Goal: Check status: Check status

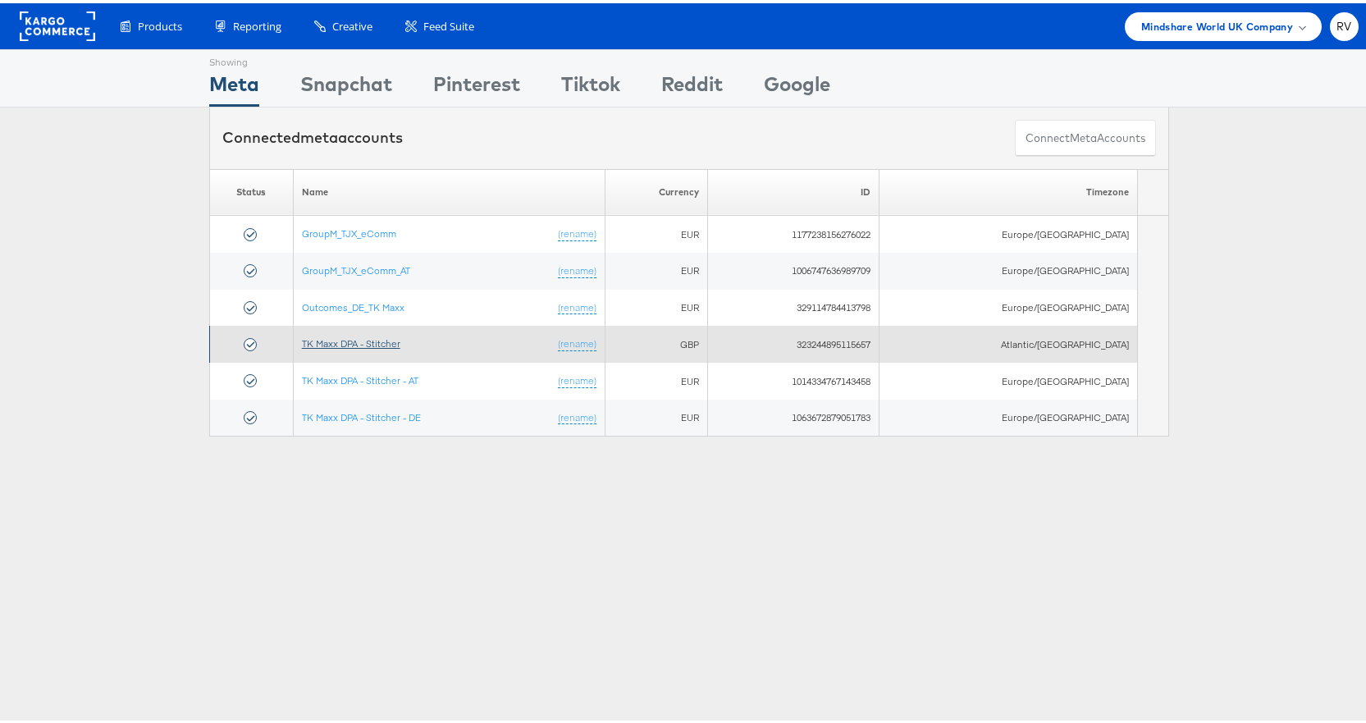
click at [366, 336] on link "TK Maxx DPA - Stitcher" at bounding box center [351, 340] width 98 height 12
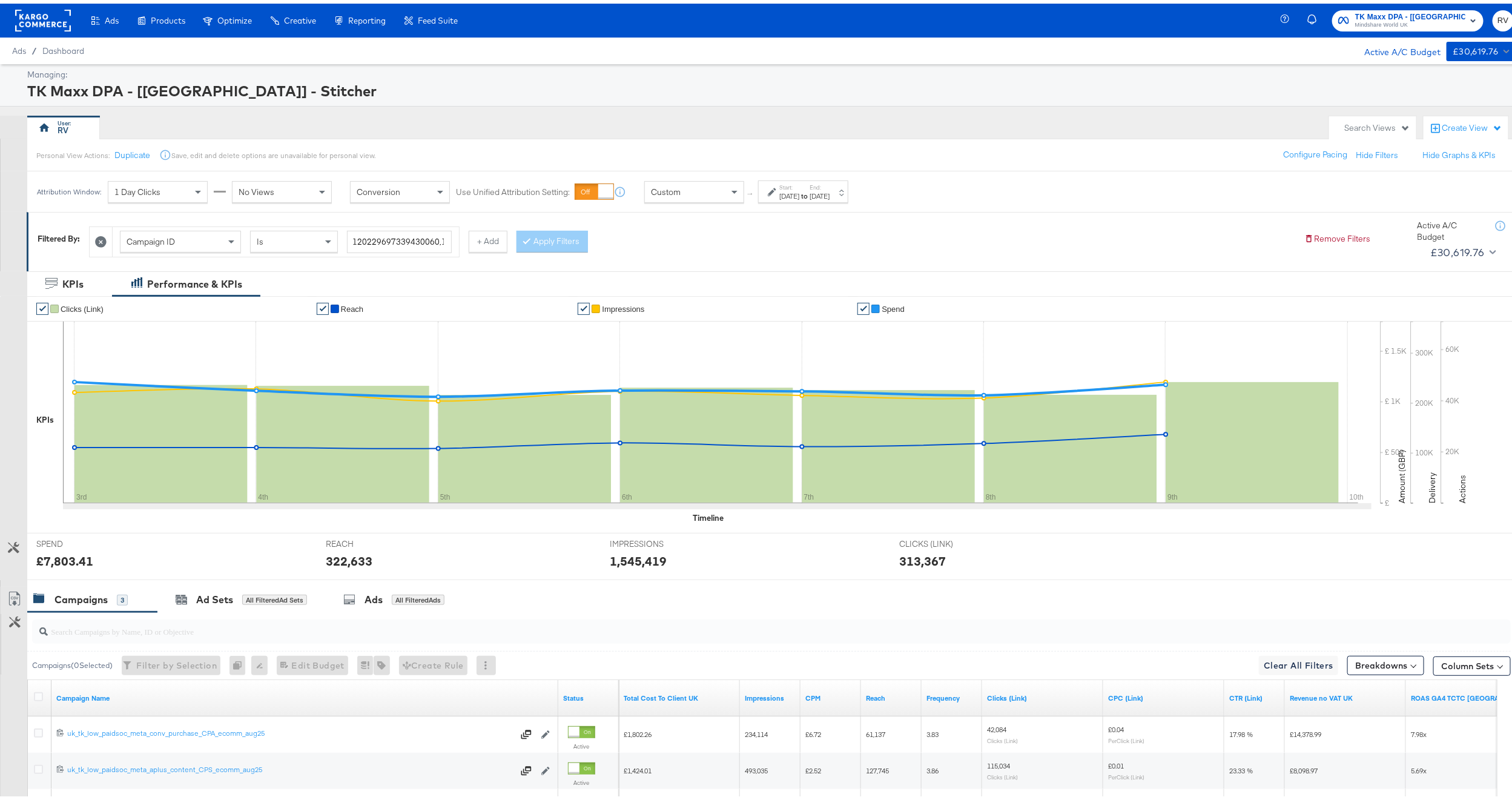
click at [1375, 13] on span "TK Maxx DPA - [[GEOGRAPHIC_DATA]] - Stitcher" at bounding box center [1409, 13] width 110 height 13
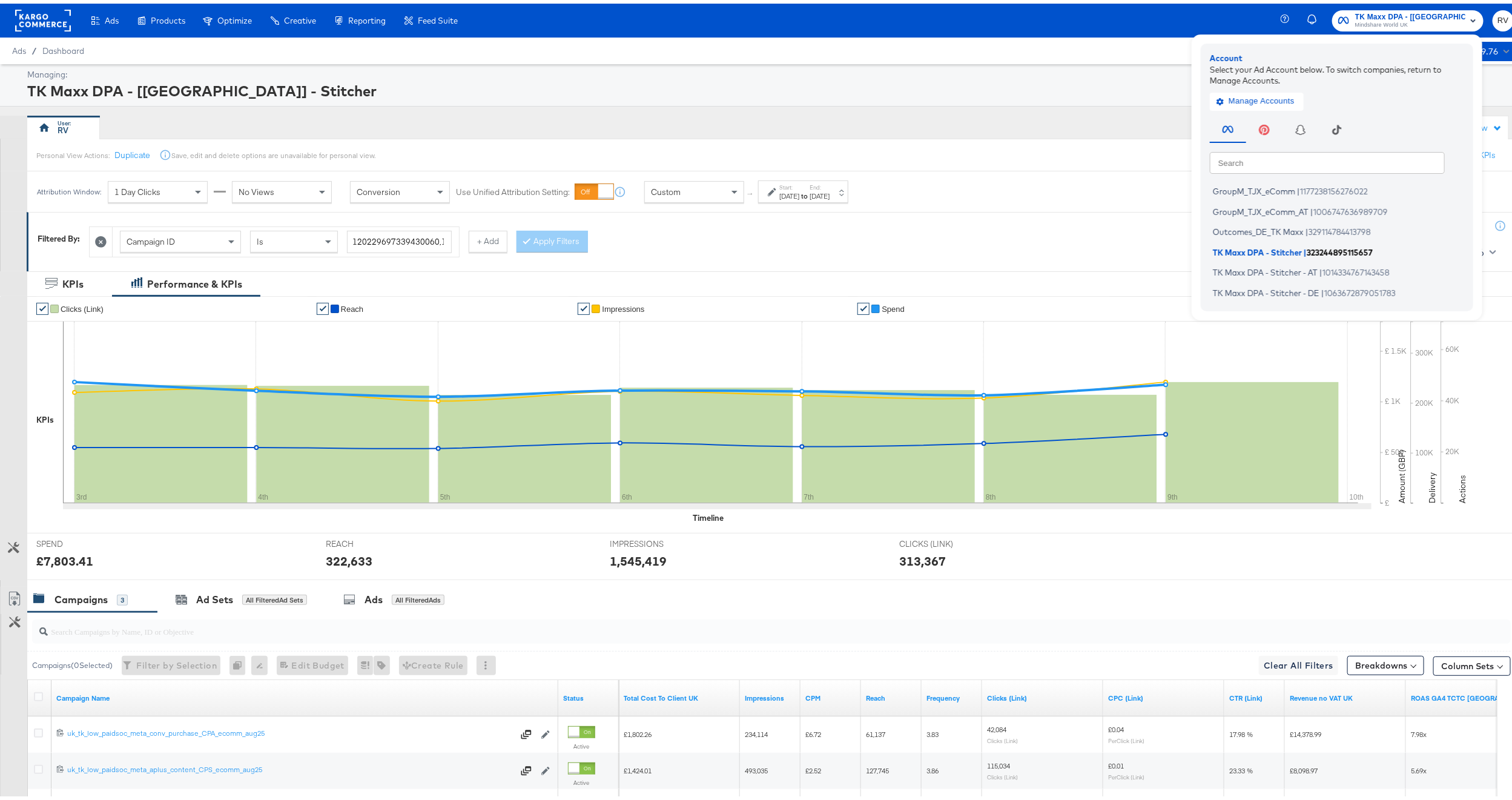
click at [1218, 246] on span "TK Maxx DPA - Stitcher" at bounding box center [1257, 248] width 89 height 10
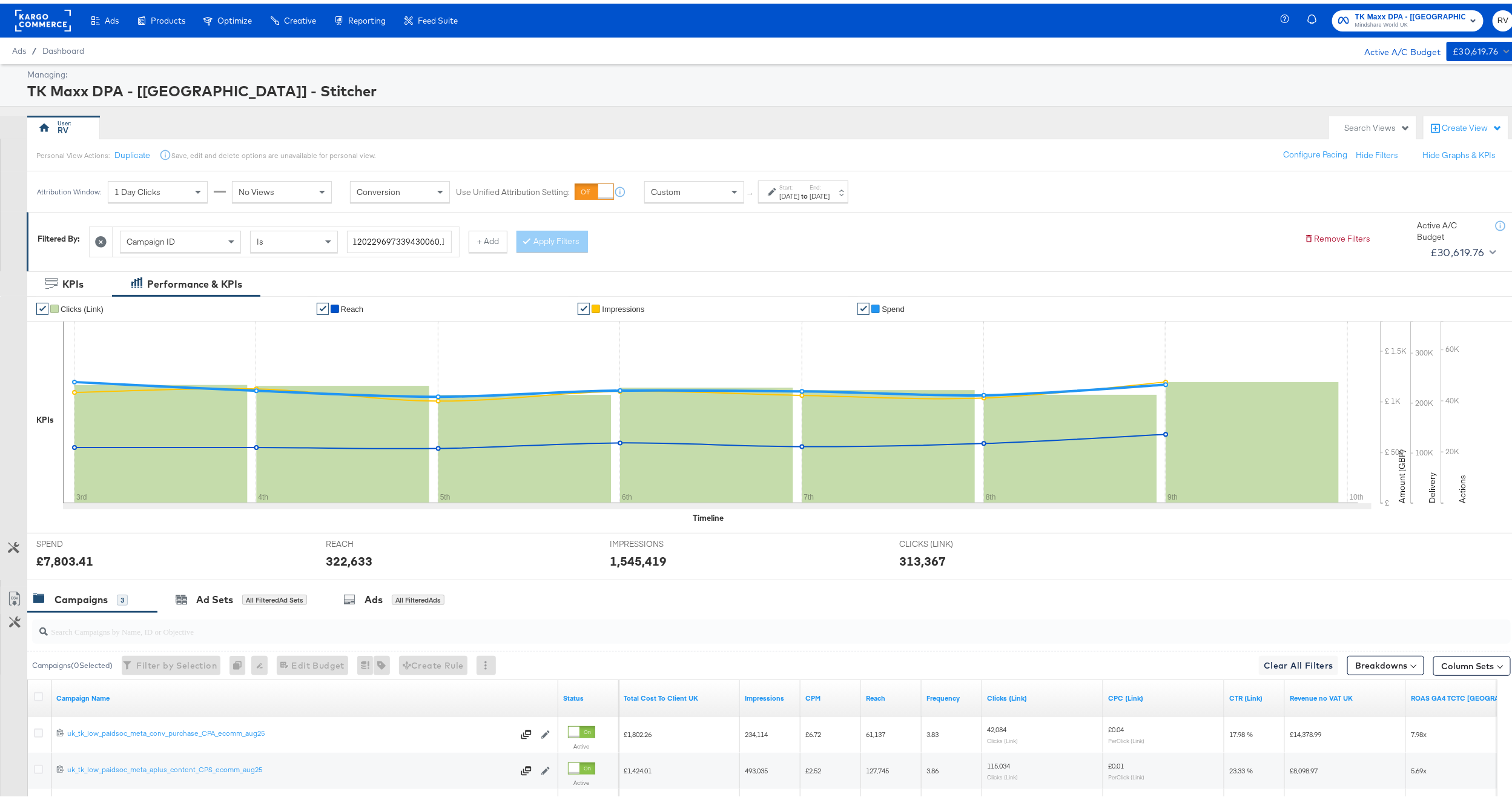
click at [799, 193] on div "[DATE]" at bounding box center [789, 192] width 20 height 10
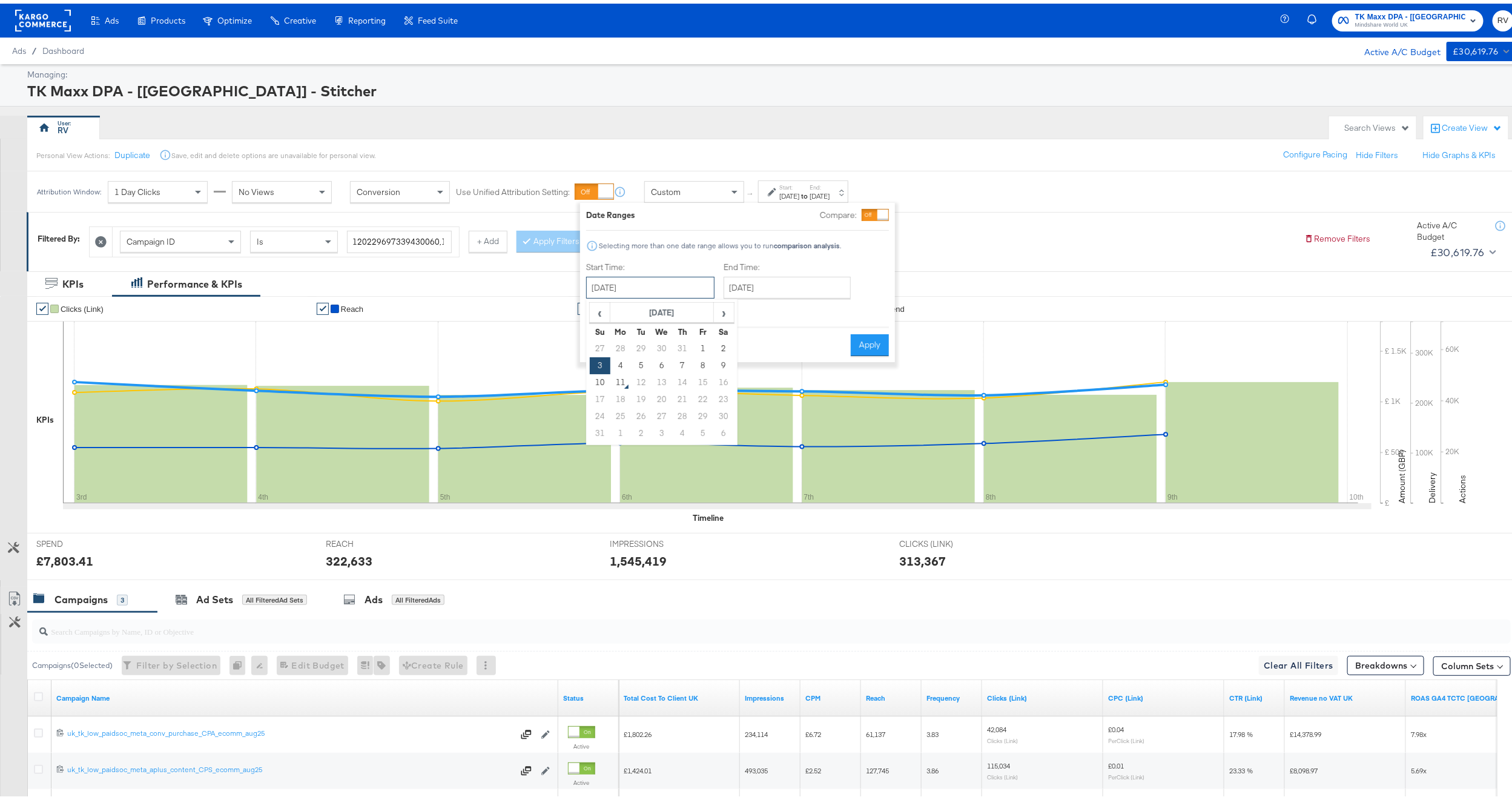
click at [612, 291] on input "[DATE]" at bounding box center [650, 284] width 128 height 22
click at [601, 363] on td "3" at bounding box center [600, 362] width 21 height 17
click at [767, 283] on input "[DATE]" at bounding box center [787, 284] width 127 height 22
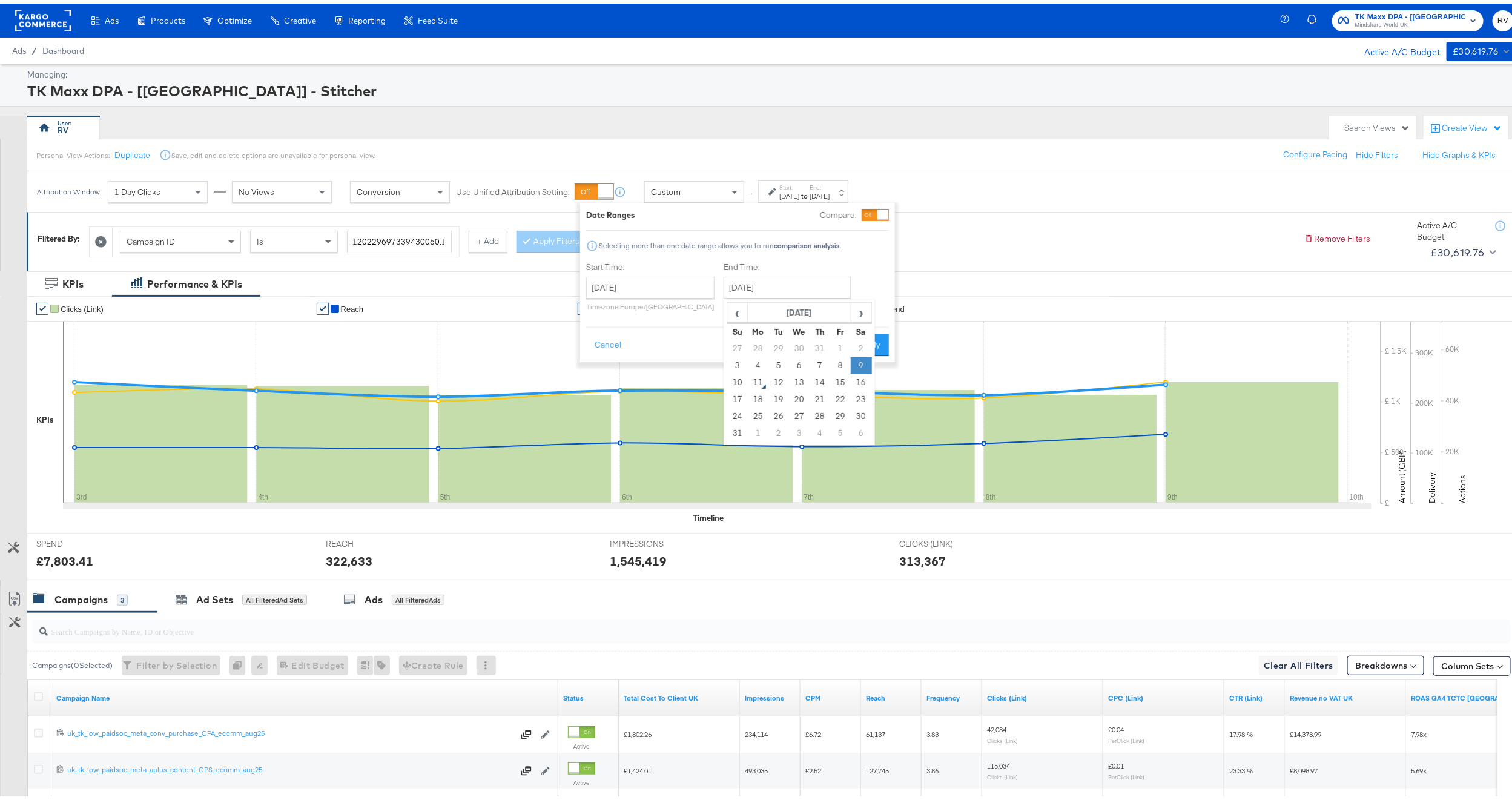
click at [856, 366] on td "9" at bounding box center [861, 362] width 21 height 17
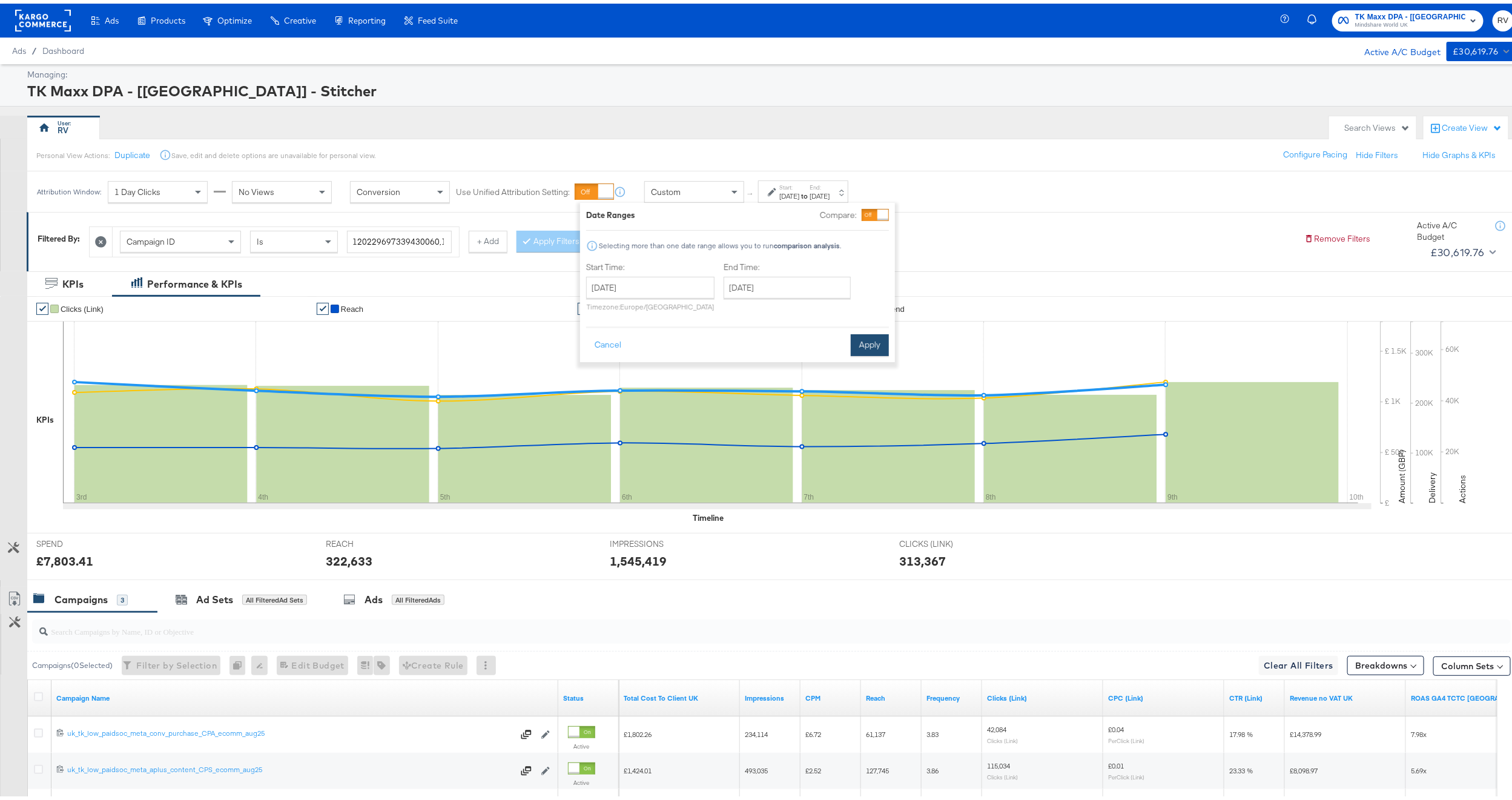
click at [883, 344] on button "Apply" at bounding box center [870, 342] width 38 height 22
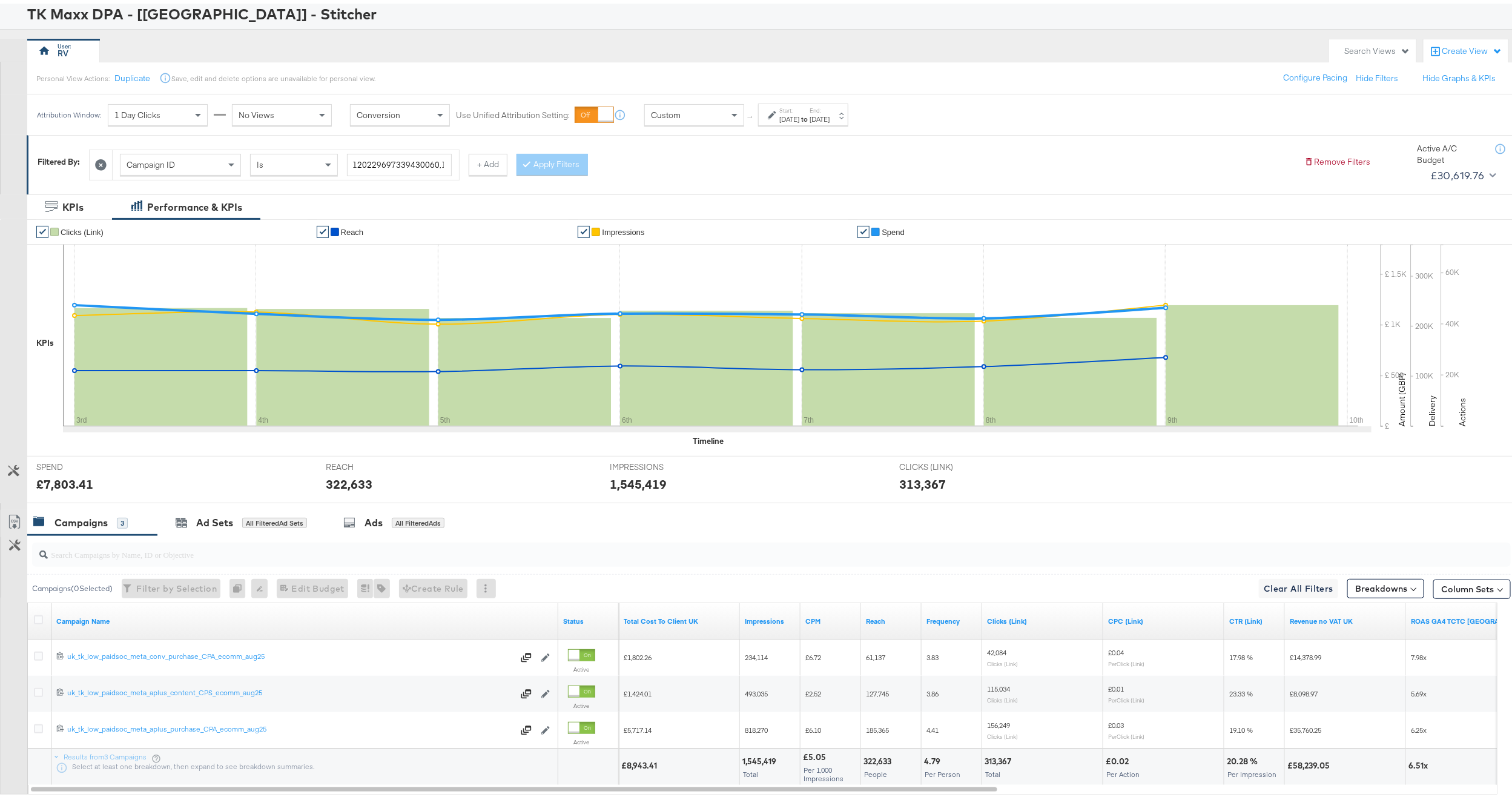
scroll to position [150, 0]
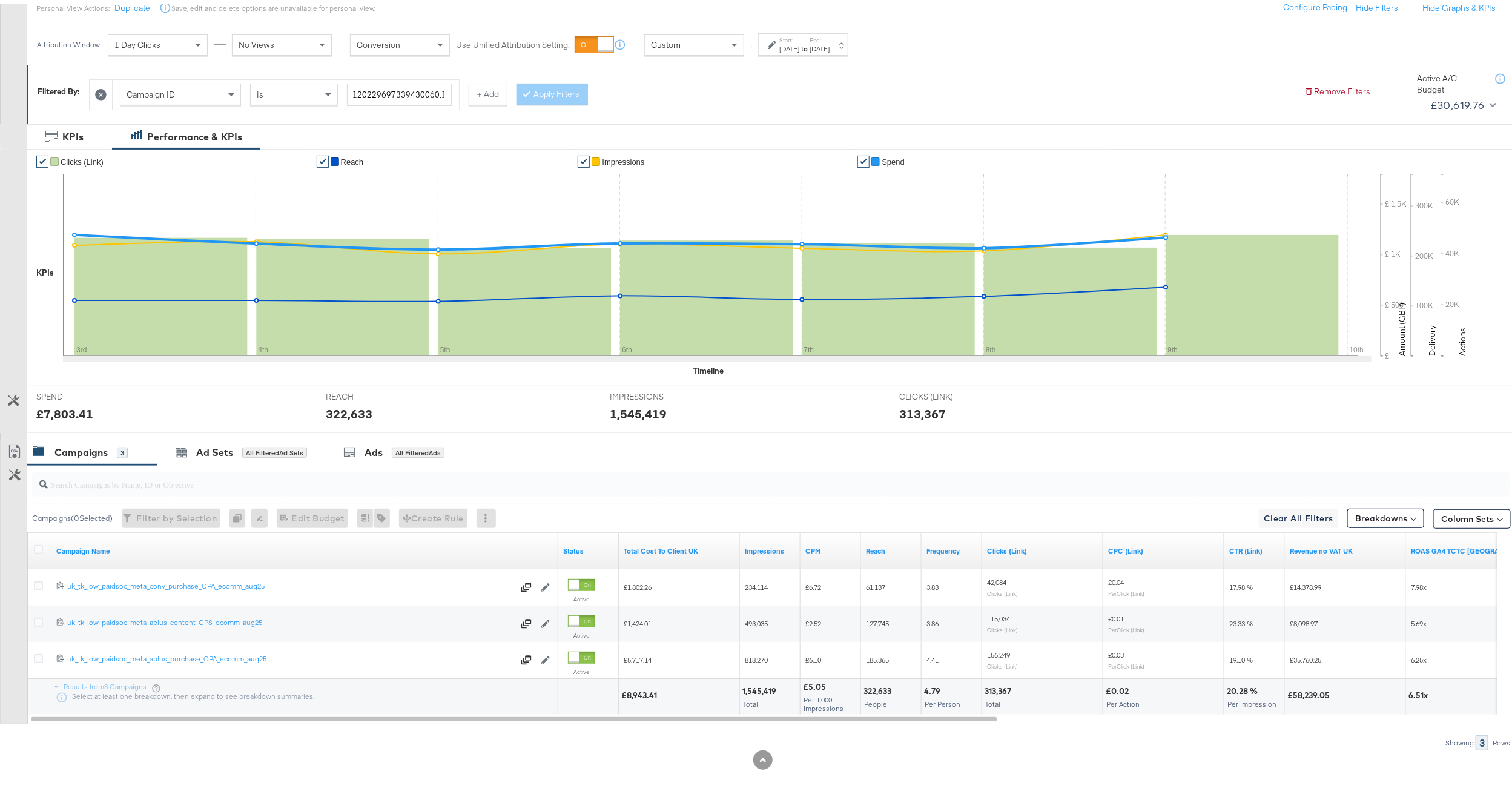
click at [131, 476] on input "search" at bounding box center [710, 475] width 1324 height 24
click at [99, 92] on icon at bounding box center [101, 92] width 12 height 12
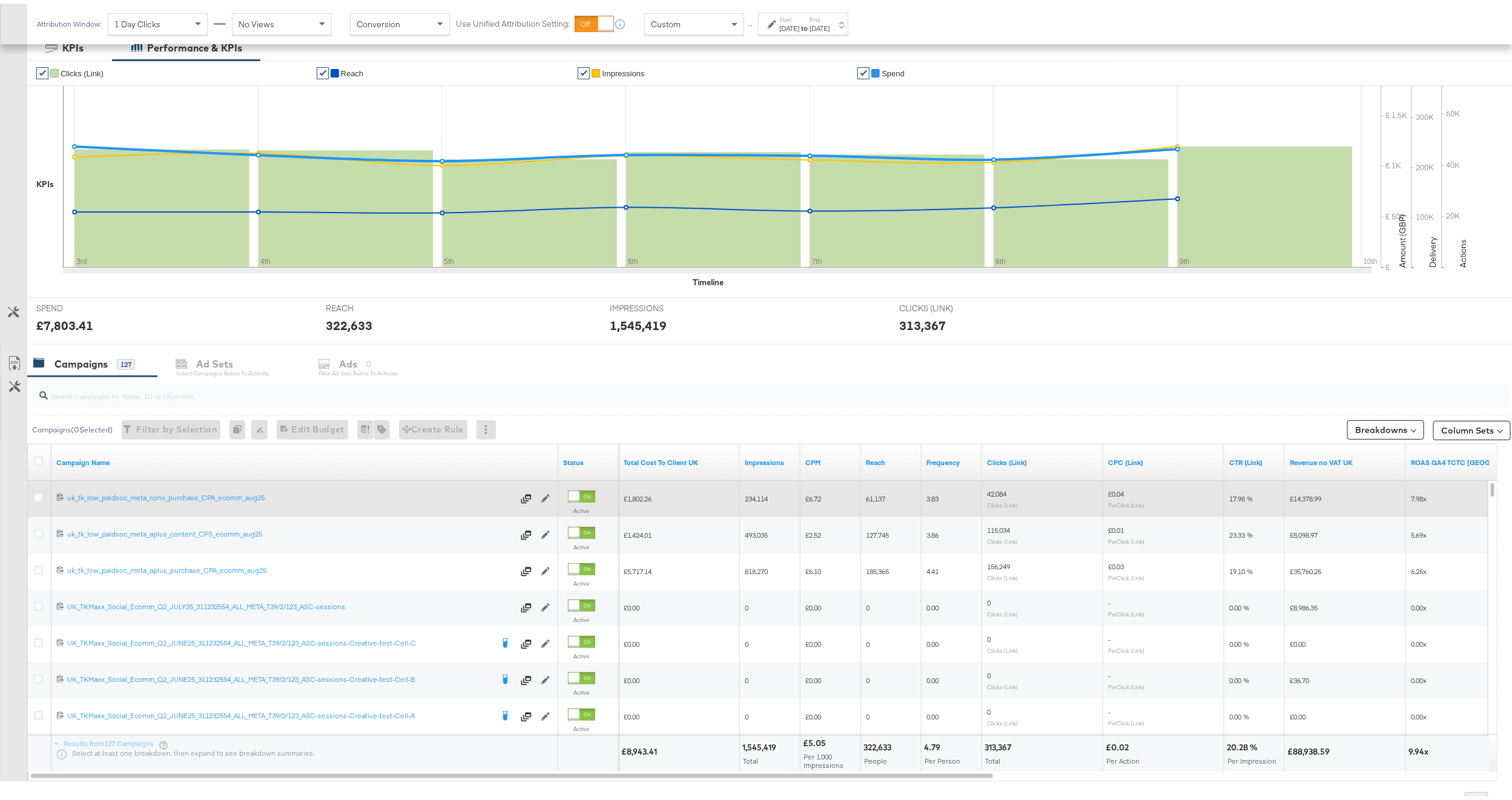
scroll to position [176, 0]
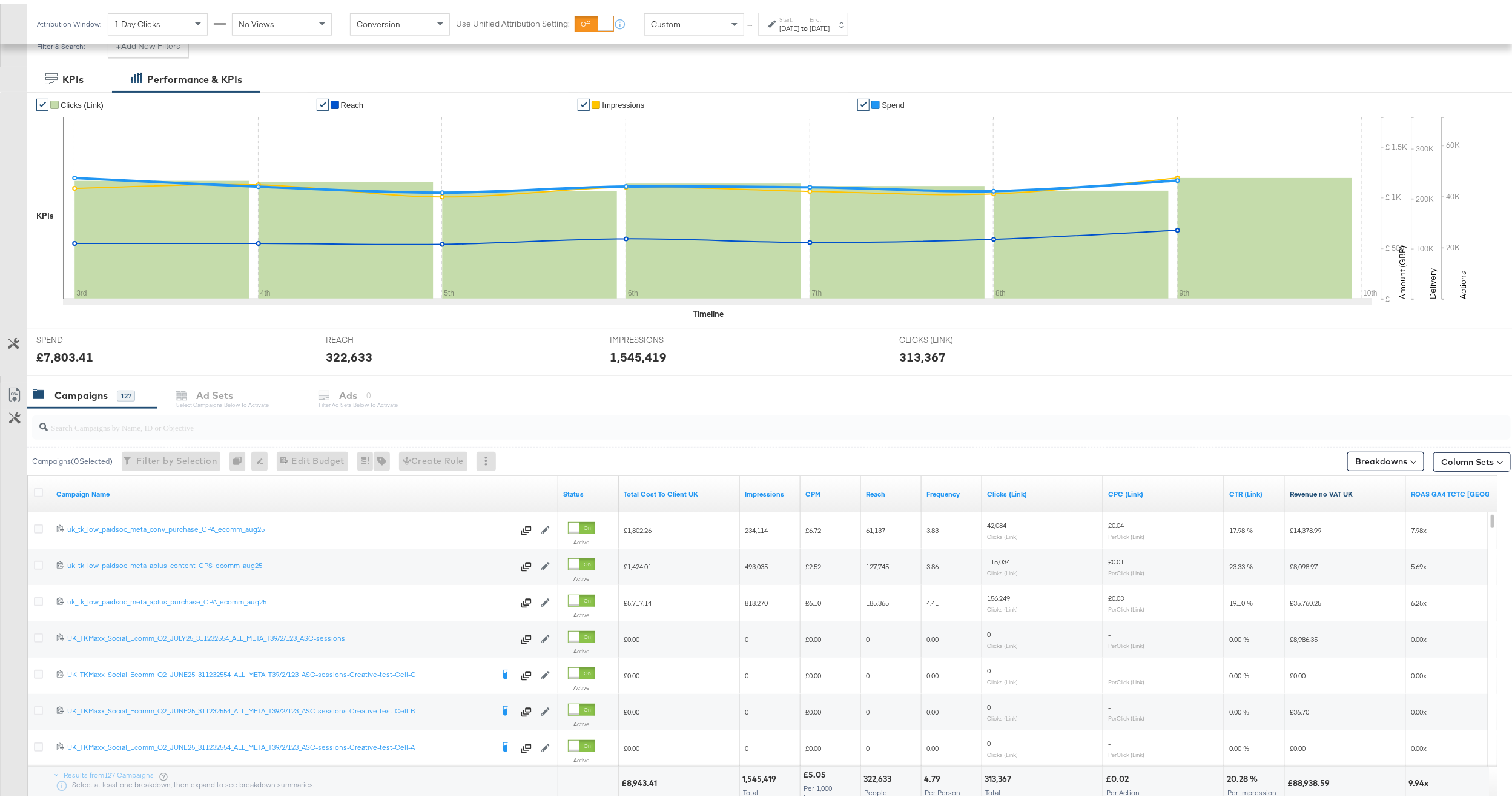
click at [1343, 493] on link "Revenue no VAT UK" at bounding box center [1344, 490] width 111 height 10
click at [1343, 494] on link "Revenue no VAT UK ↓" at bounding box center [1344, 490] width 111 height 10
click at [1343, 494] on link "Revenue no VAT UK ↑" at bounding box center [1344, 490] width 111 height 10
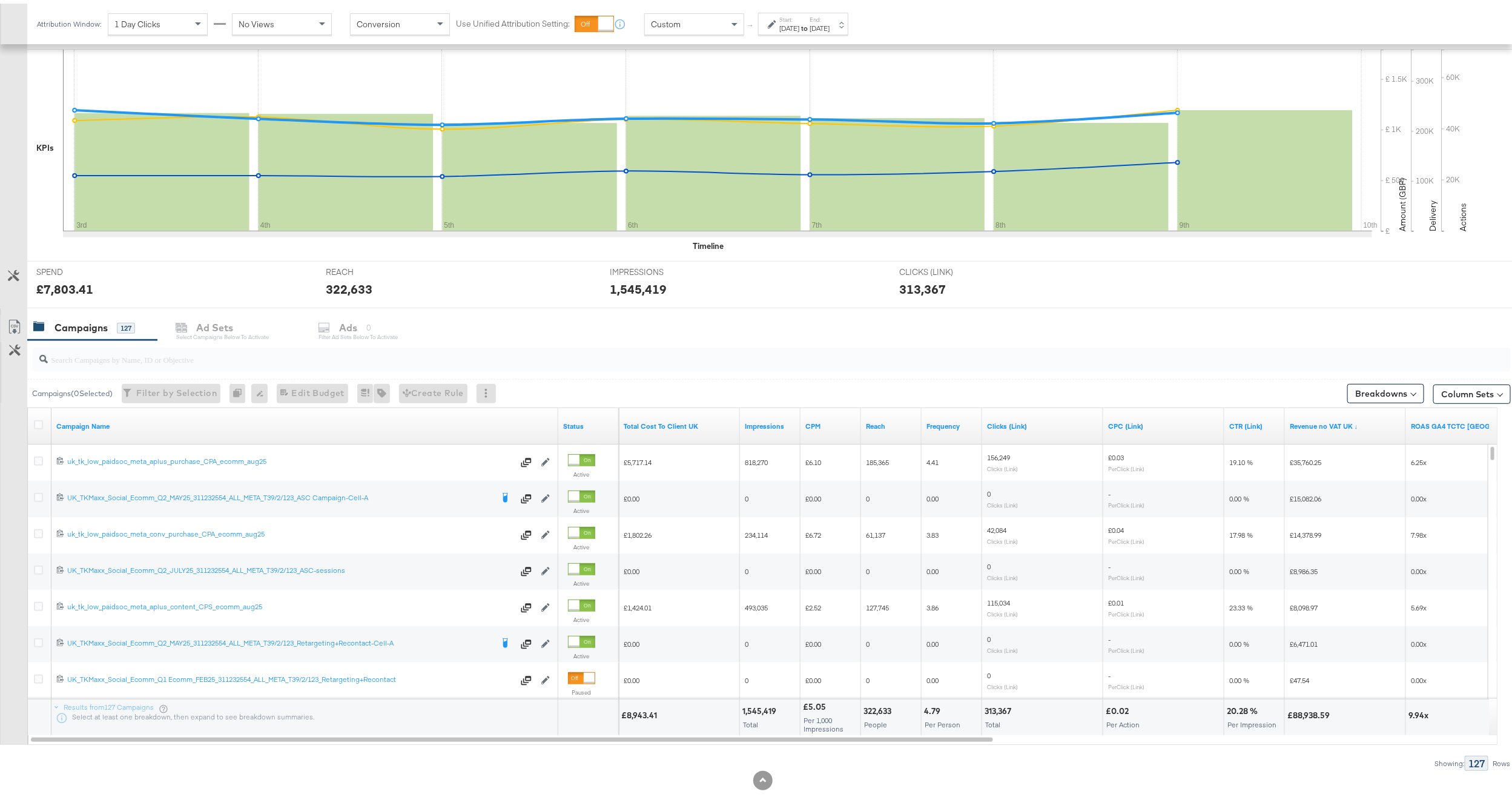
scroll to position [267, 0]
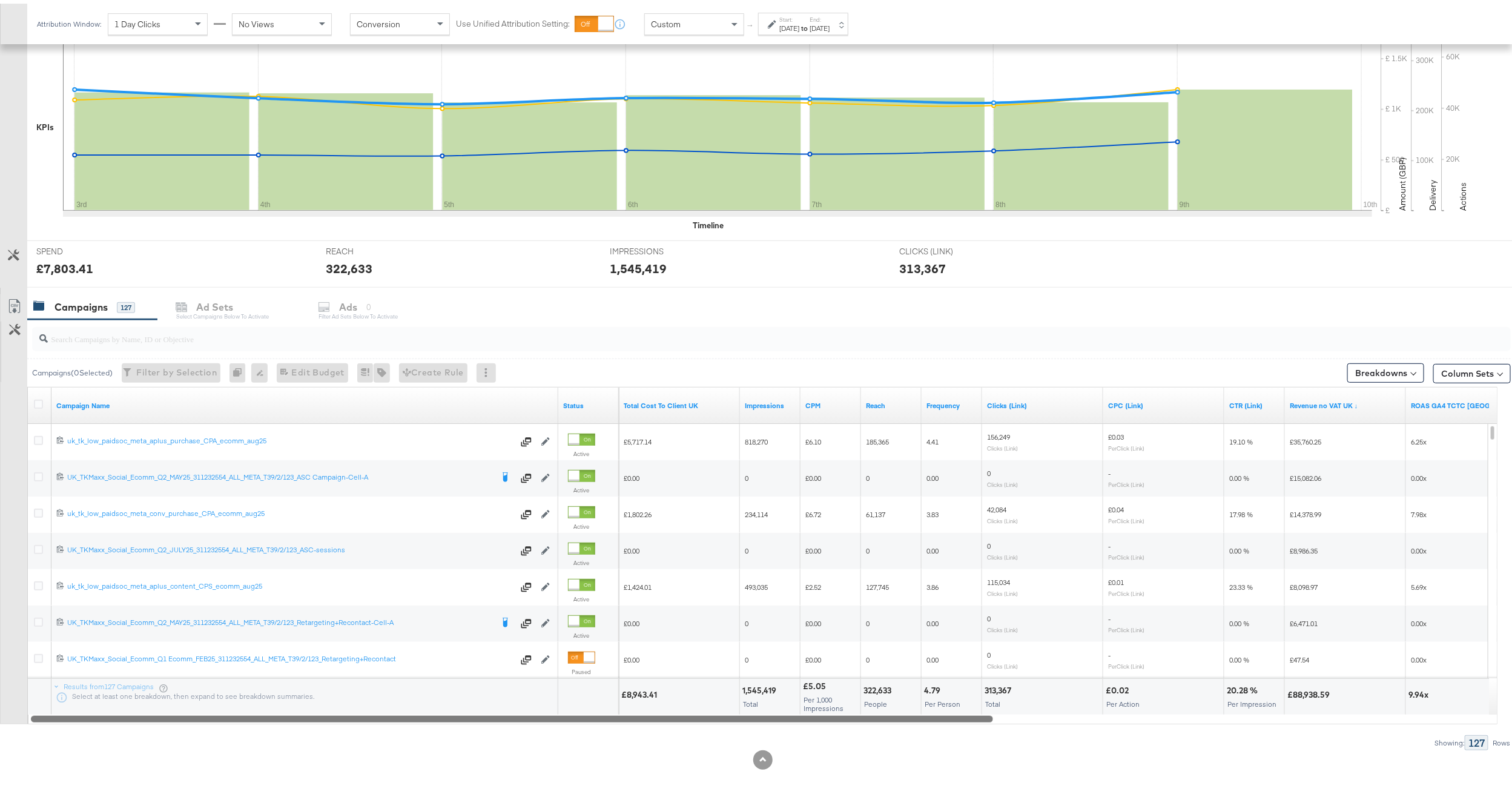
drag, startPoint x: 523, startPoint y: 714, endPoint x: 405, endPoint y: 750, distance: 123.4
click at [406, 750] on div "KPIs Performance & KPIs Customize KPIs ✔ Clicks (Link) ✔ Reach ✔ Impressions ✔ …" at bounding box center [762, 387] width 1525 height 824
drag, startPoint x: 683, startPoint y: 714, endPoint x: 626, endPoint y: 752, distance: 68.5
click at [626, 752] on div "KPIs Performance & KPIs Customize KPIs ✔ Clicks (Link) ✔ Reach ✔ Impressions ✔ …" at bounding box center [762, 387] width 1525 height 824
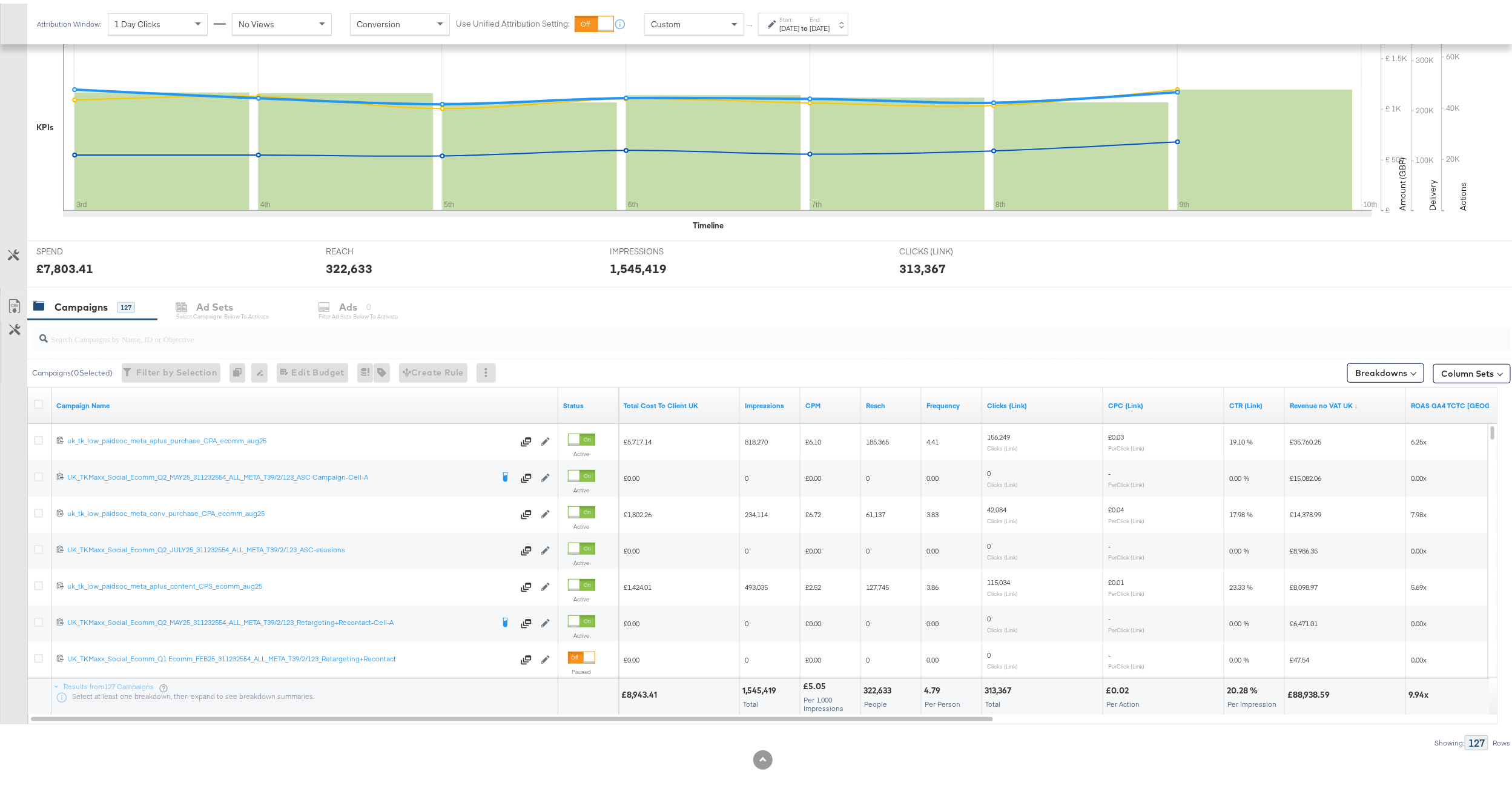
scroll to position [0, 0]
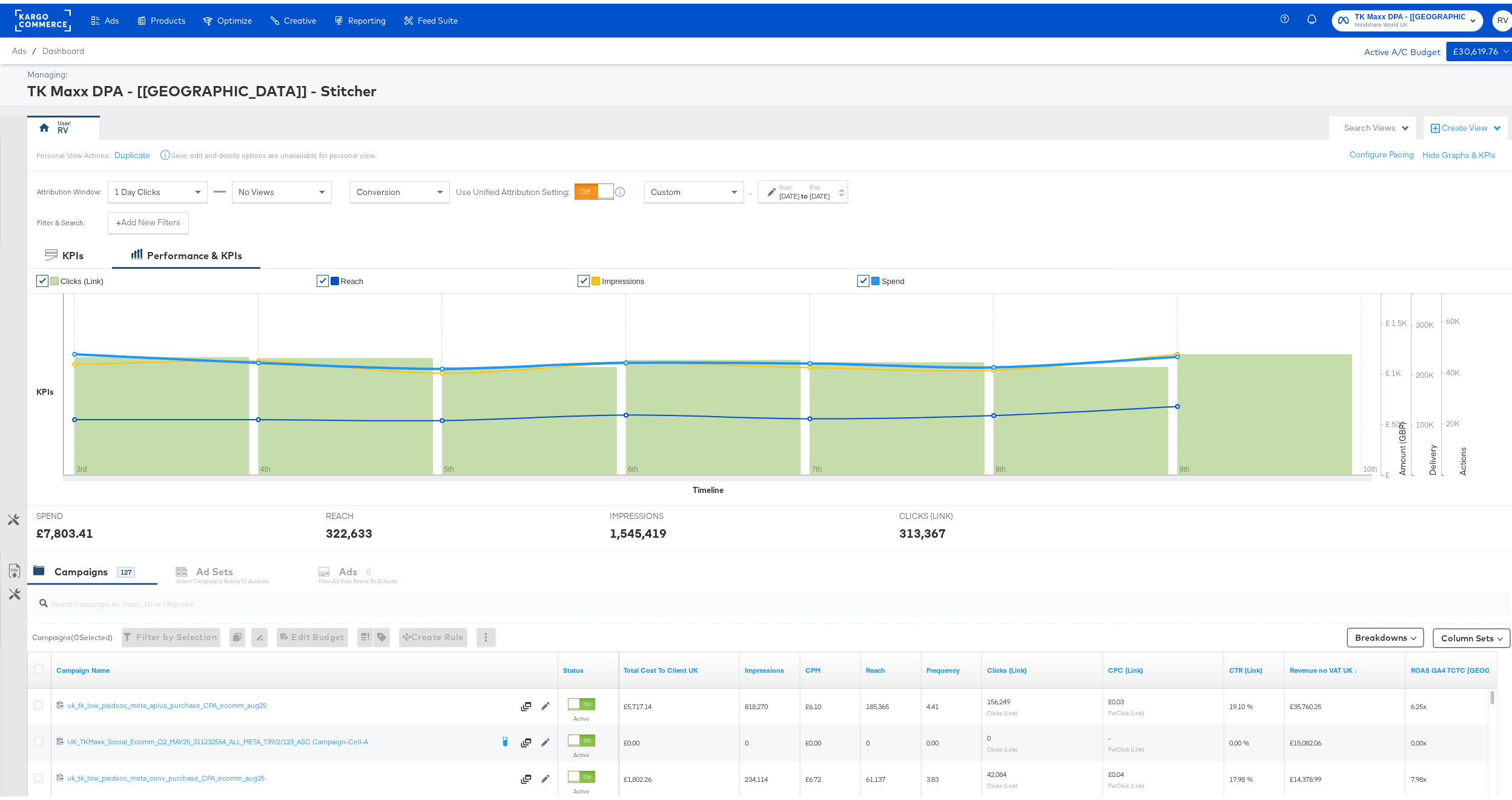
click at [799, 189] on div "Aug 3rd 2025" at bounding box center [789, 192] width 20 height 10
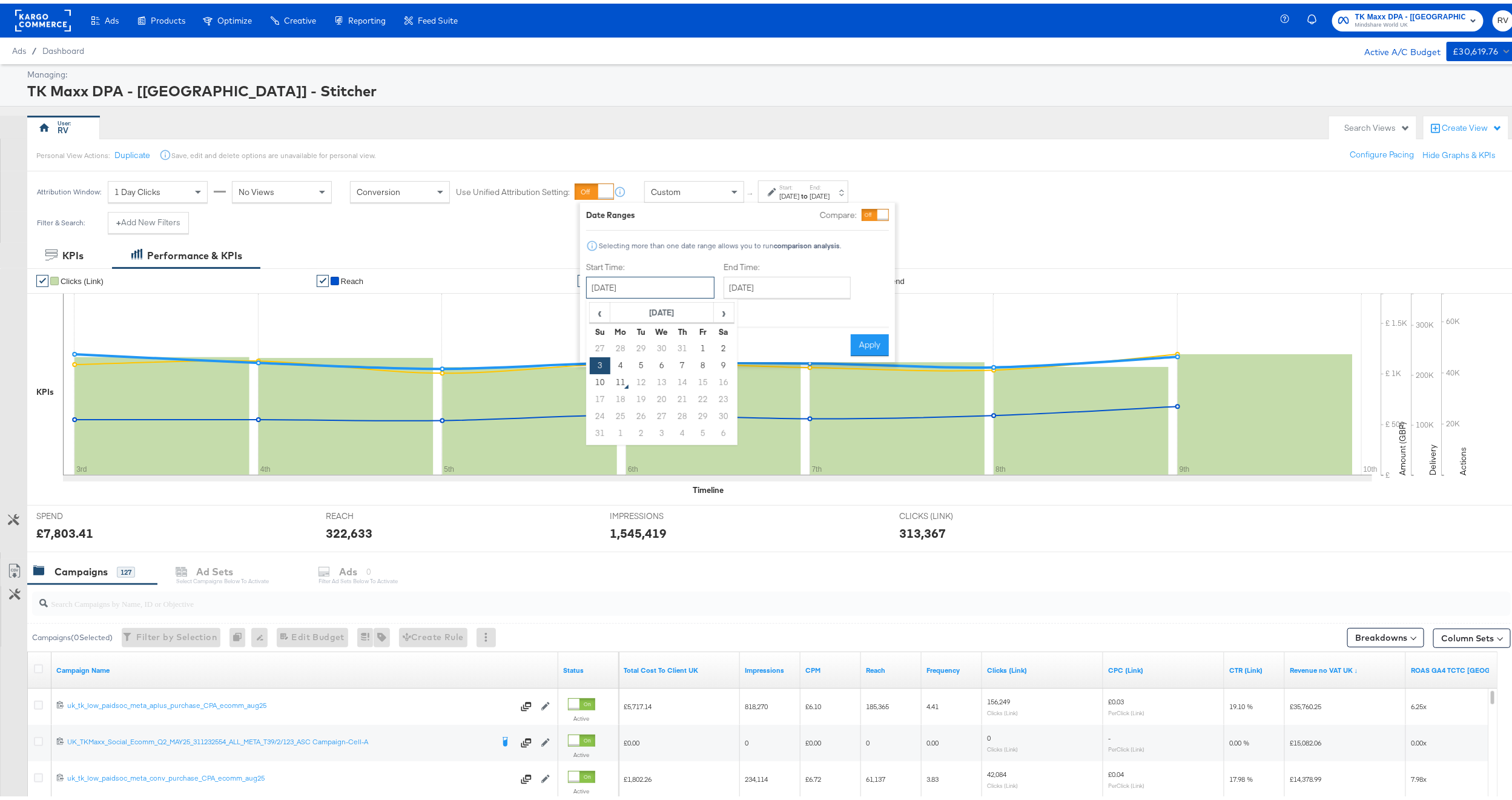
click at [670, 286] on input "August 3rd 2025" at bounding box center [650, 284] width 128 height 22
click at [596, 353] on td "27" at bounding box center [600, 345] width 21 height 17
type input "July 27th 2025"
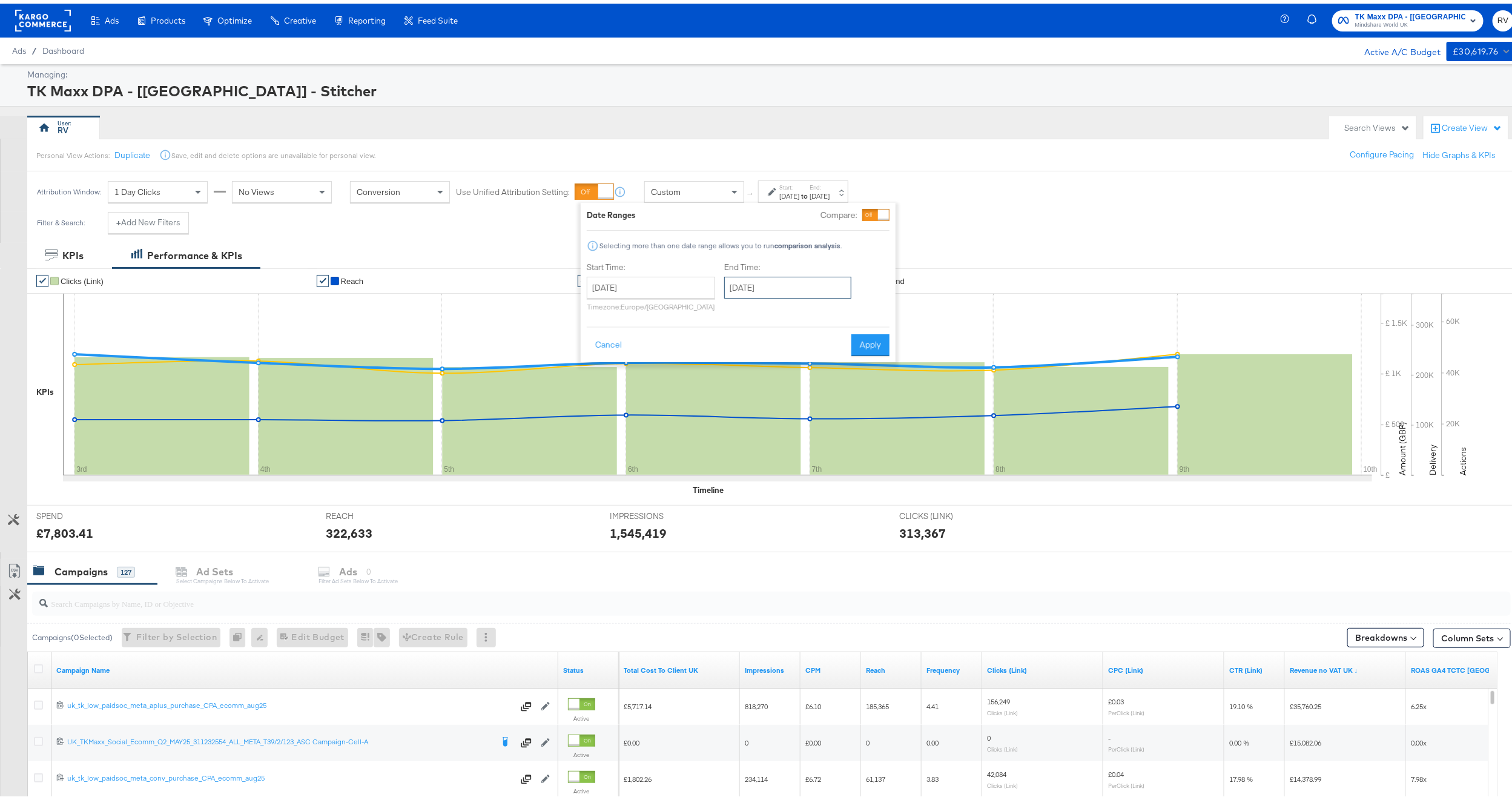
click at [749, 287] on input "August 9th 2025" at bounding box center [787, 284] width 127 height 22
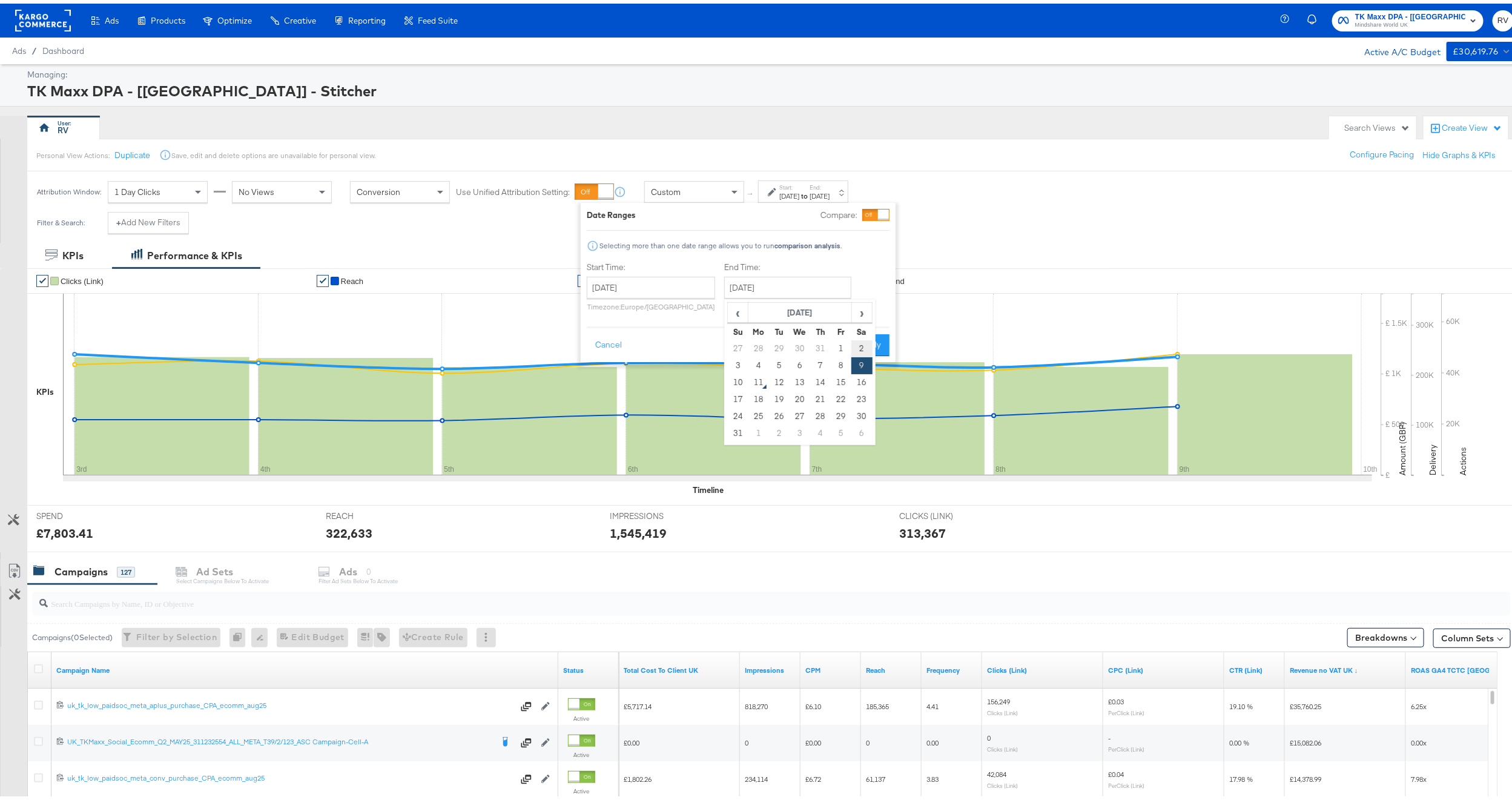
click at [857, 339] on td "2" at bounding box center [861, 345] width 21 height 17
type input "August 2nd 2025"
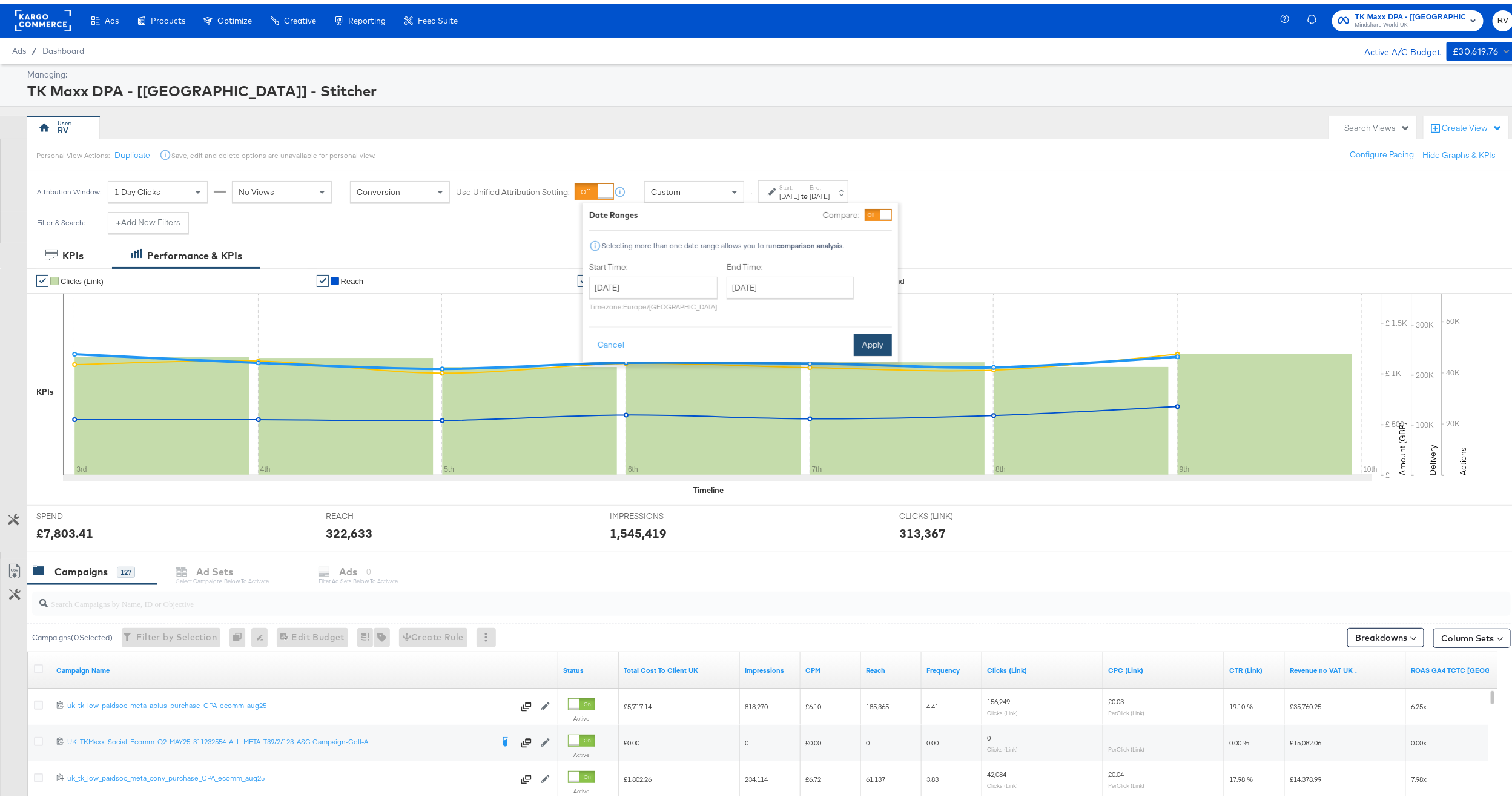
click at [861, 336] on button "Apply" at bounding box center [873, 342] width 38 height 22
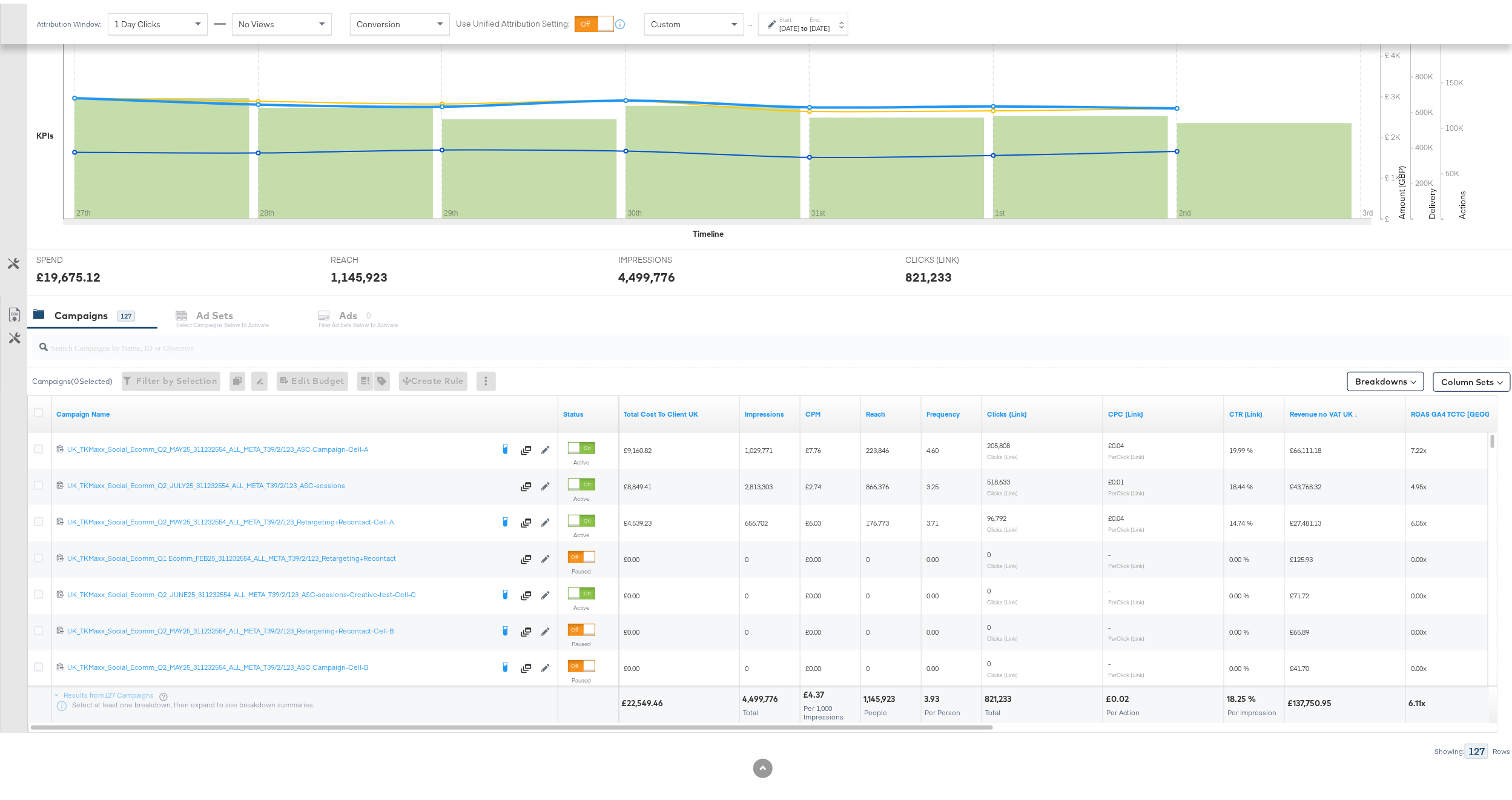
scroll to position [257, 0]
click at [829, 29] on div "Aug 2nd 2025" at bounding box center [819, 24] width 20 height 10
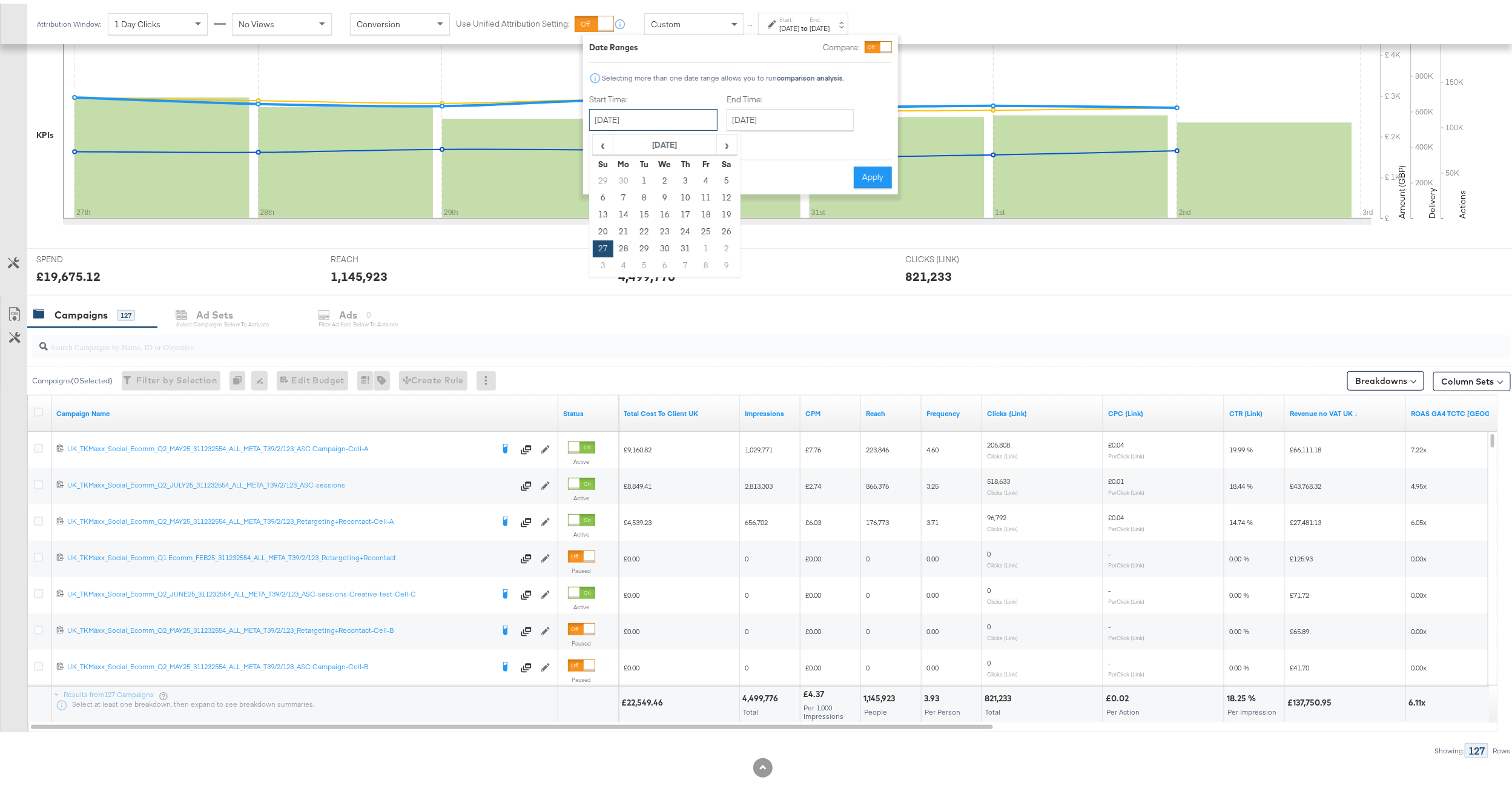
click at [632, 120] on input "July 27th 2025" at bounding box center [653, 117] width 128 height 22
click at [598, 193] on td "6" at bounding box center [603, 194] width 21 height 17
type input "July 6th 2025"
click at [865, 173] on button "Apply" at bounding box center [869, 174] width 38 height 22
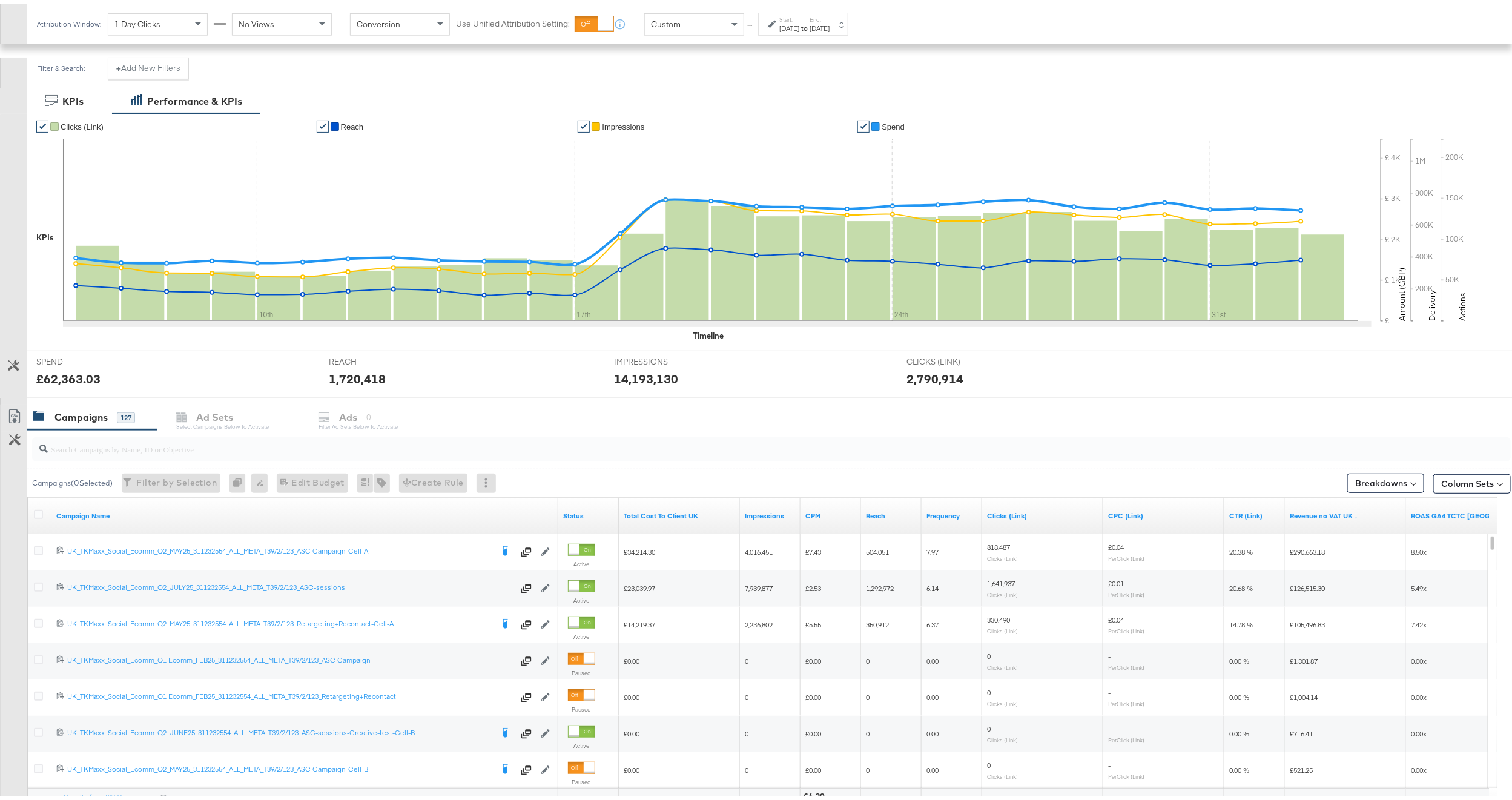
scroll to position [267, 0]
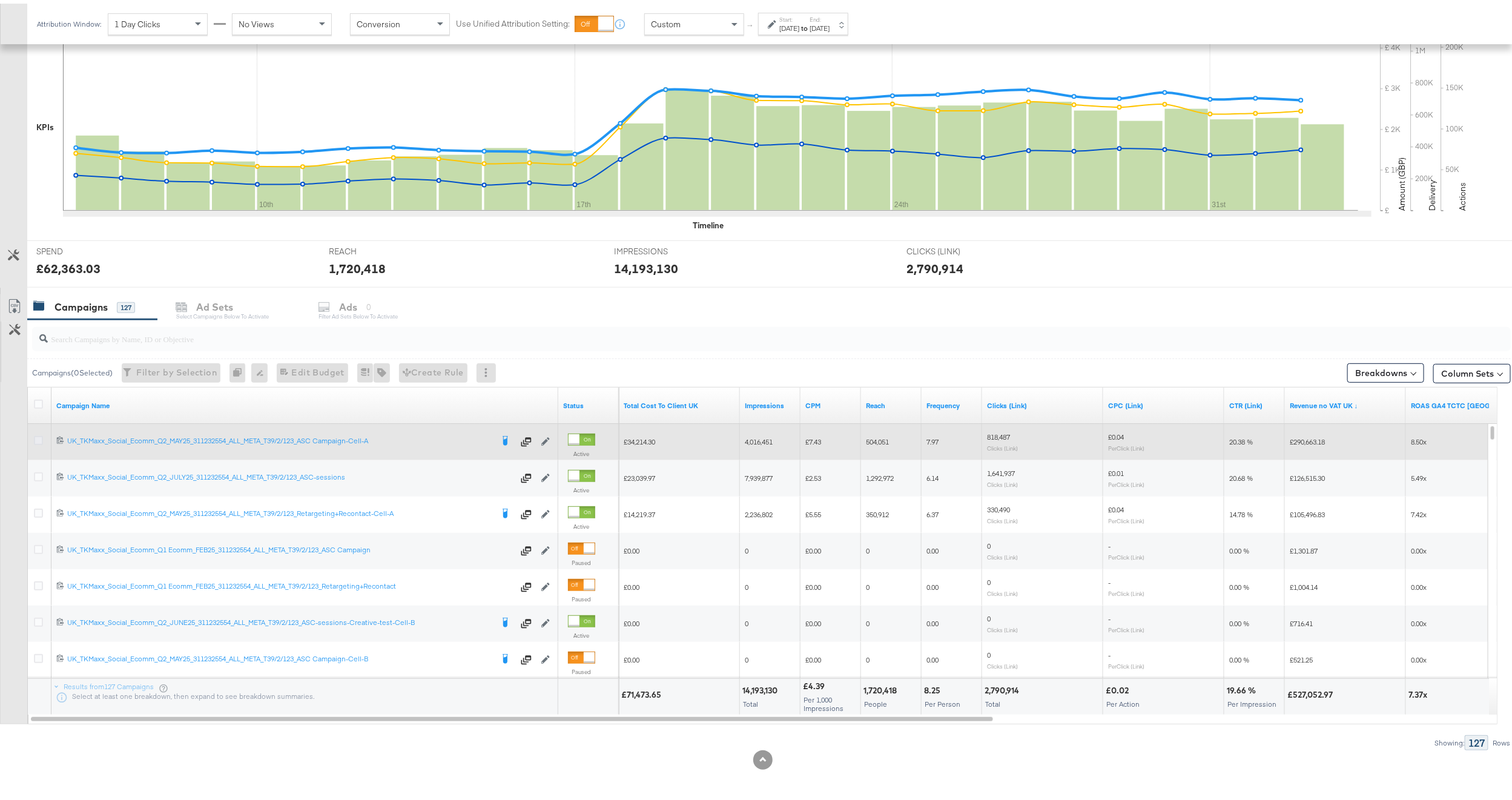
click at [36, 436] on icon at bounding box center [38, 437] width 9 height 9
click at [0, 0] on input "checkbox" at bounding box center [0, 0] width 0 height 0
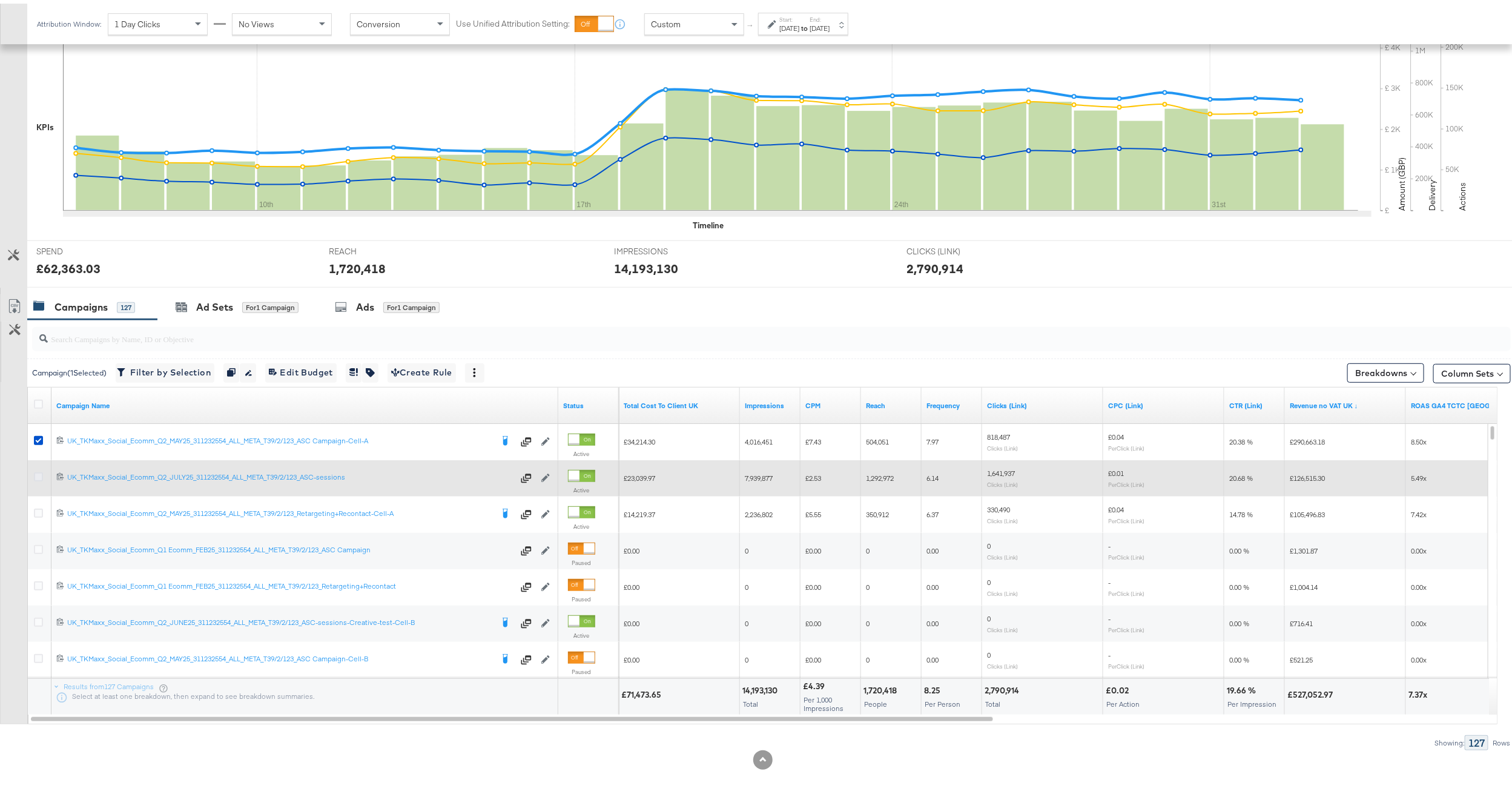
click at [38, 472] on icon at bounding box center [38, 473] width 9 height 9
click at [0, 0] on input "checkbox" at bounding box center [0, 0] width 0 height 0
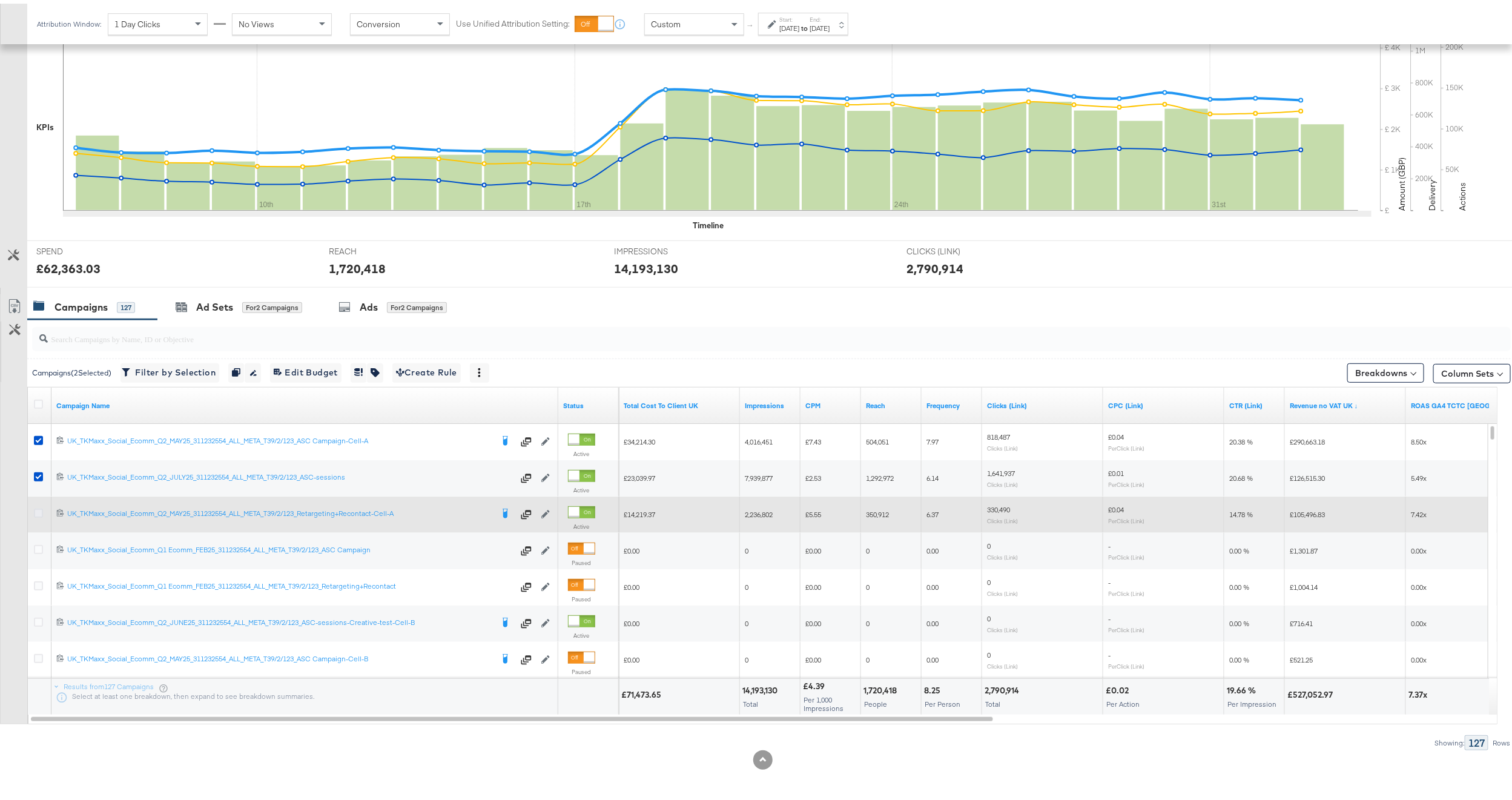
click at [35, 509] on icon at bounding box center [38, 509] width 9 height 9
click at [0, 0] on input "checkbox" at bounding box center [0, 0] width 0 height 0
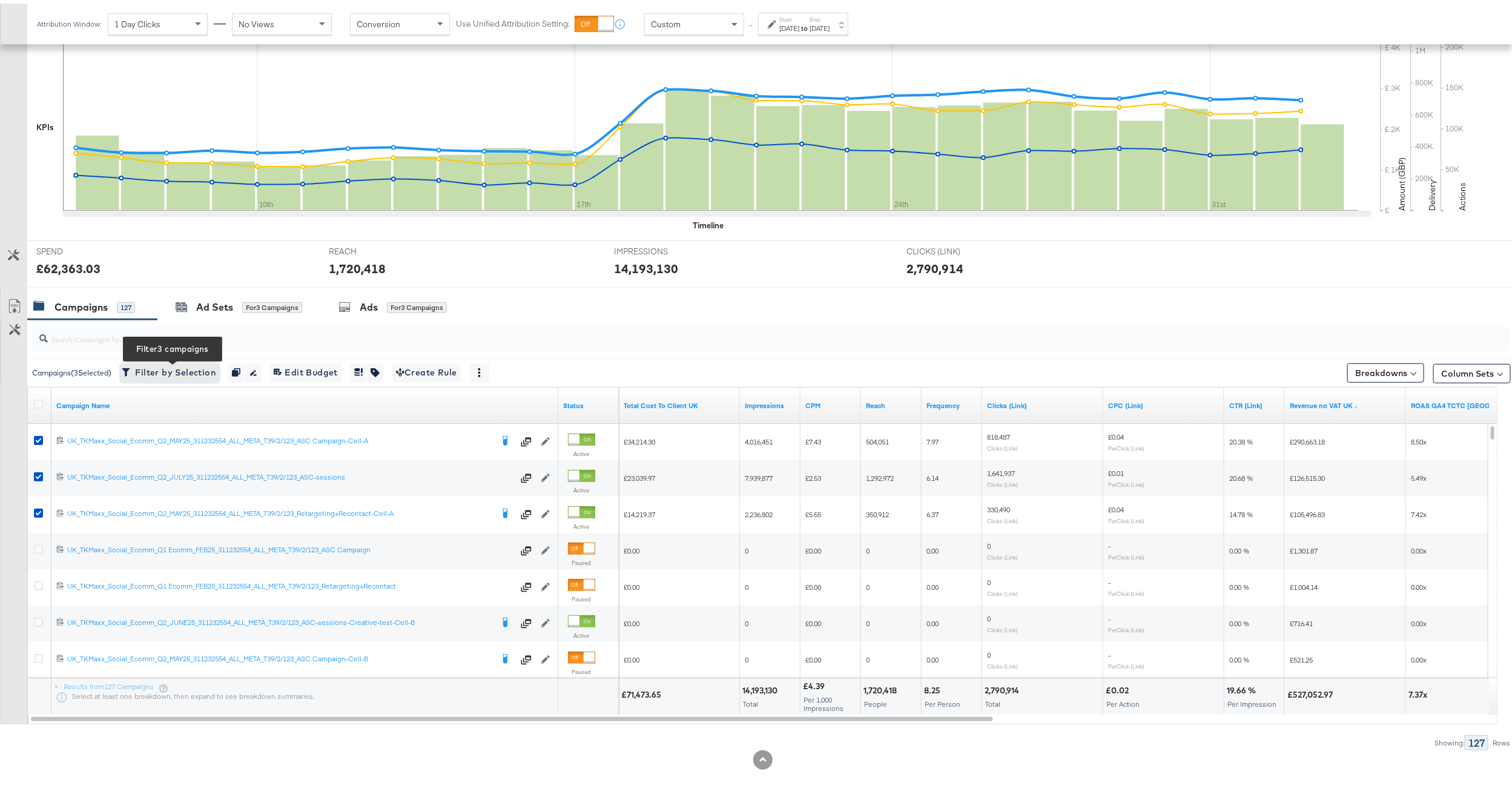
click at [164, 374] on span "Filter by Selection Filter 3 campaigns" at bounding box center [170, 369] width 92 height 15
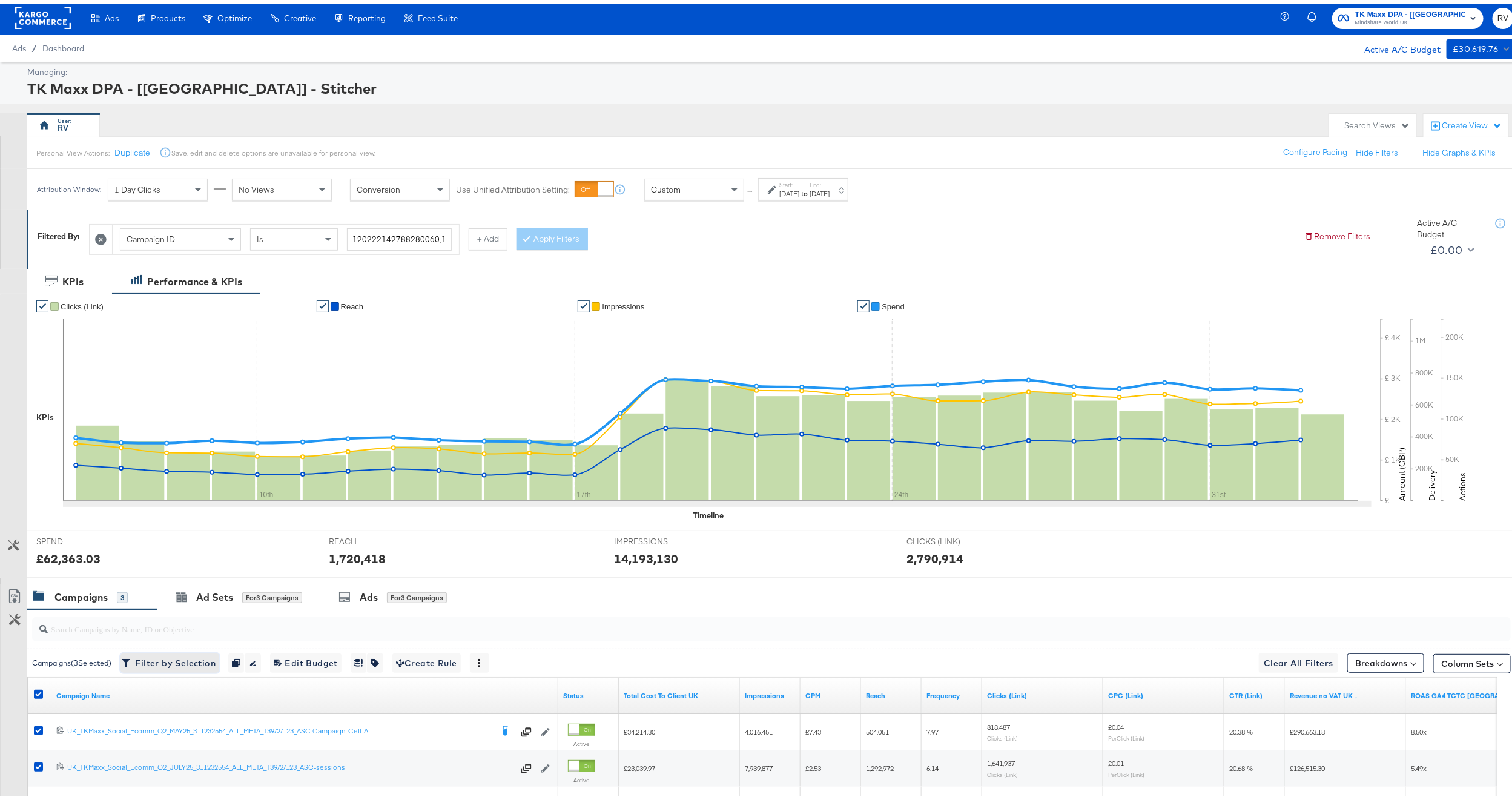
scroll to position [0, 0]
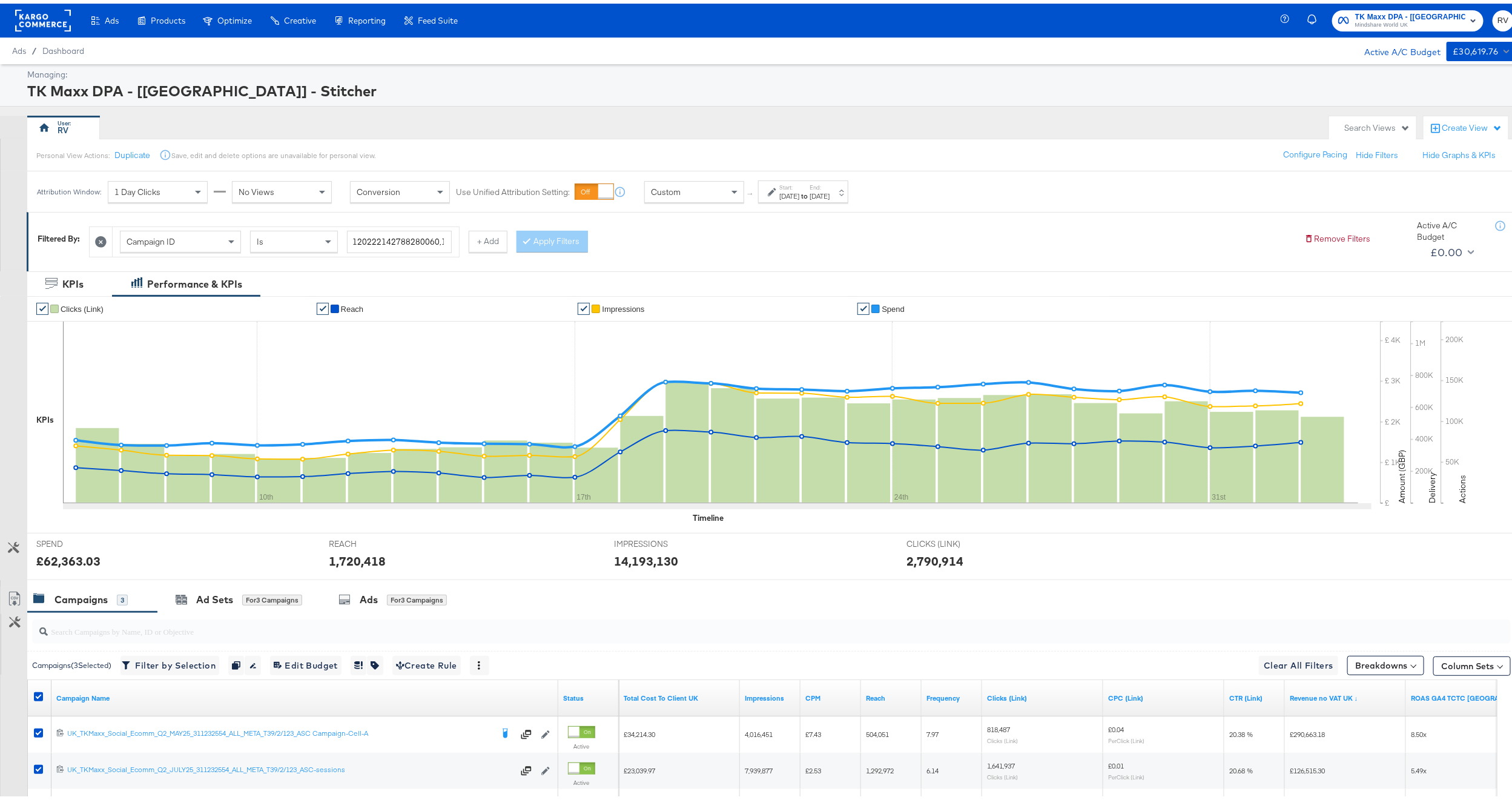
click at [799, 190] on div "Jul 6th 2025" at bounding box center [789, 192] width 20 height 10
click at [645, 296] on div "July 6th 2025 ‹ July 2025 › Su Mo Tu We Th Fr Sa 29 30 1 2 3 4 5 6 7 8 9 10 11 …" at bounding box center [649, 290] width 128 height 35
click at [647, 281] on input "July 6th 2025" at bounding box center [649, 284] width 128 height 22
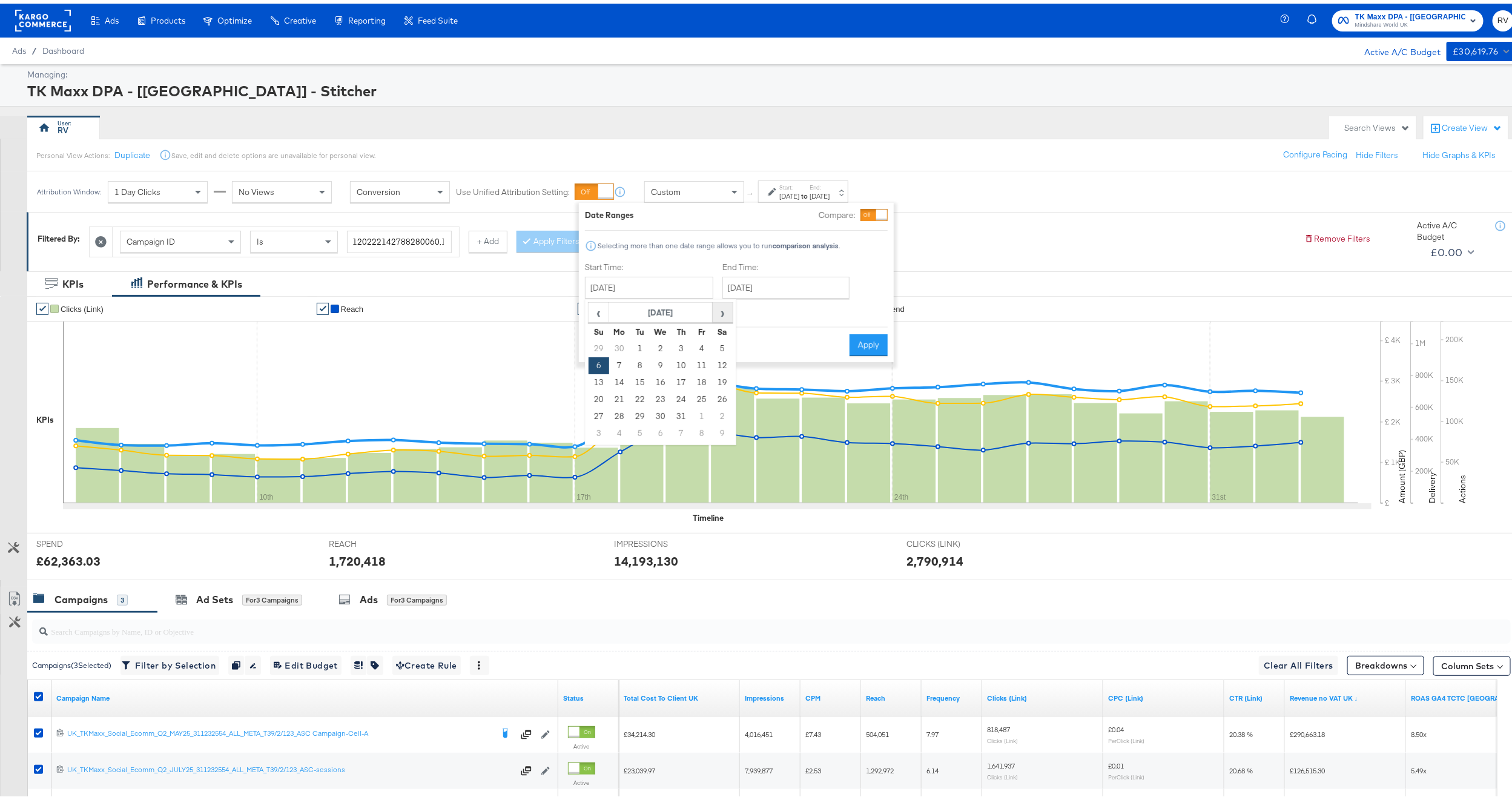
click at [725, 311] on span "›" at bounding box center [722, 308] width 18 height 18
click at [595, 362] on td "3" at bounding box center [598, 362] width 21 height 17
type input "August 3rd 2025"
click at [768, 272] on div "End Time: August 3rd 2025 ‹ August 2025 › Su Mo Tu We Th Fr Sa 27 28 29 30 31 1…" at bounding box center [790, 285] width 132 height 55
click at [764, 281] on input "August 3rd 2025" at bounding box center [787, 284] width 127 height 22
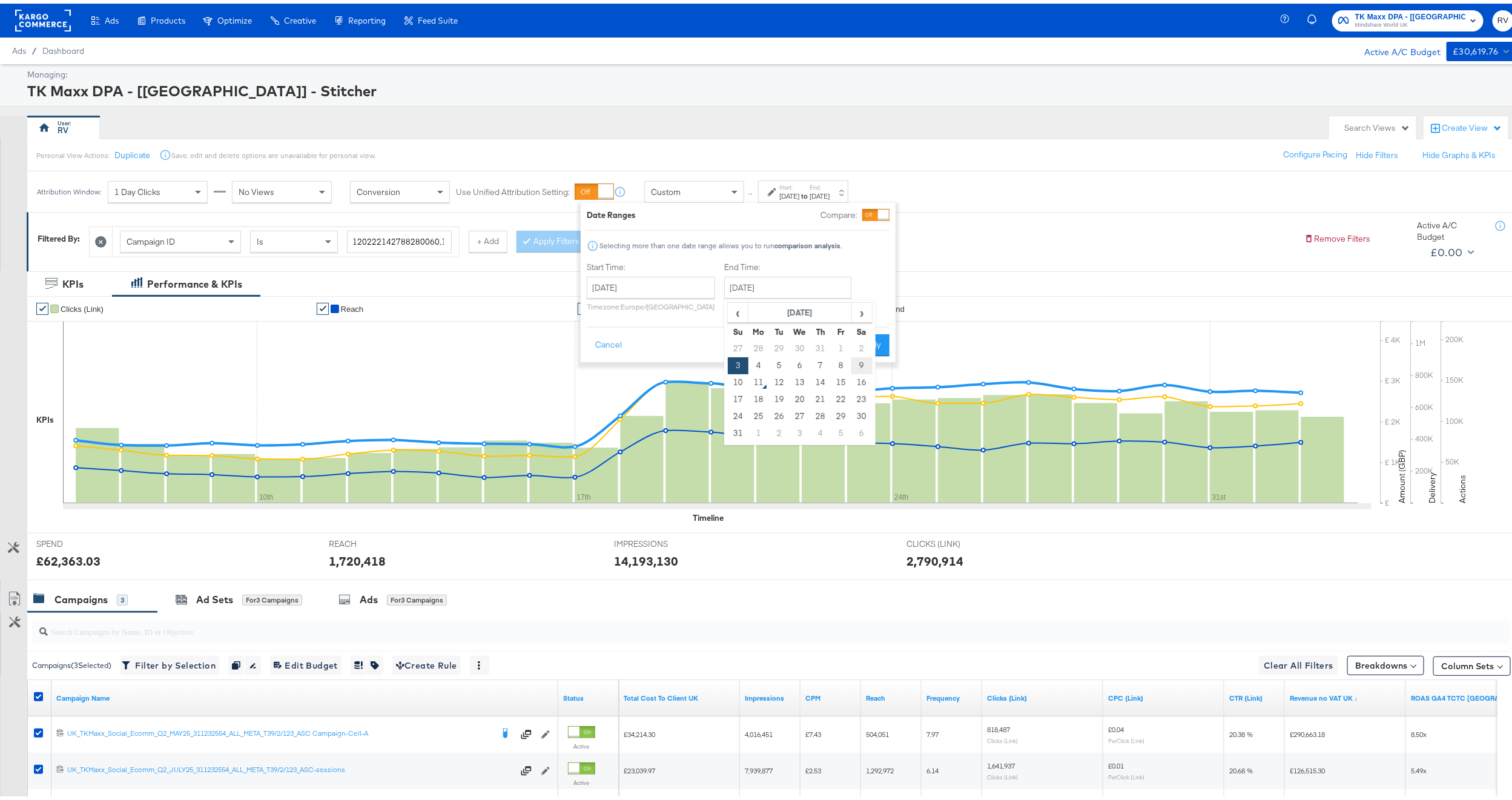
click at [857, 362] on td "9" at bounding box center [861, 362] width 21 height 17
type input "August 9th 2025"
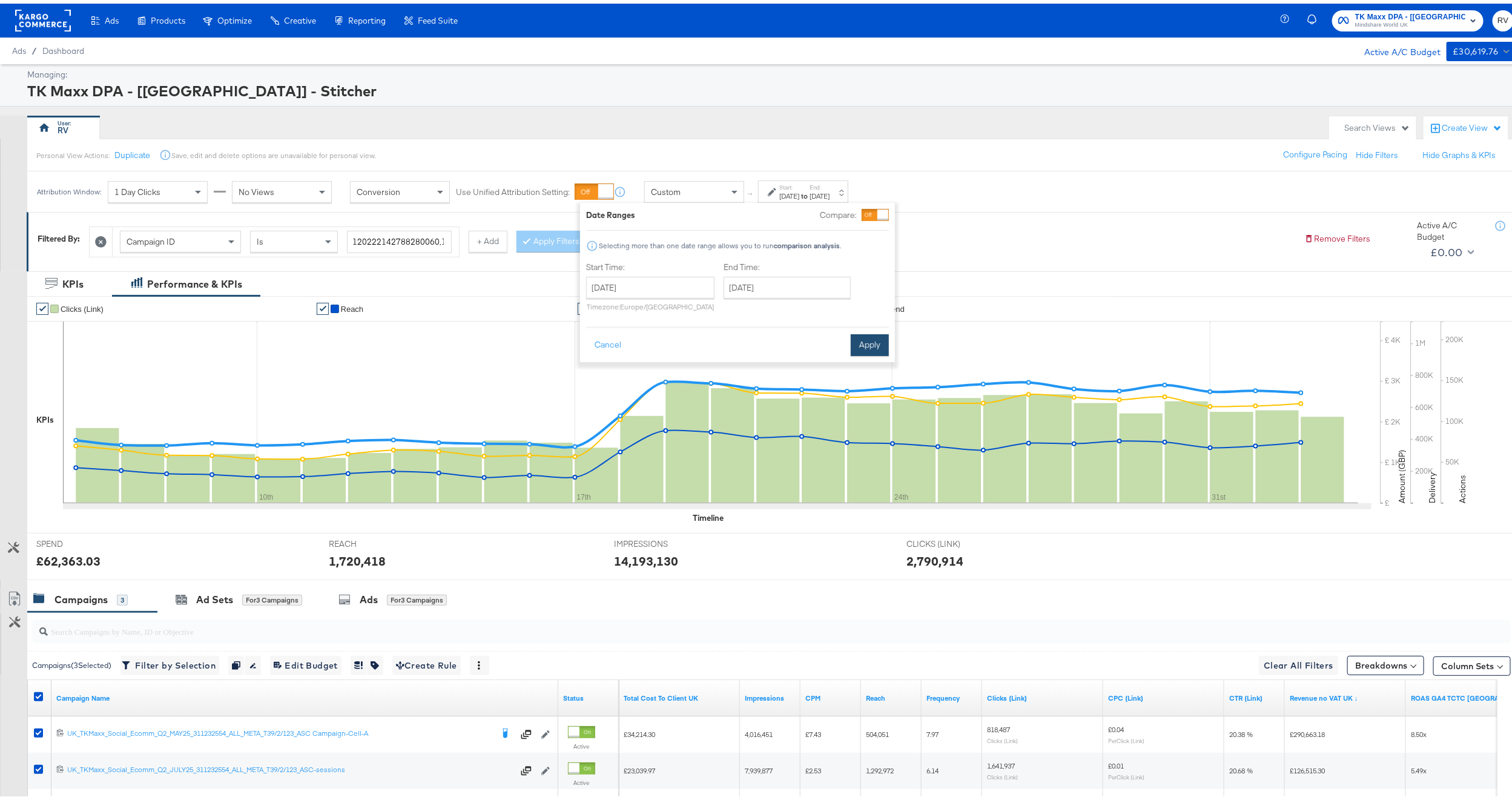
click at [868, 349] on button "Apply" at bounding box center [870, 342] width 38 height 22
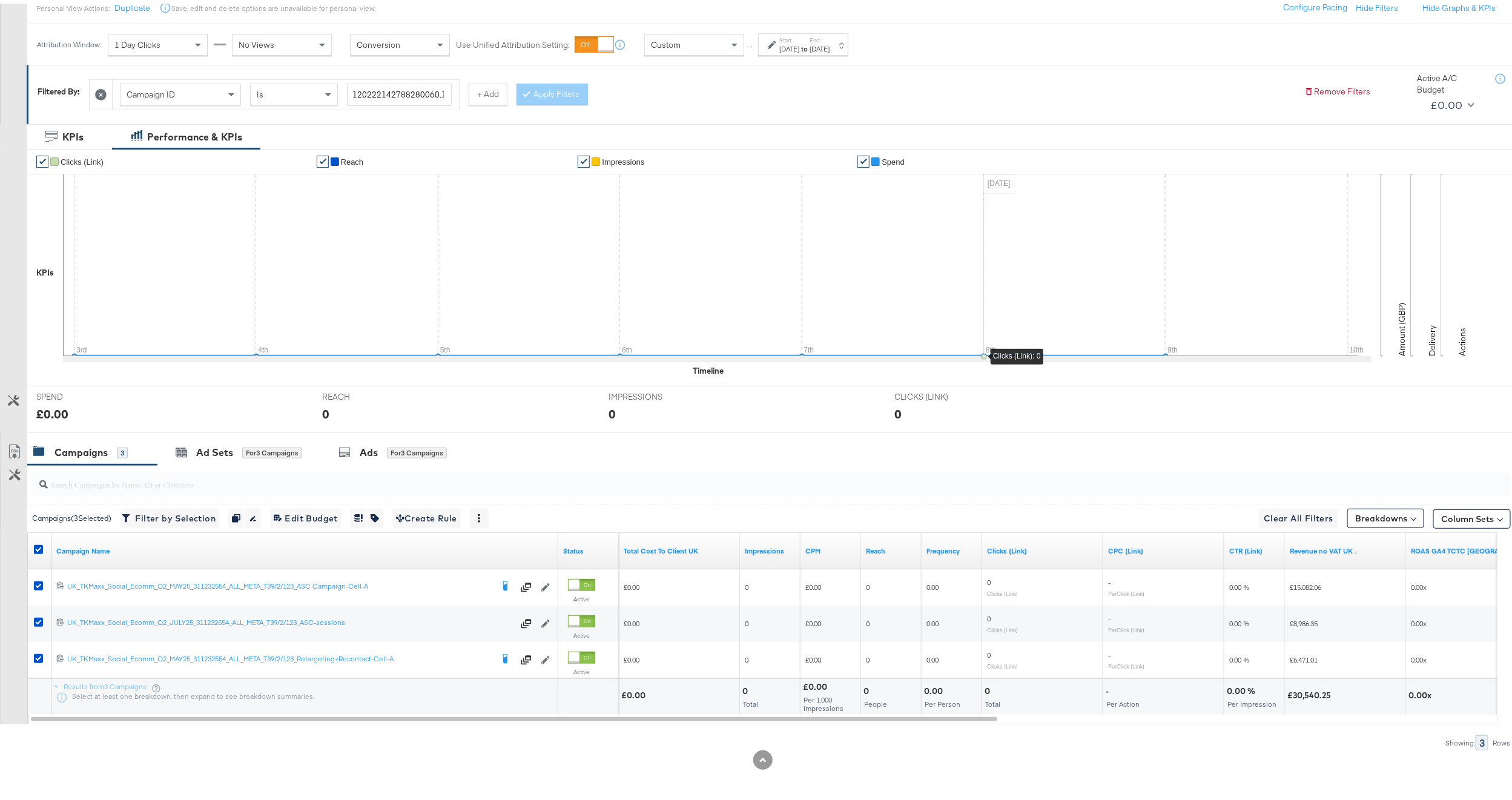
scroll to position [150, 0]
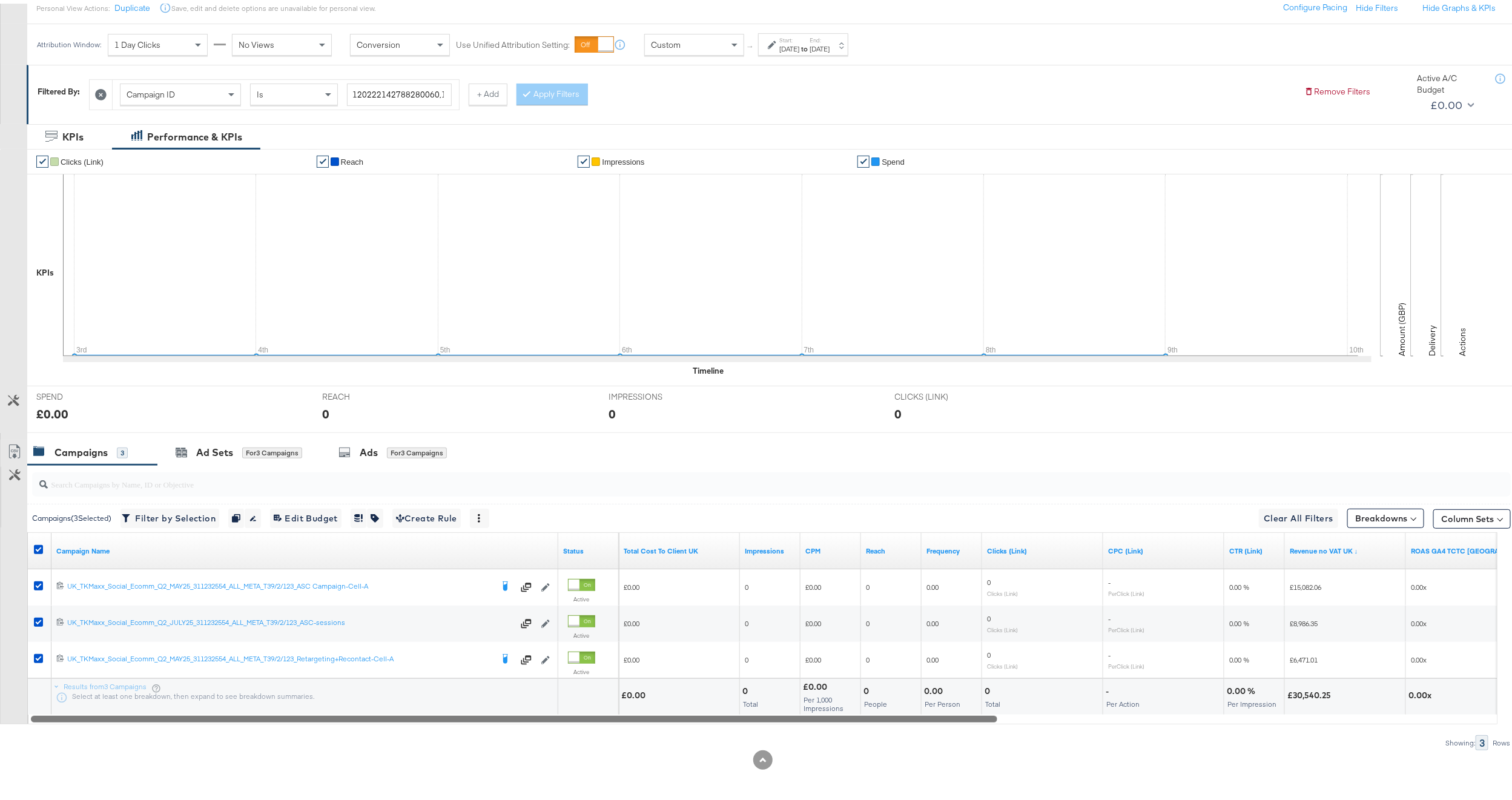
drag, startPoint x: 649, startPoint y: 714, endPoint x: 516, endPoint y: 734, distance: 134.5
click at [516, 734] on div "Campaigns ( 3 Selected) Filter by Selection Filter 3 campaigns Duplicate 3 camp…" at bounding box center [755, 604] width 1511 height 285
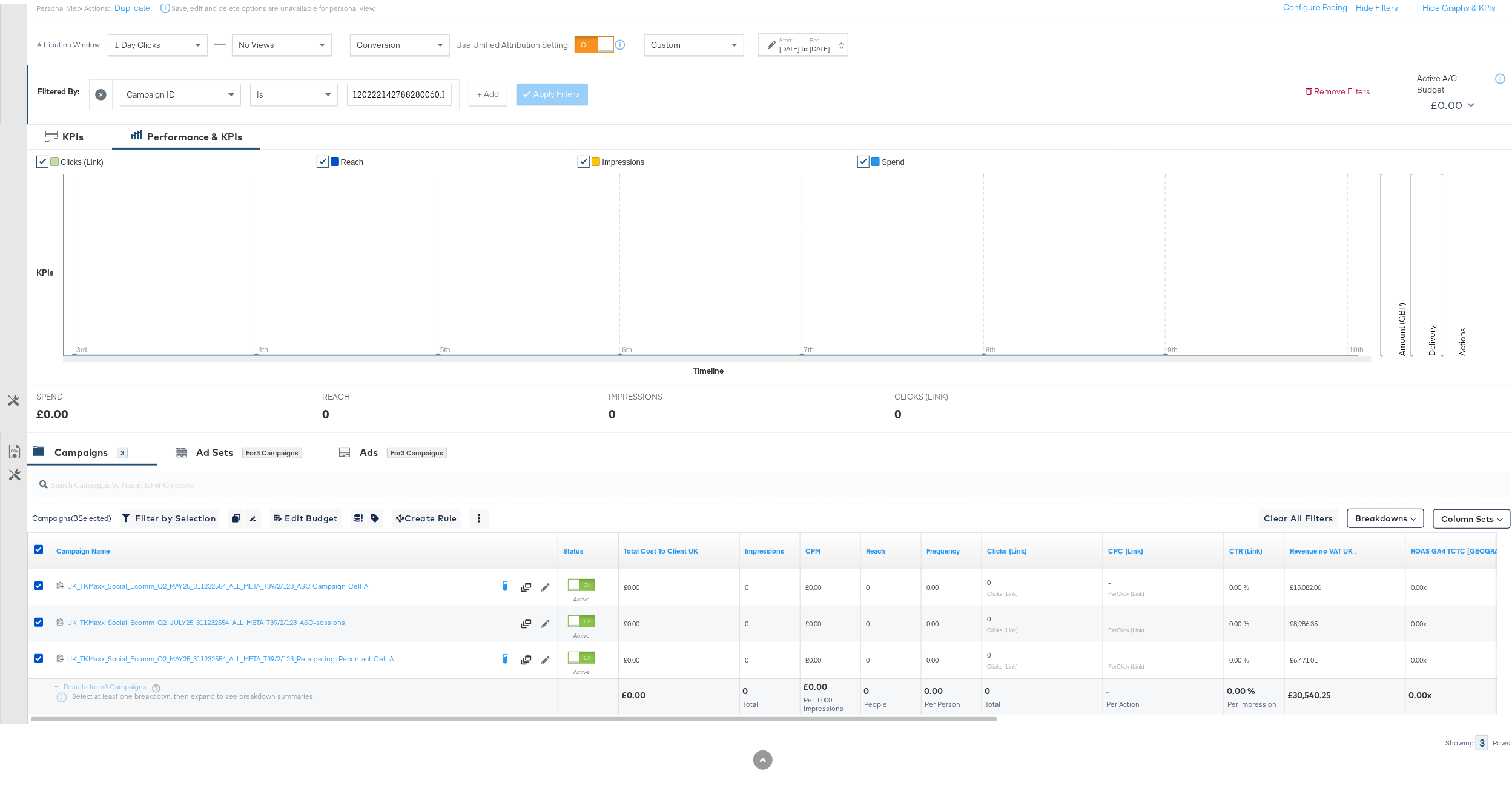
click at [785, 41] on div "Aug 3rd 2025" at bounding box center [789, 45] width 20 height 10
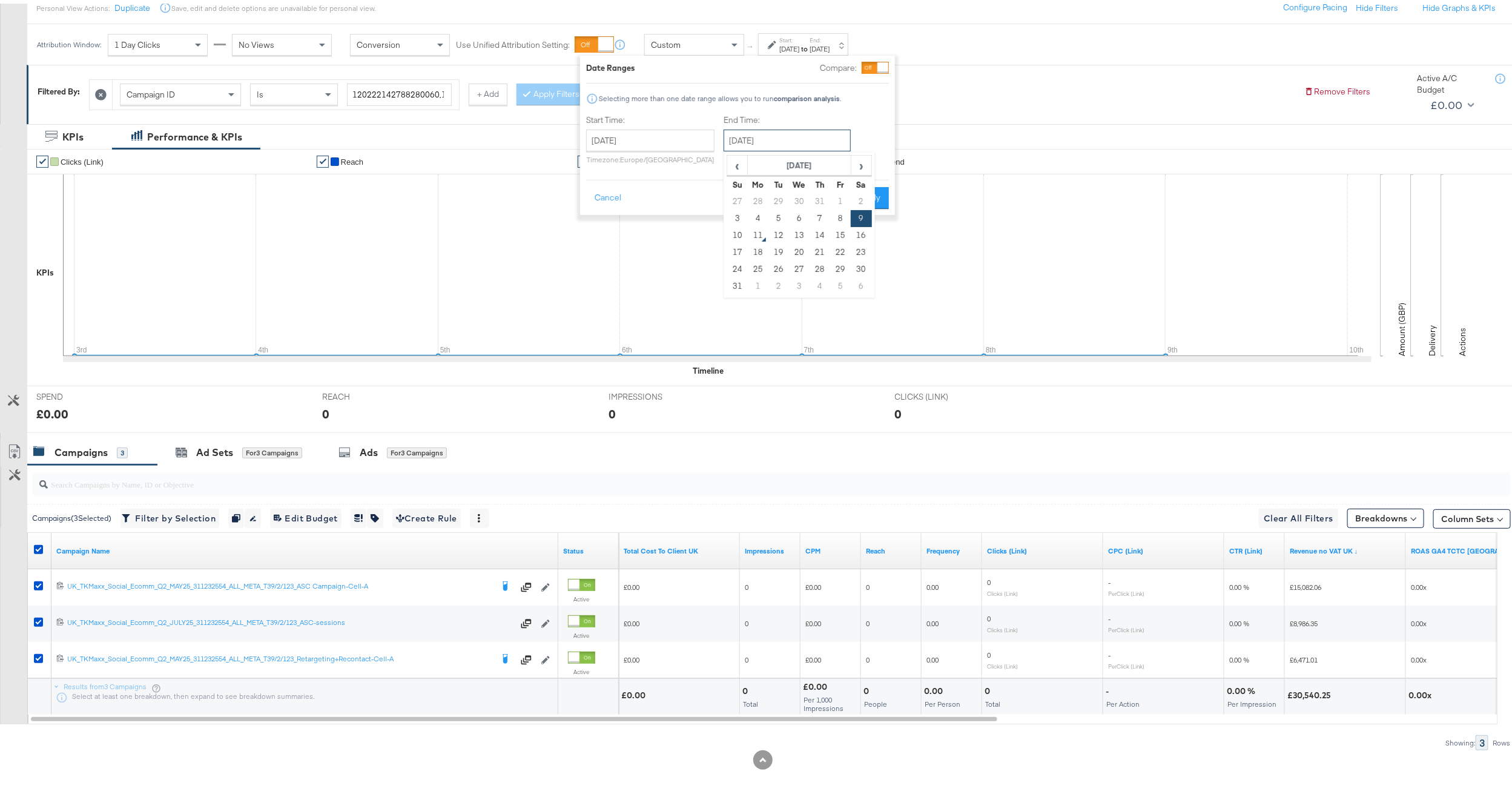
click at [742, 137] on input "August 9th 2025" at bounding box center [787, 137] width 127 height 22
click at [737, 217] on td "3" at bounding box center [737, 215] width 21 height 17
type input "August 3rd 2025"
click at [874, 199] on button "Apply" at bounding box center [870, 195] width 38 height 22
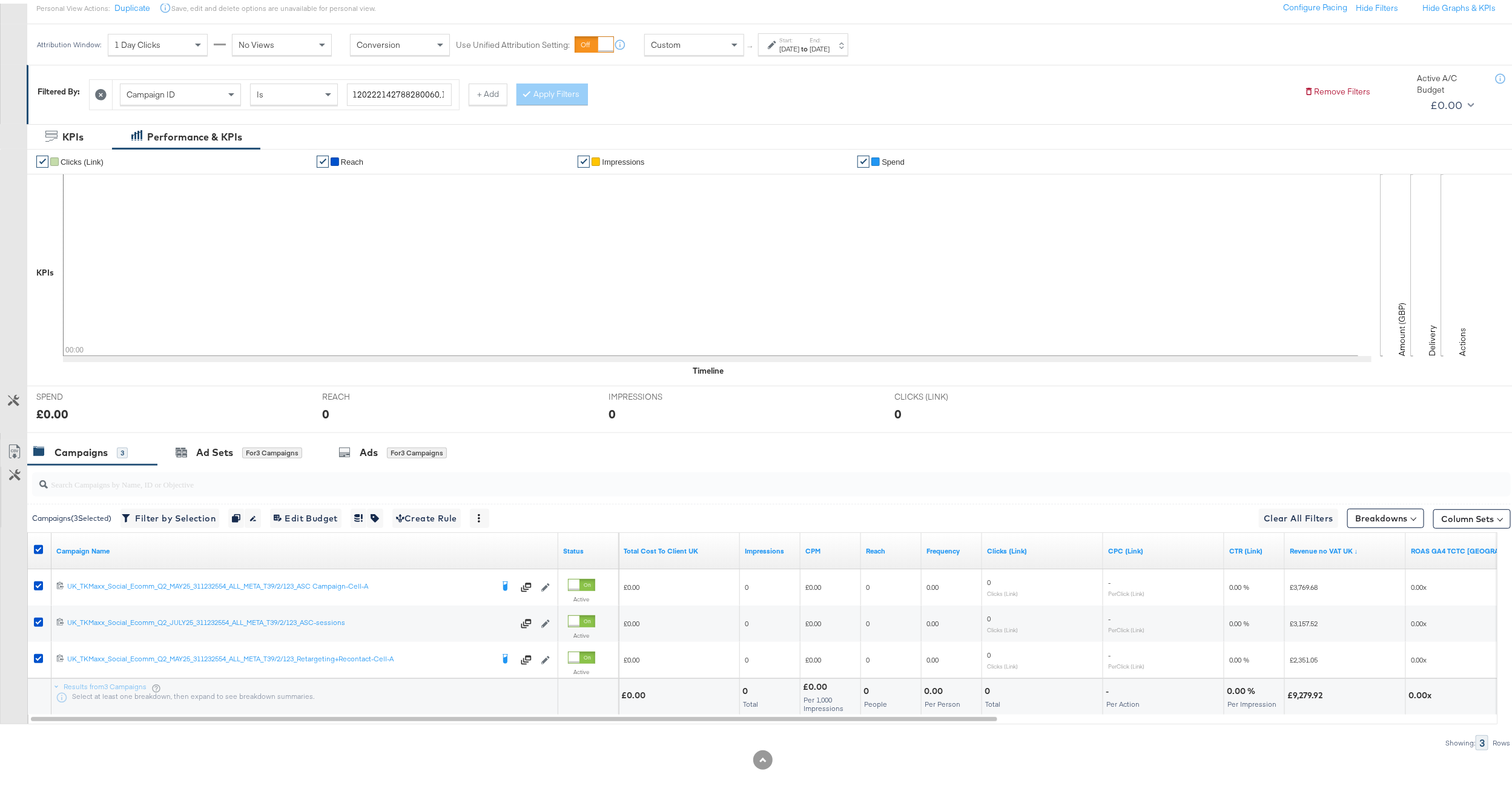
click at [829, 46] on div "Aug 3rd 2025" at bounding box center [819, 45] width 20 height 10
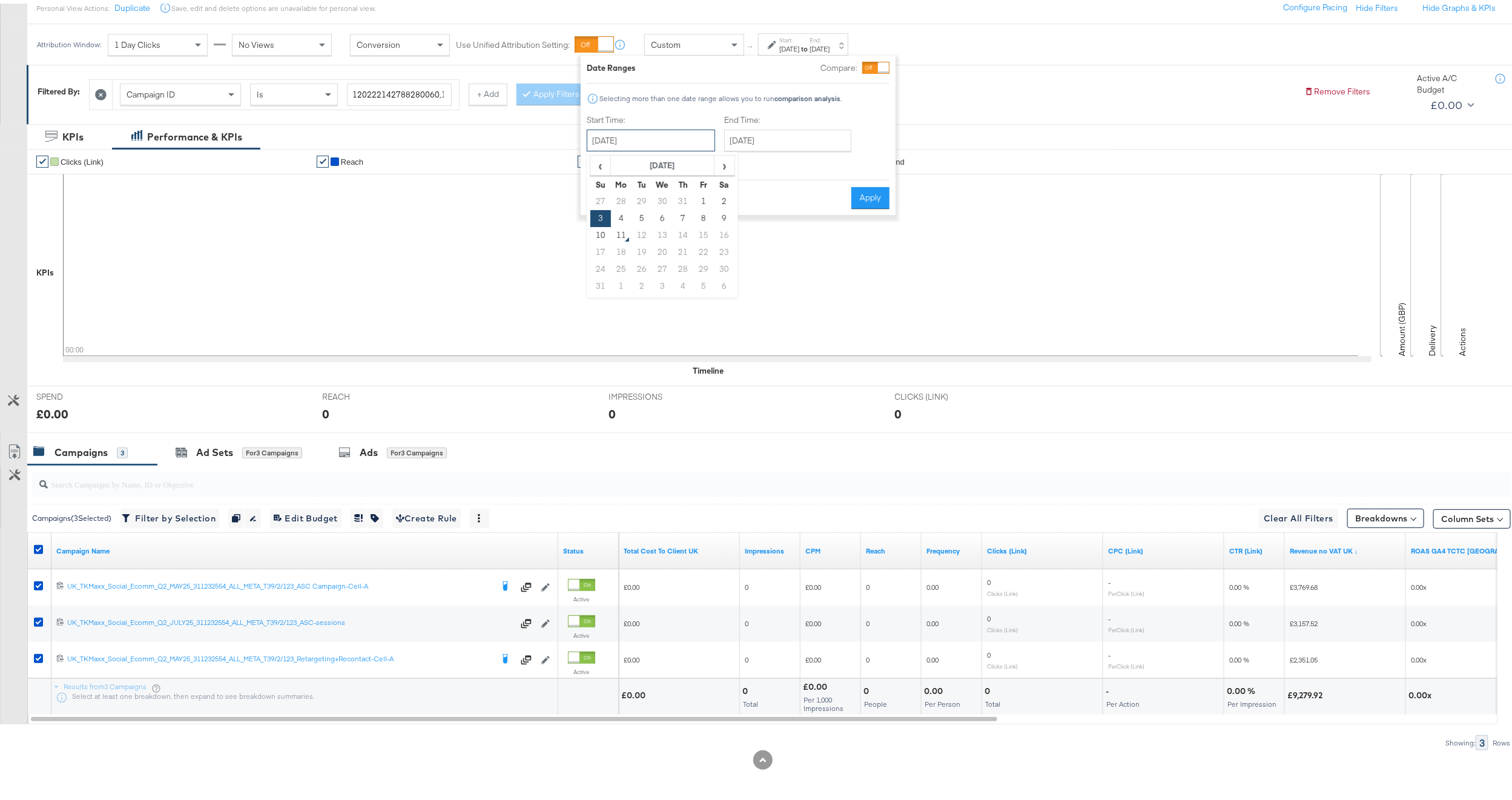
click at [647, 133] on input "August 3rd 2025" at bounding box center [651, 137] width 128 height 22
click at [626, 215] on td "4" at bounding box center [621, 215] width 21 height 17
type input "August 4th 2025"
click at [626, 215] on icon at bounding box center [710, 261] width 1295 height 182
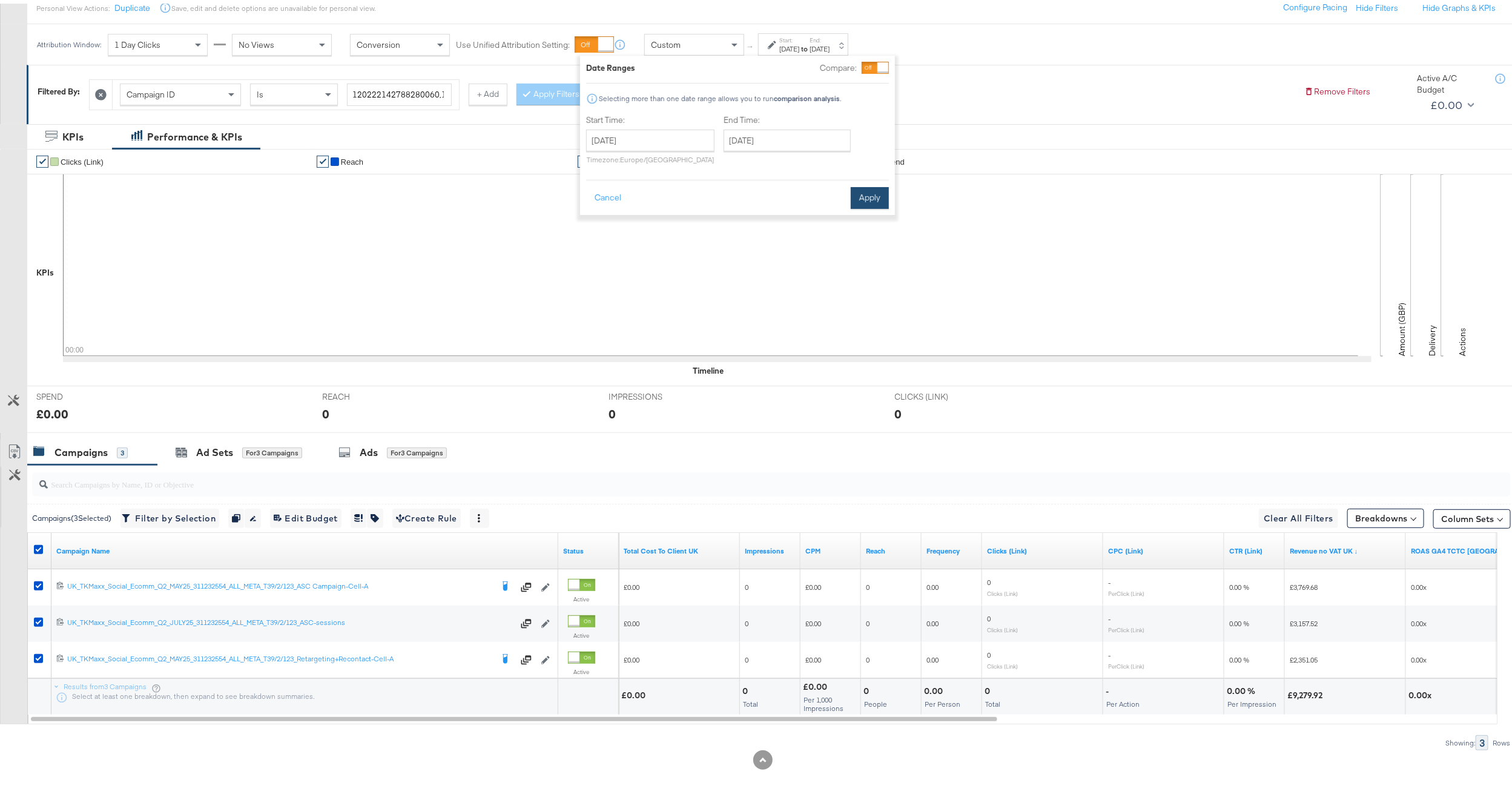
click at [859, 194] on button "Apply" at bounding box center [870, 195] width 38 height 22
click at [824, 51] on div "Attribution Window: 1 Day Clicks No Views Conversion Use Unified Attribution Se…" at bounding box center [445, 41] width 836 height 41
click at [799, 47] on div "Aug 4th 2025" at bounding box center [789, 45] width 20 height 10
click at [646, 137] on input "August 4th 2025" at bounding box center [650, 137] width 128 height 22
click at [647, 210] on td "5" at bounding box center [641, 215] width 21 height 17
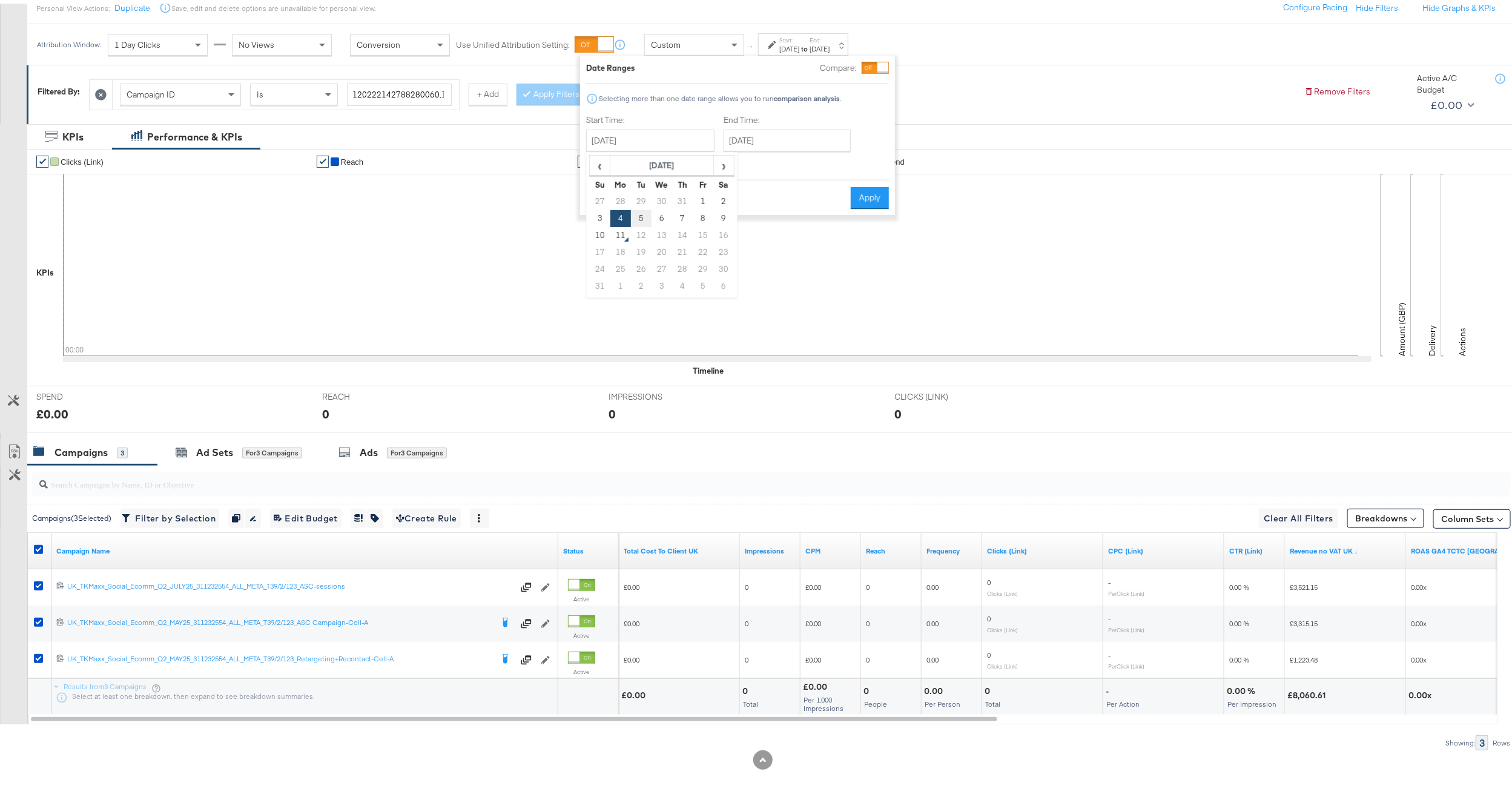
type input "August 5th 2025"
click at [647, 210] on icon at bounding box center [710, 261] width 1295 height 182
click at [858, 199] on button "Apply" at bounding box center [870, 195] width 38 height 22
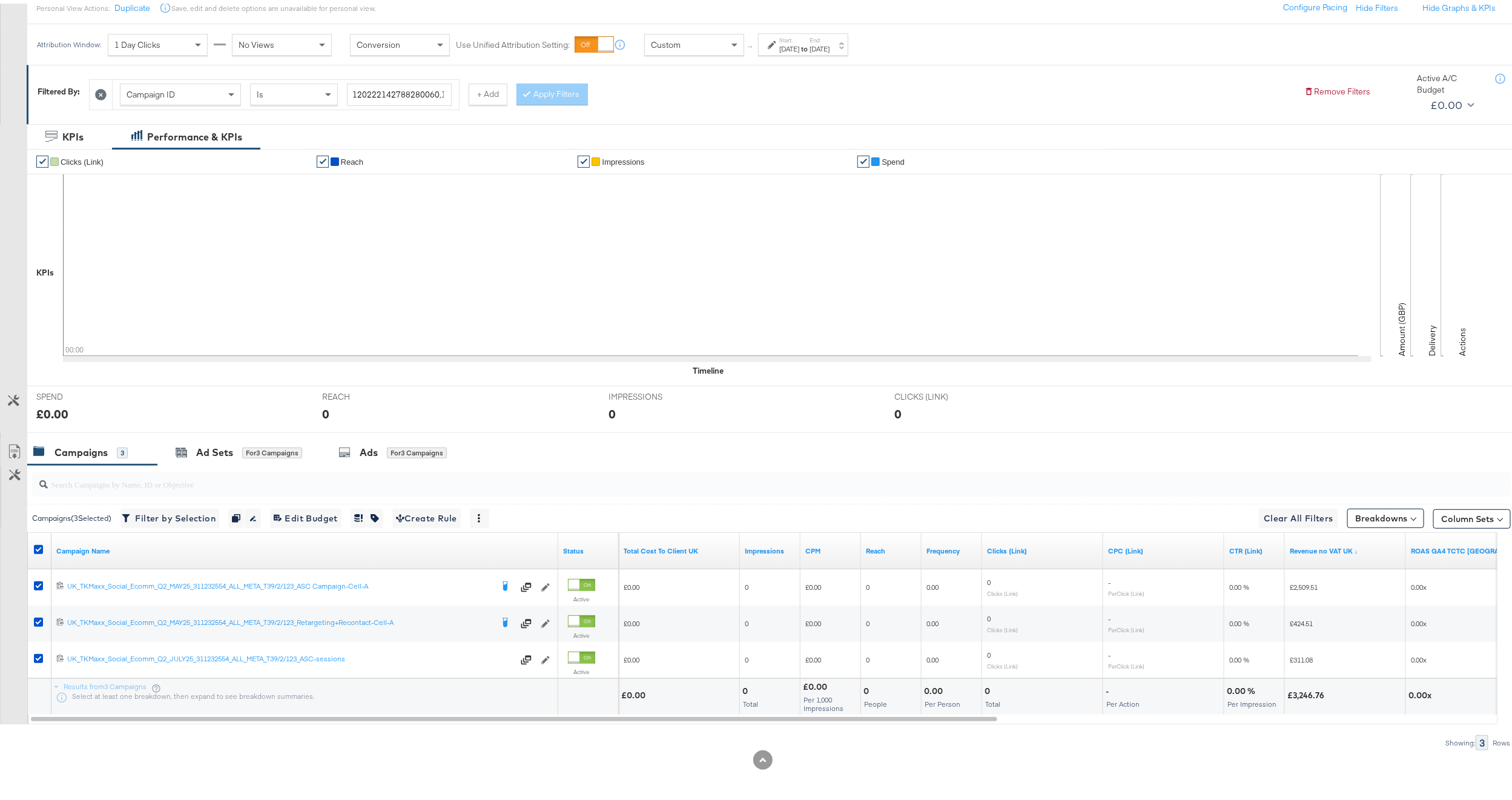
click at [829, 44] on div "Aug 5th 2025" at bounding box center [819, 45] width 20 height 10
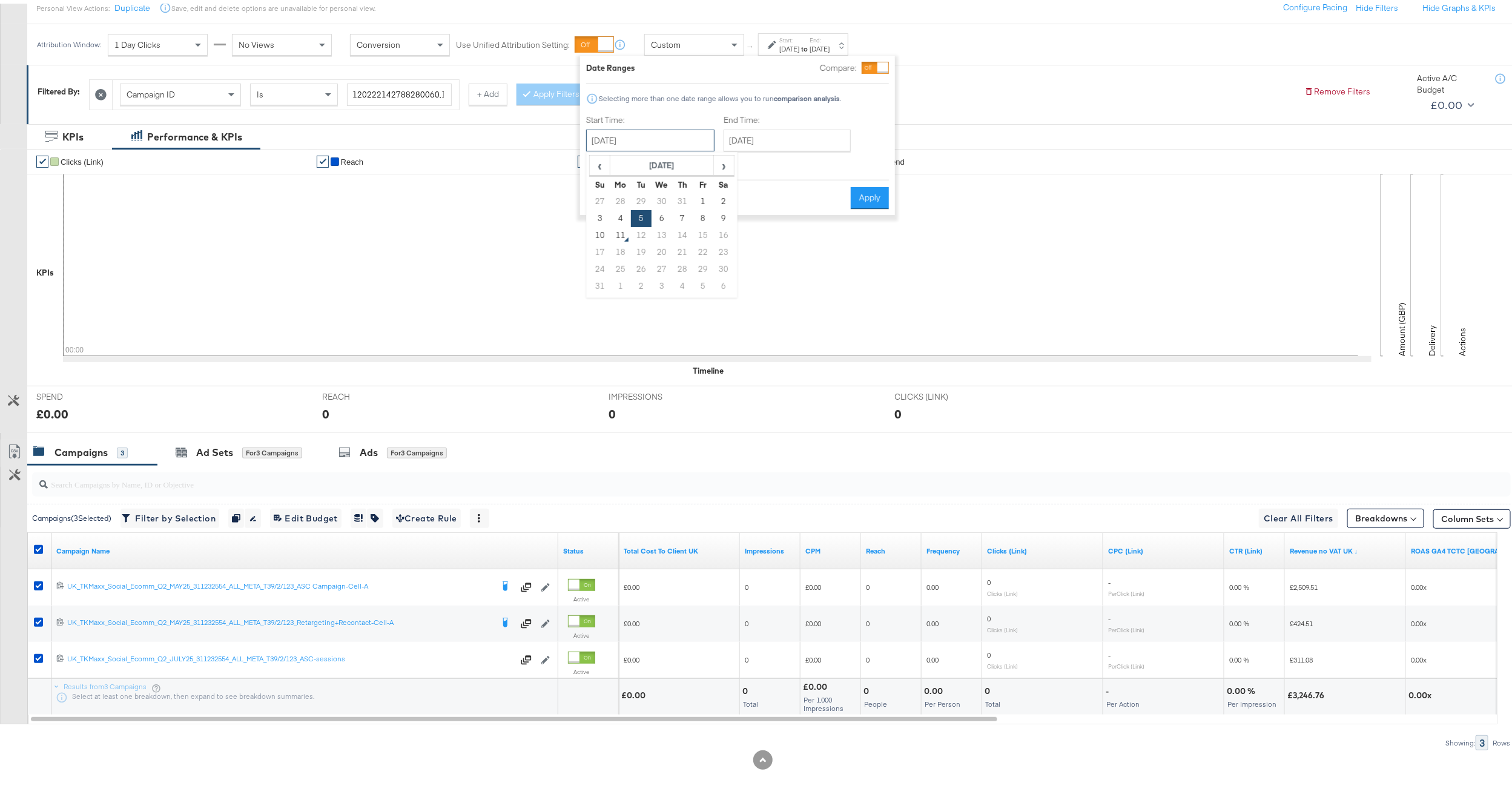
click at [686, 133] on input "August 5th 2025" at bounding box center [650, 137] width 128 height 22
click at [660, 216] on td "6" at bounding box center [662, 215] width 21 height 17
type input "August 6th 2025"
click at [660, 216] on icon at bounding box center [710, 261] width 1295 height 182
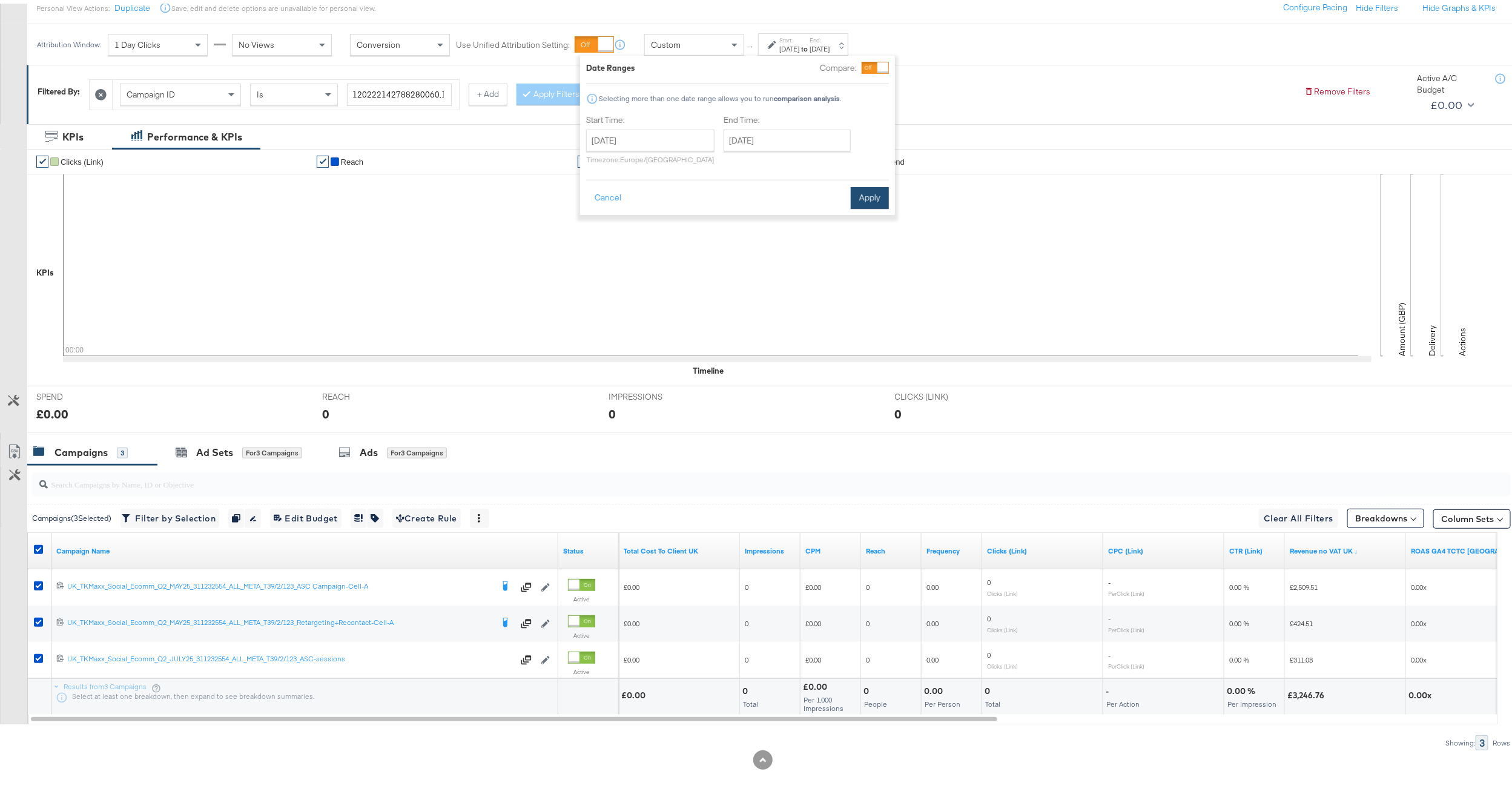
click at [868, 191] on button "Apply" at bounding box center [870, 195] width 38 height 22
click at [799, 35] on label "Start:" at bounding box center [789, 36] width 20 height 8
click at [660, 139] on input "August 6th 2025" at bounding box center [650, 137] width 128 height 22
click at [605, 231] on td "10" at bounding box center [600, 232] width 21 height 17
type input "August 10th 2025"
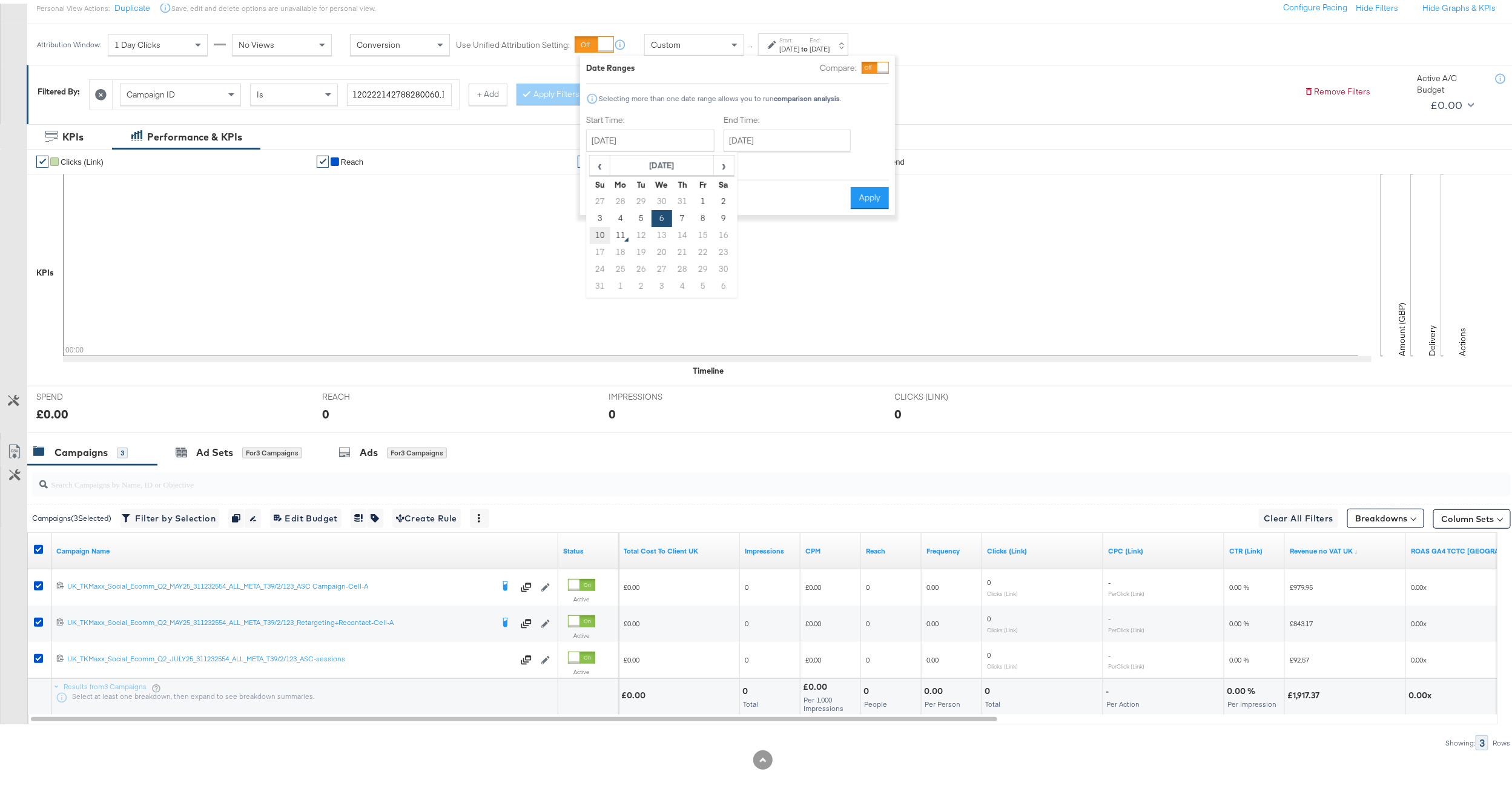
type input "August 10th 2025"
click at [880, 198] on button "Apply" at bounding box center [877, 195] width 38 height 22
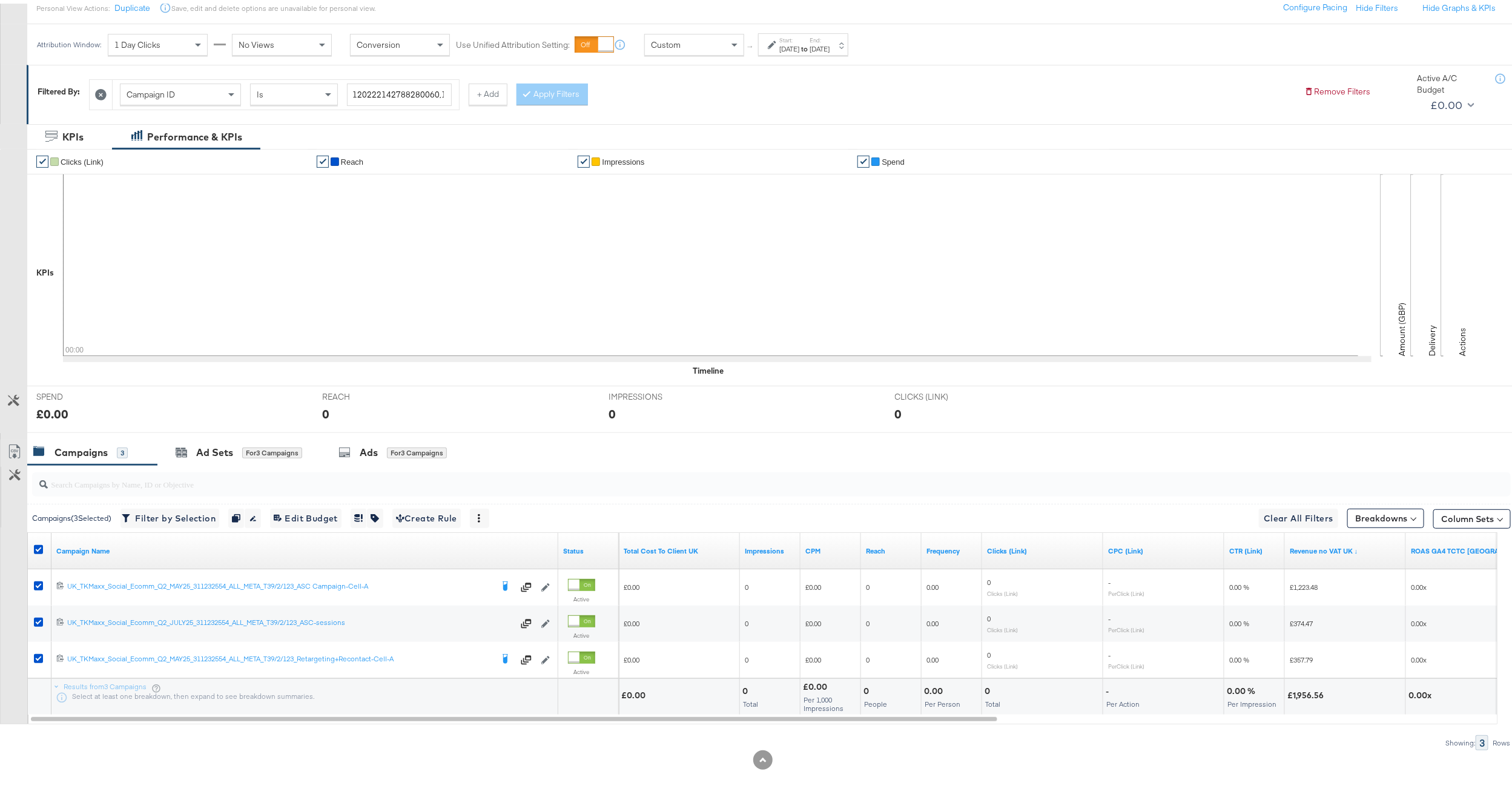
click at [848, 49] on div "Start: Aug 10th 2025 to End: Aug 10th 2025" at bounding box center [803, 41] width 90 height 22
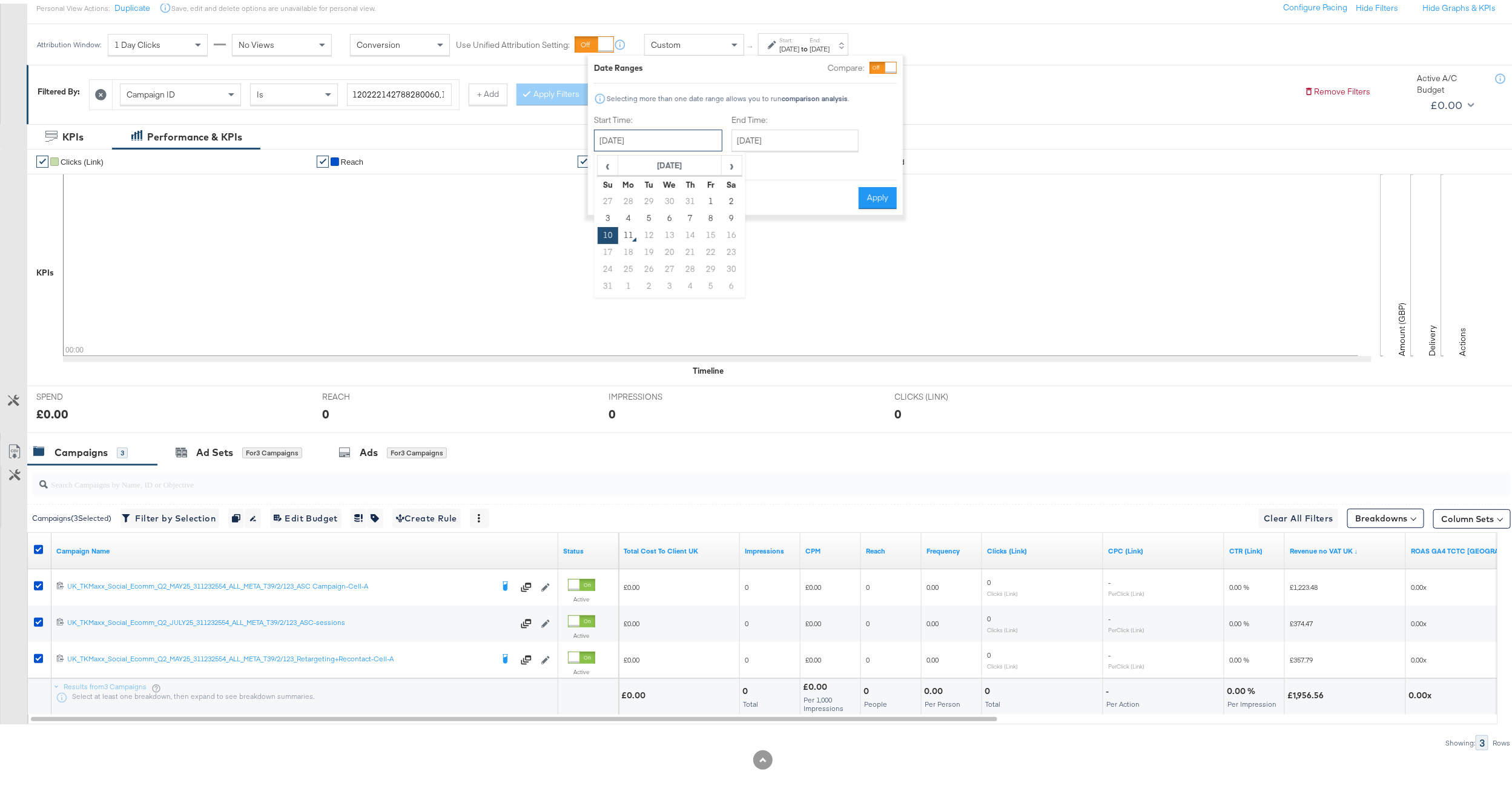
click at [679, 135] on input "August 10th 2025" at bounding box center [658, 137] width 128 height 22
click at [632, 230] on td "11" at bounding box center [629, 232] width 21 height 17
type input "August 11th 2025"
click at [632, 230] on icon at bounding box center [710, 261] width 1295 height 182
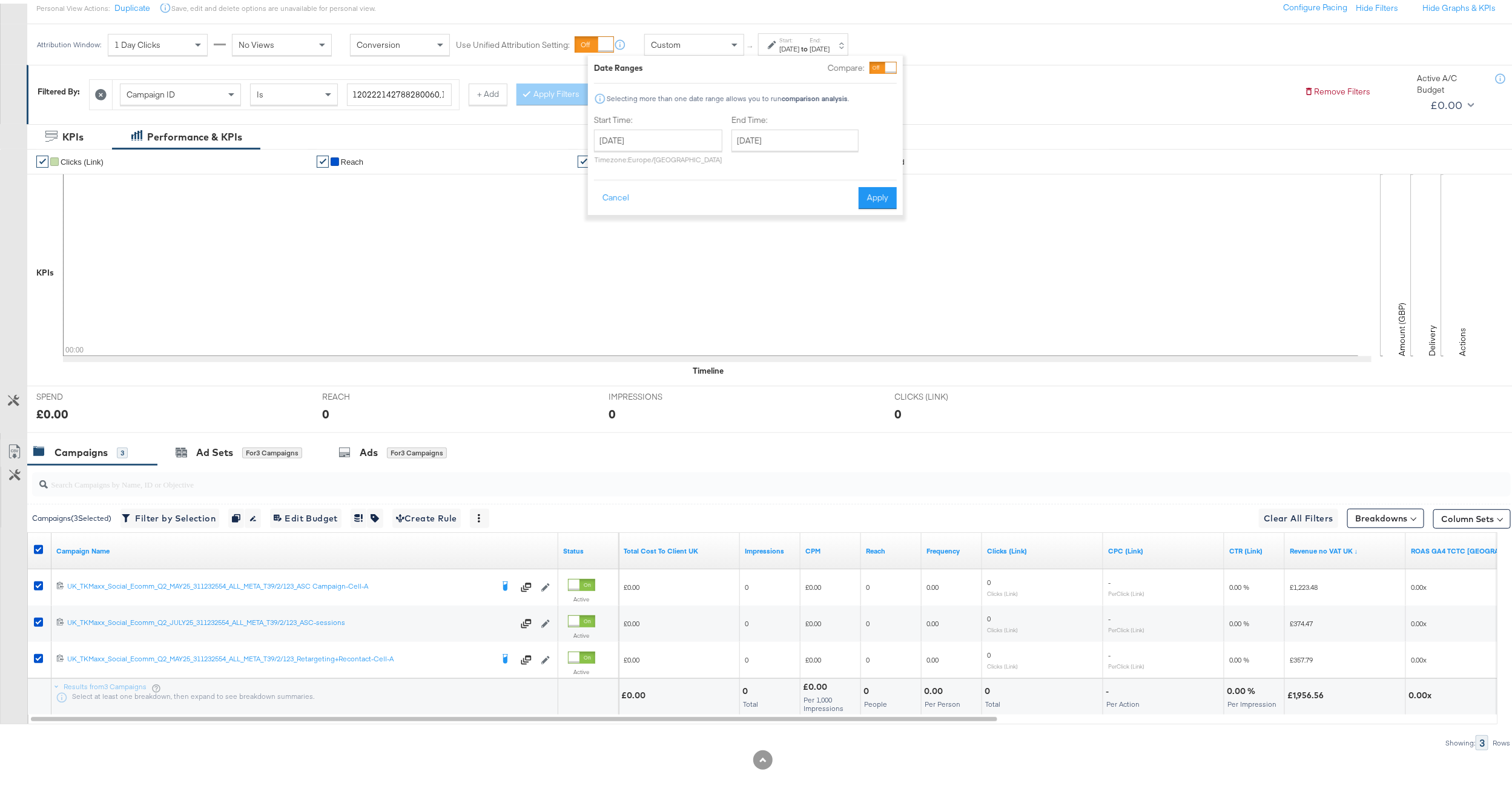
click at [883, 193] on button "Apply" at bounding box center [877, 195] width 38 height 22
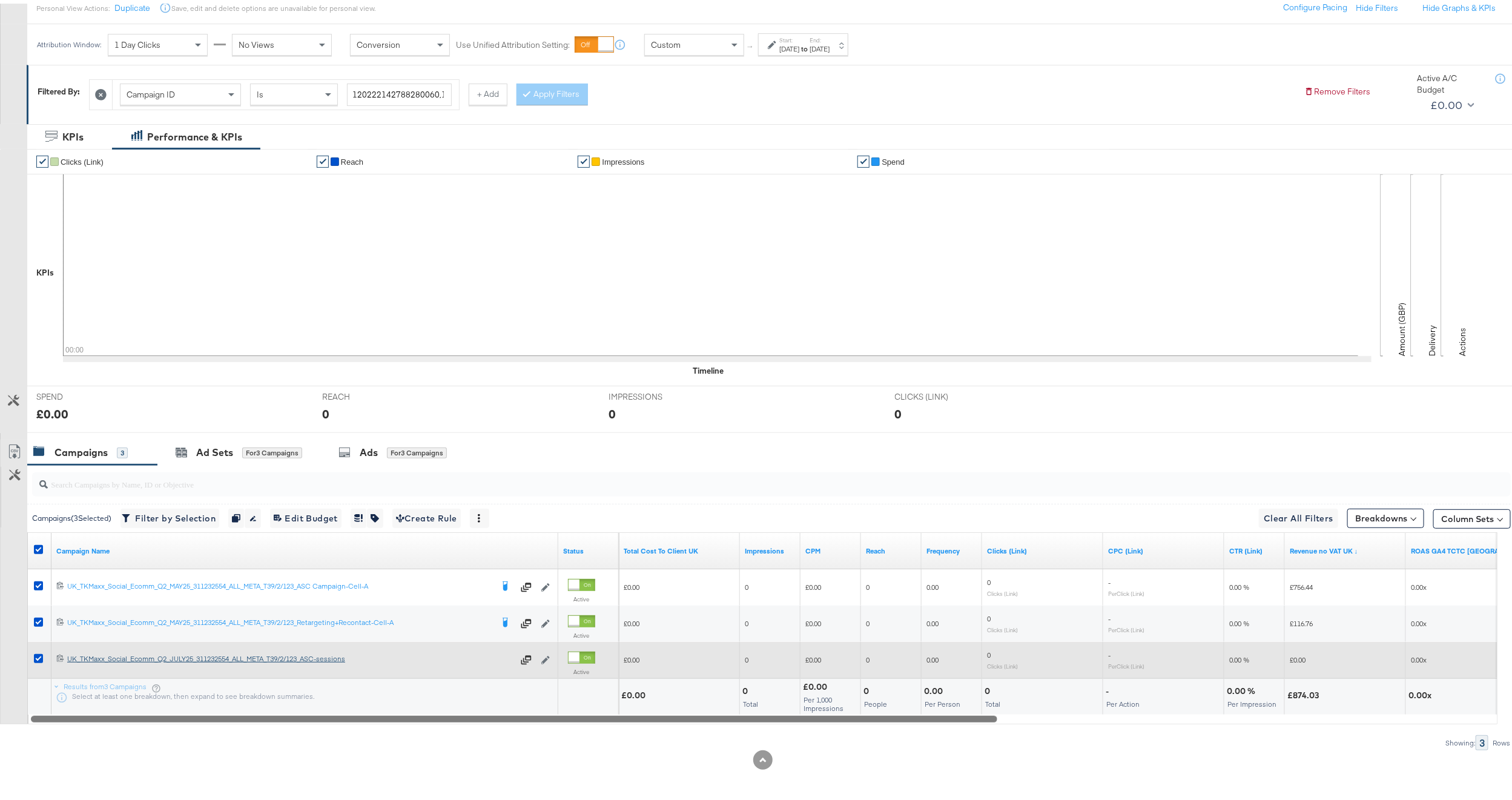
drag, startPoint x: 507, startPoint y: 712, endPoint x: 364, endPoint y: 659, distance: 152.5
click at [317, 781] on div "KPIs Performance & KPIs Customize KPIs ✔ Clicks (Link) ✔ Reach ✔ Impressions ✔ …" at bounding box center [762, 460] width 1525 height 679
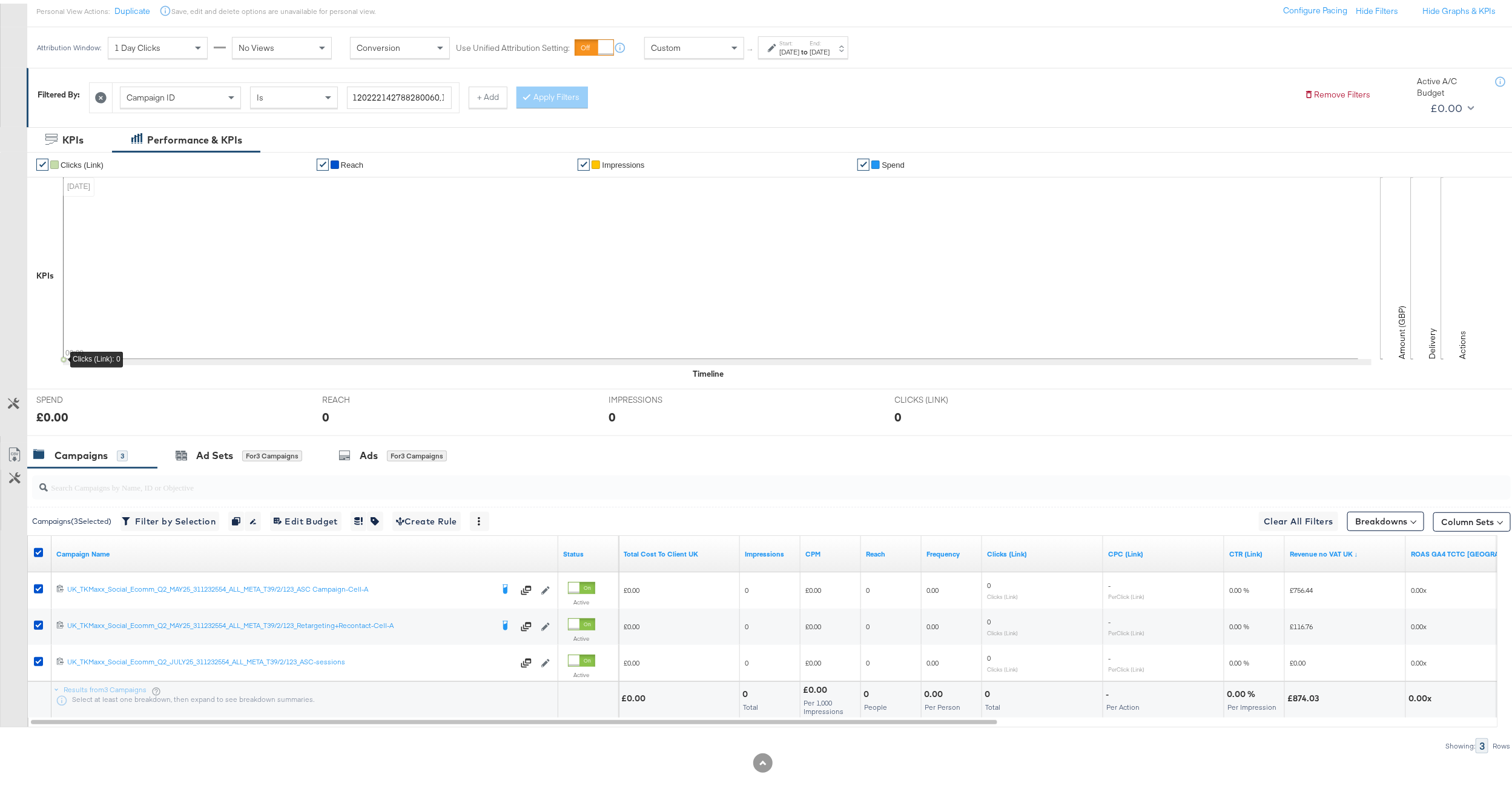
scroll to position [0, 0]
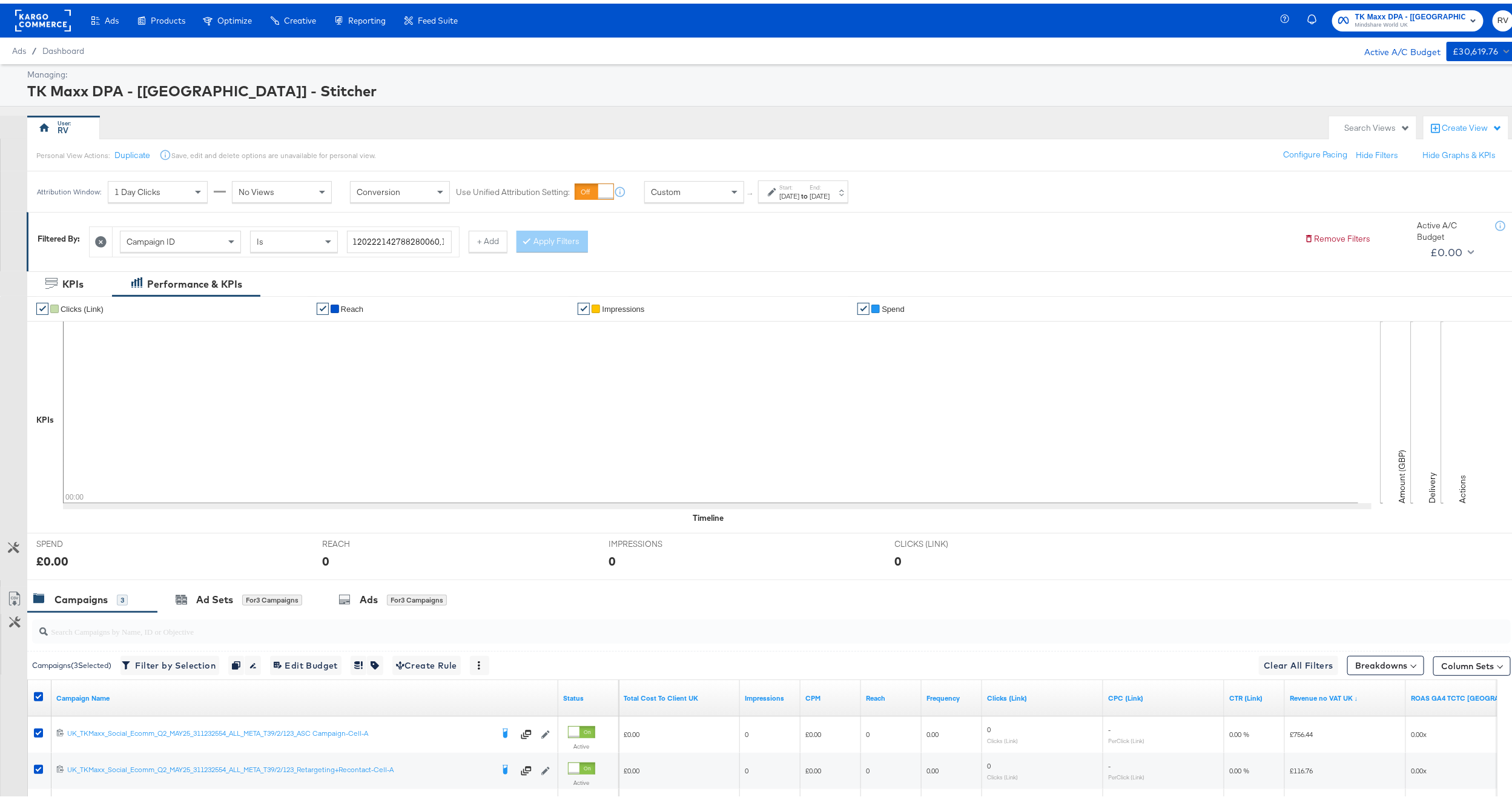
click at [829, 197] on div "Aug 11th 2025" at bounding box center [819, 192] width 20 height 10
click at [656, 289] on input "August 11th 2025" at bounding box center [658, 284] width 128 height 22
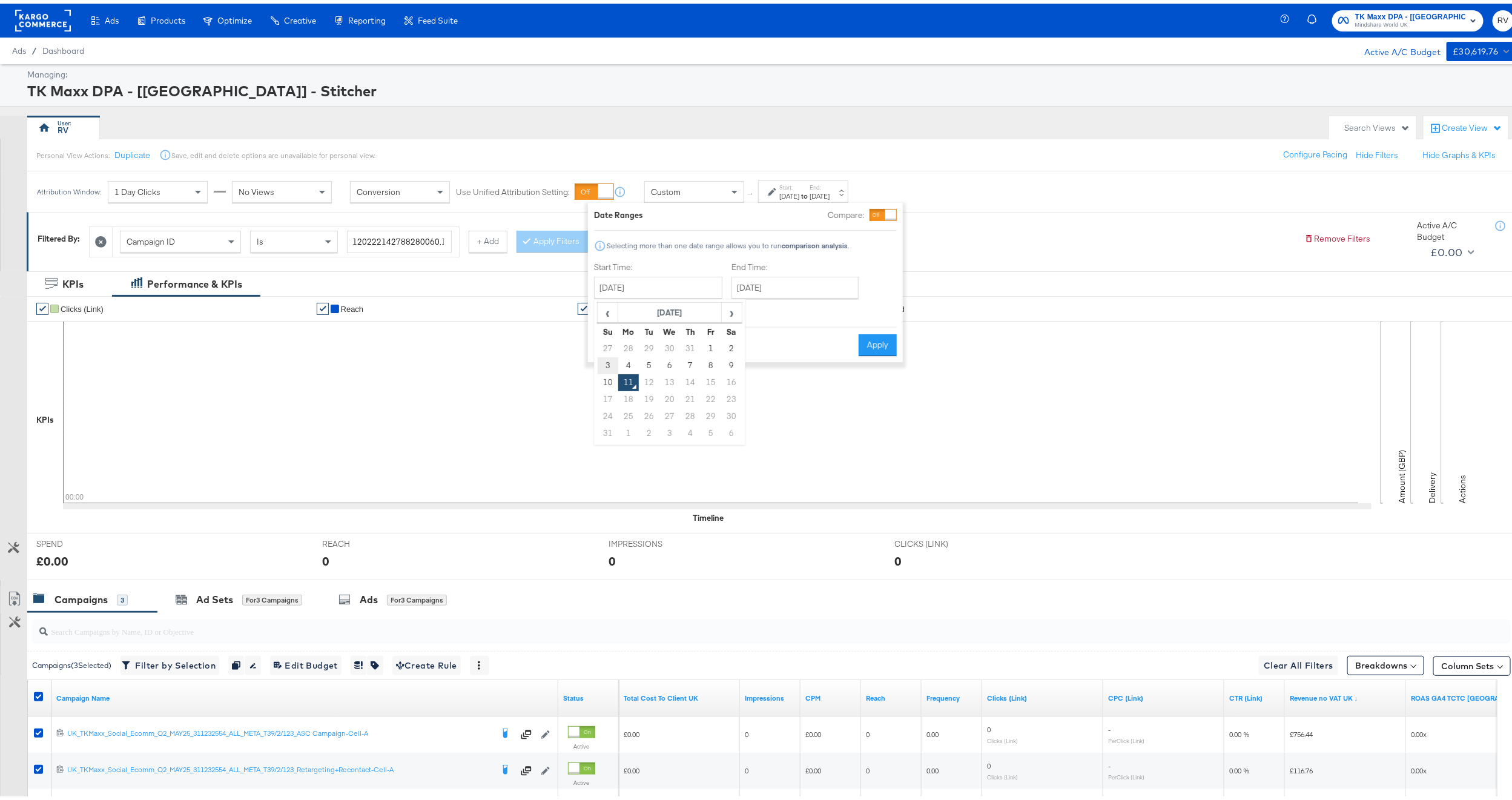
click at [605, 364] on td "3" at bounding box center [608, 362] width 21 height 17
type input "August 3rd 2025"
click at [761, 281] on input "August 11th 2025" at bounding box center [791, 284] width 127 height 22
click at [863, 367] on td "9" at bounding box center [865, 362] width 21 height 17
type input "August 9th 2025"
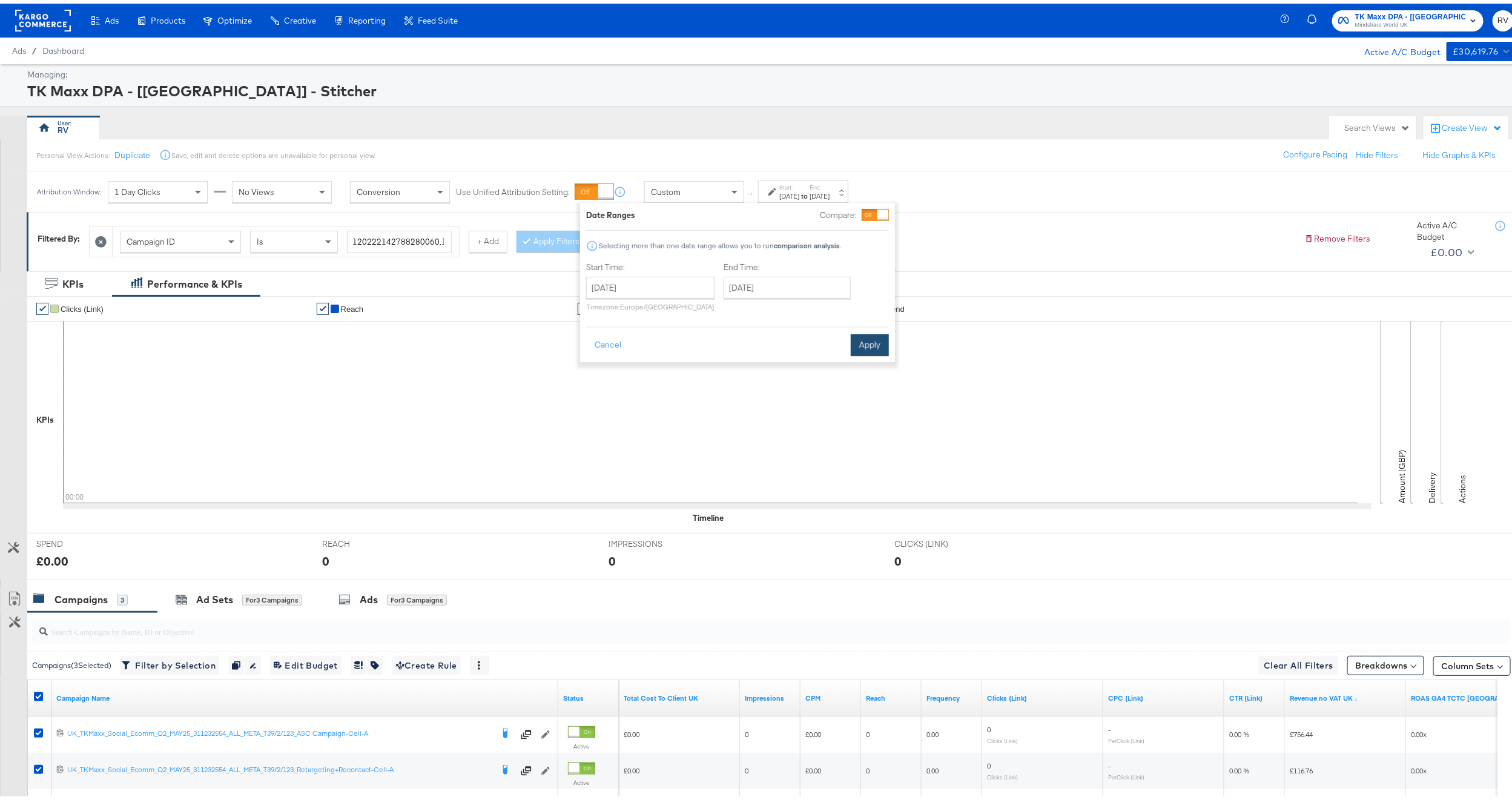
click at [867, 342] on button "Apply" at bounding box center [870, 342] width 38 height 22
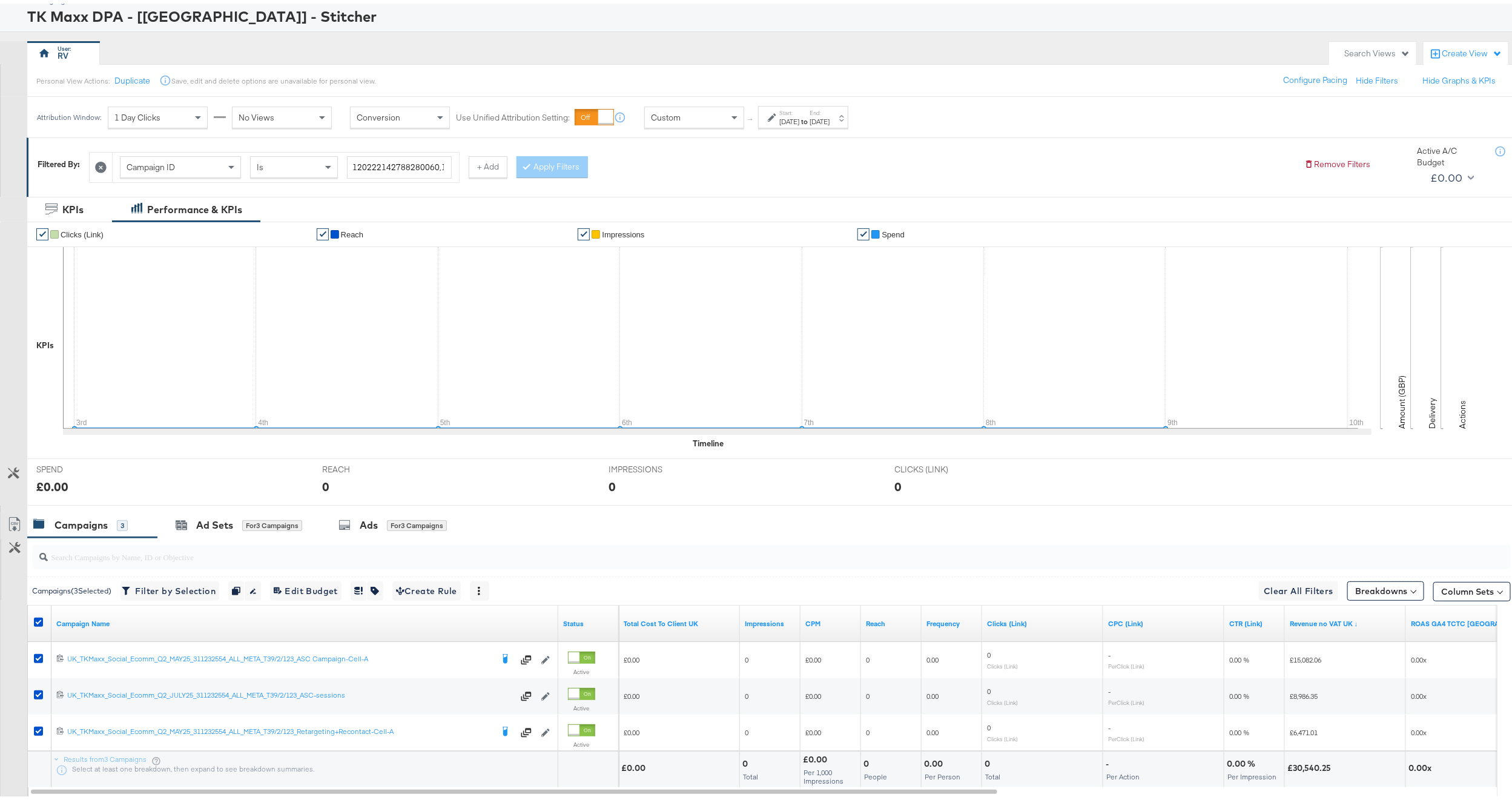
scroll to position [150, 0]
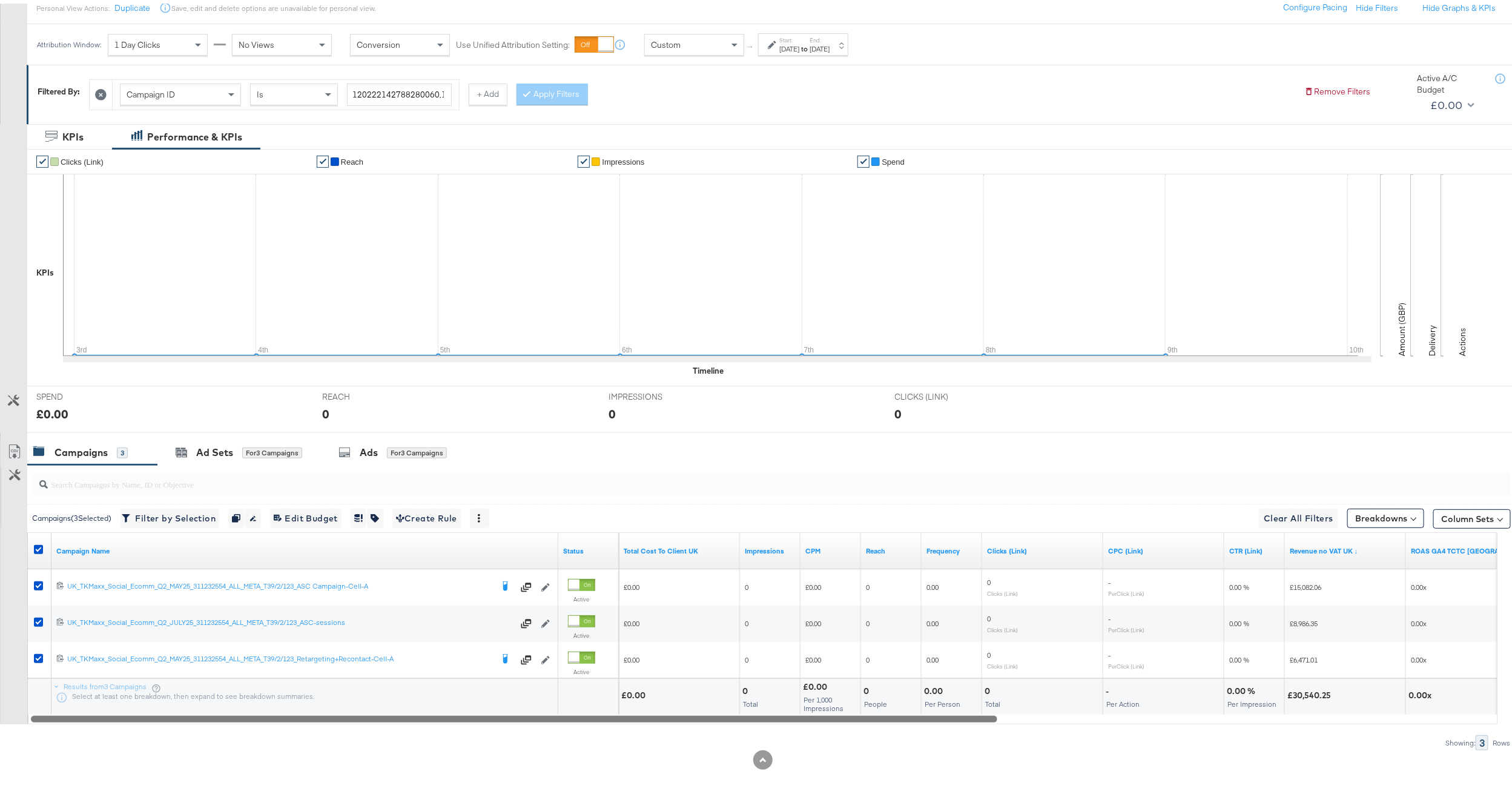
click at [414, 716] on div at bounding box center [514, 715] width 966 height 10
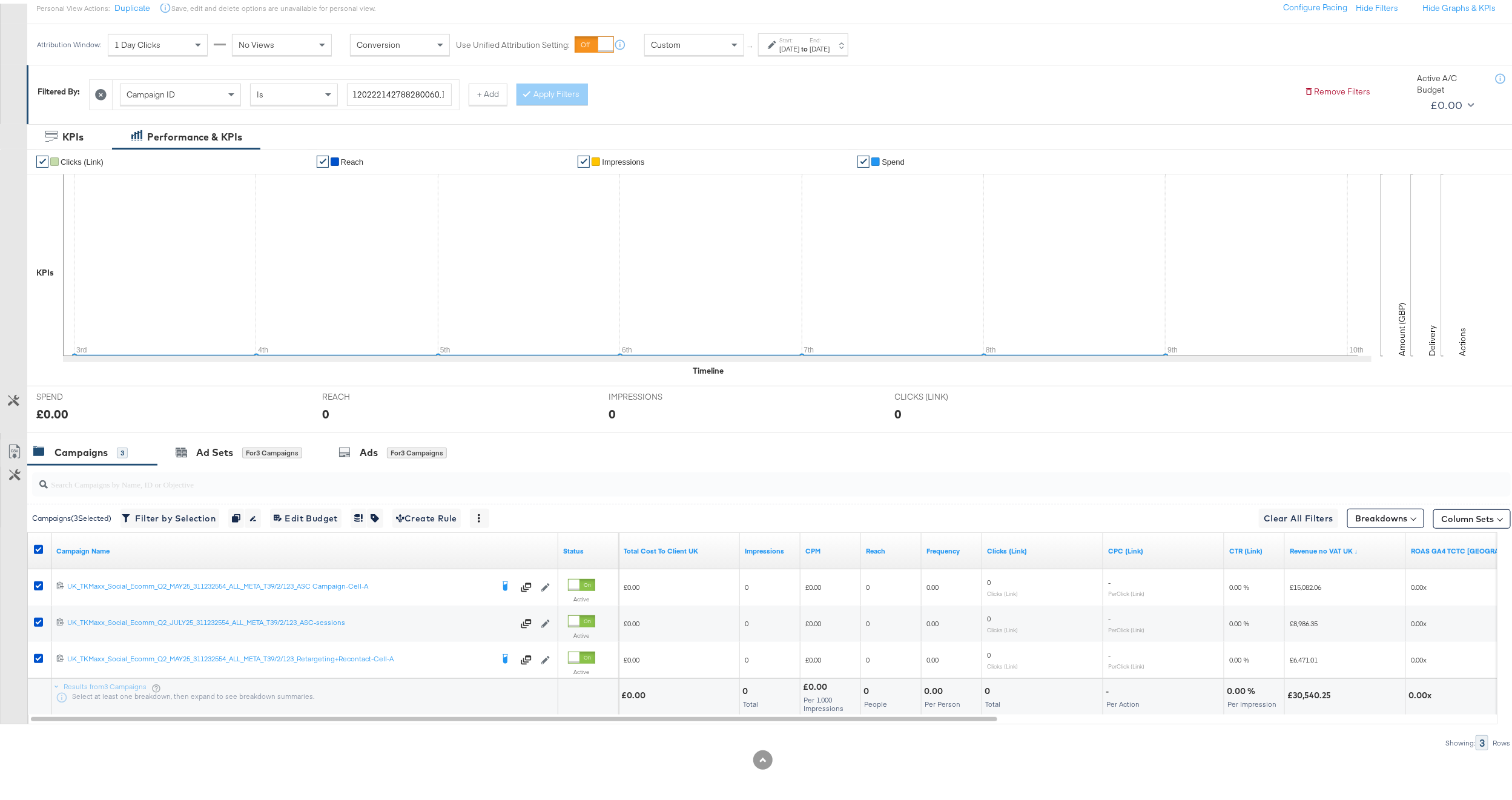
click at [107, 95] on button at bounding box center [100, 91] width 13 height 13
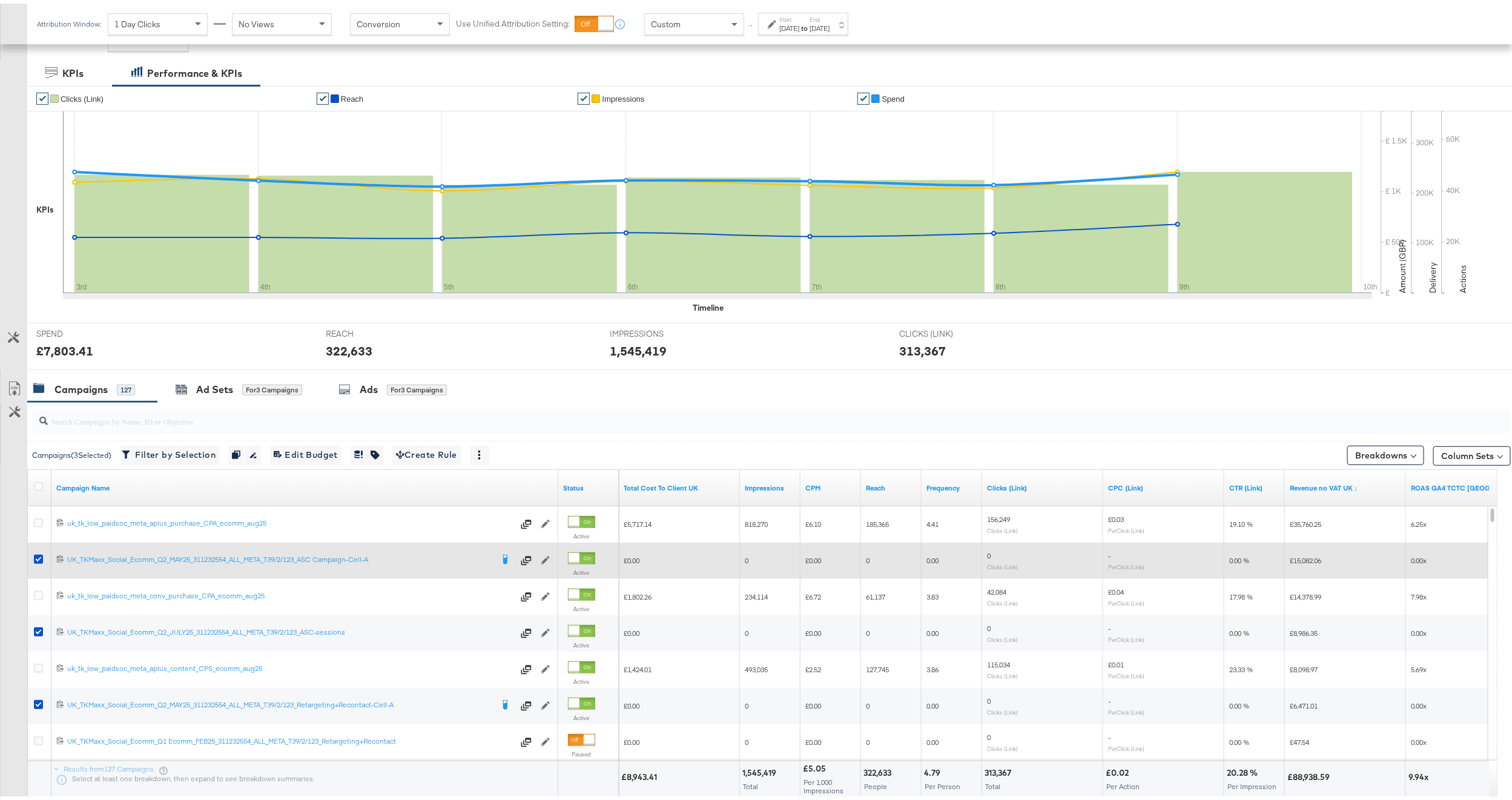
scroll to position [176, 0]
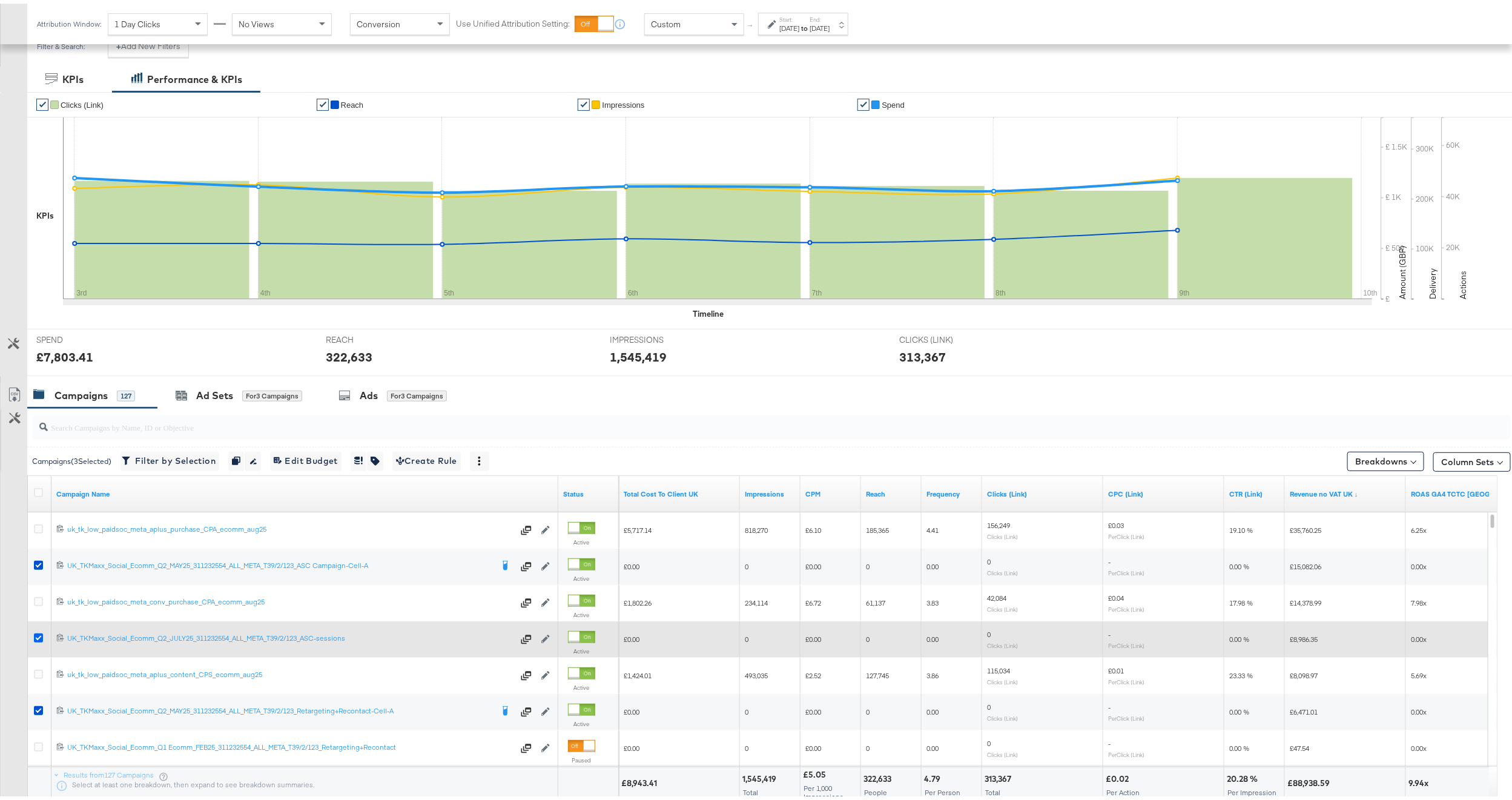
drag, startPoint x: 38, startPoint y: 564, endPoint x: 40, endPoint y: 635, distance: 71.0
click at [38, 564] on icon at bounding box center [38, 562] width 9 height 9
click at [0, 0] on input "checkbox" at bounding box center [0, 0] width 0 height 0
click at [36, 634] on icon at bounding box center [38, 634] width 9 height 9
click at [0, 0] on input "checkbox" at bounding box center [0, 0] width 0 height 0
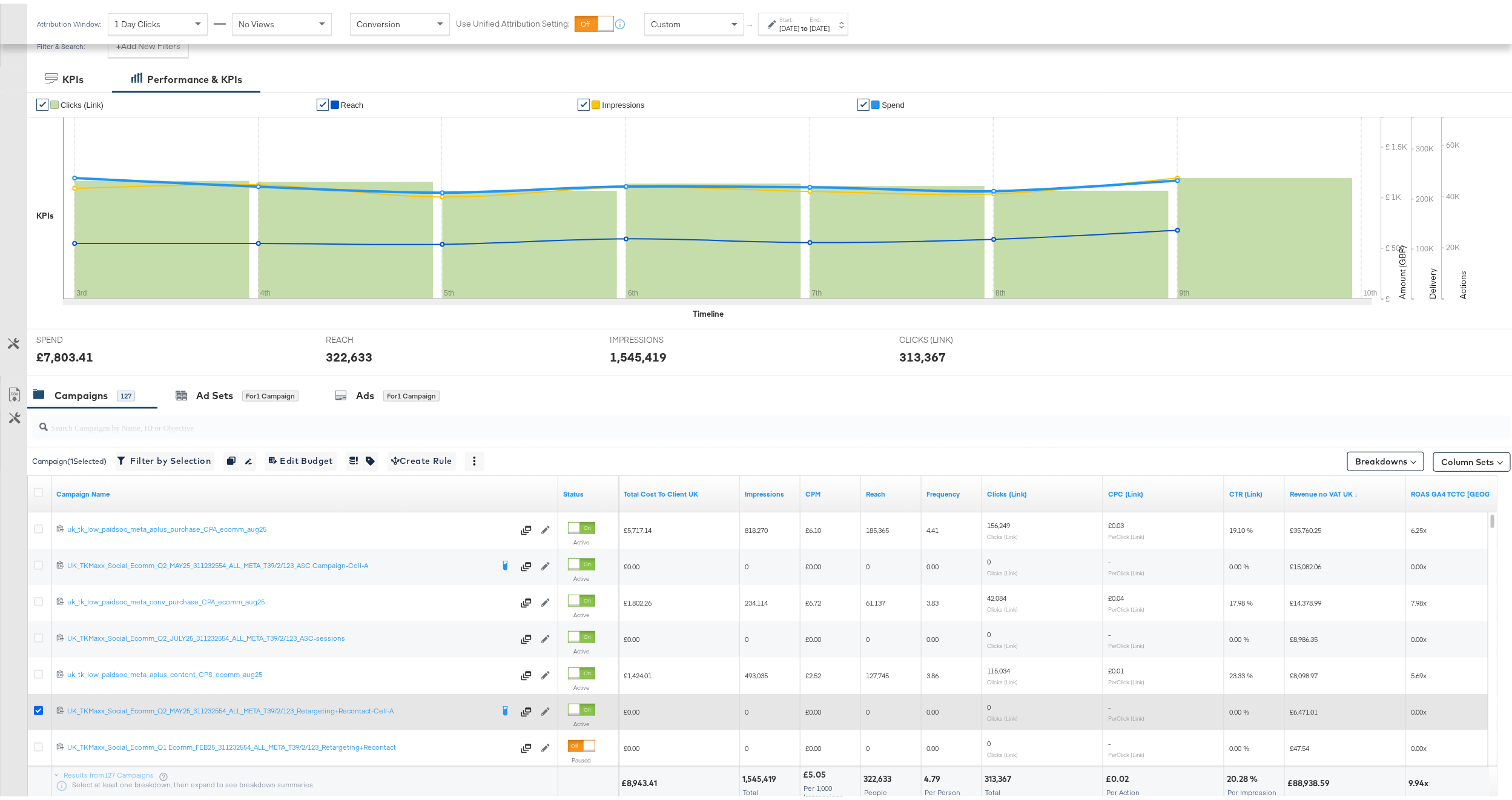
click at [39, 711] on icon at bounding box center [38, 707] width 9 height 9
click at [0, 0] on input "checkbox" at bounding box center [0, 0] width 0 height 0
click at [39, 711] on icon at bounding box center [38, 707] width 9 height 9
click at [0, 0] on input "checkbox" at bounding box center [0, 0] width 0 height 0
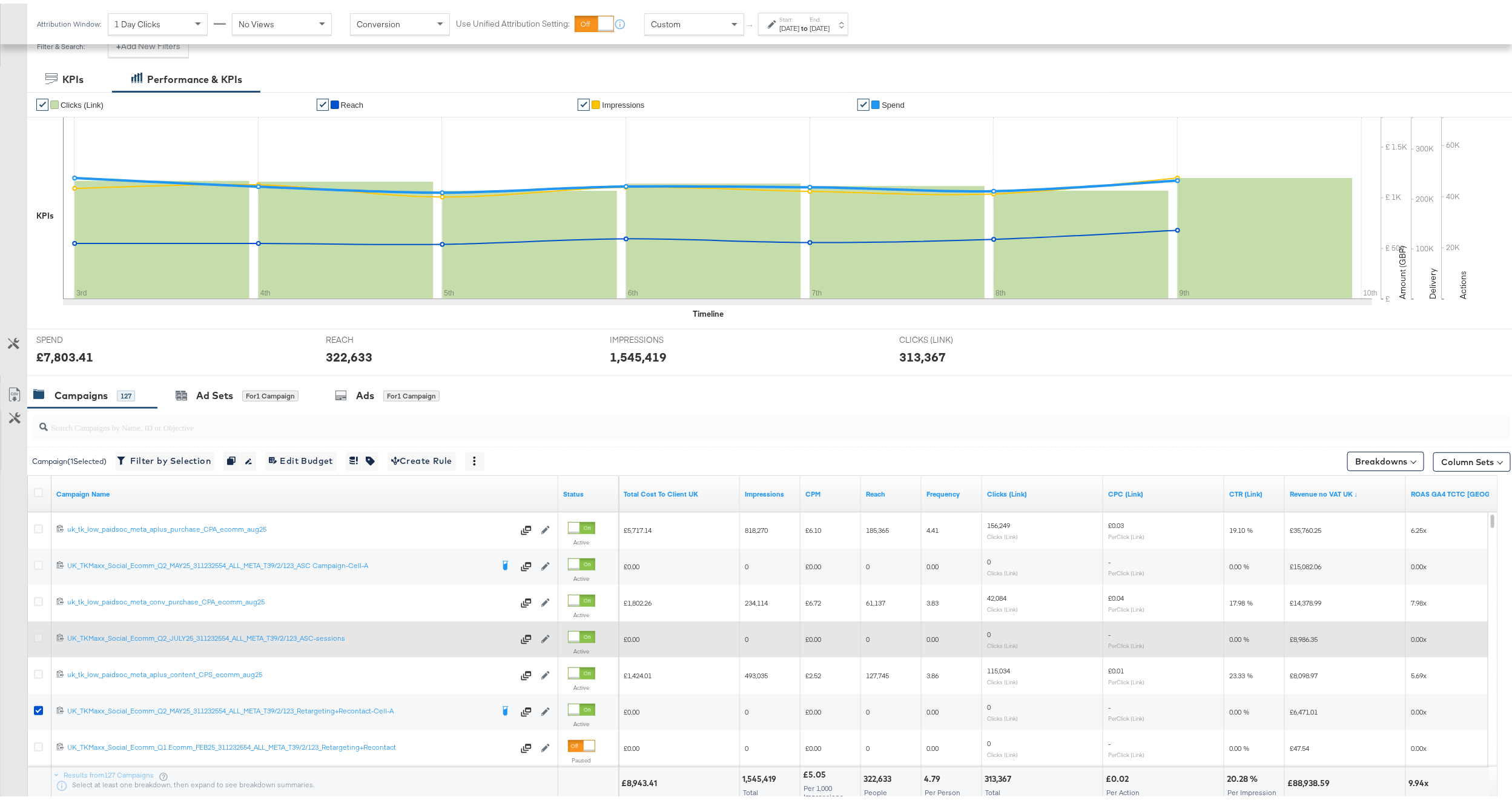
click at [35, 638] on icon at bounding box center [38, 634] width 9 height 9
click at [0, 0] on input "checkbox" at bounding box center [0, 0] width 0 height 0
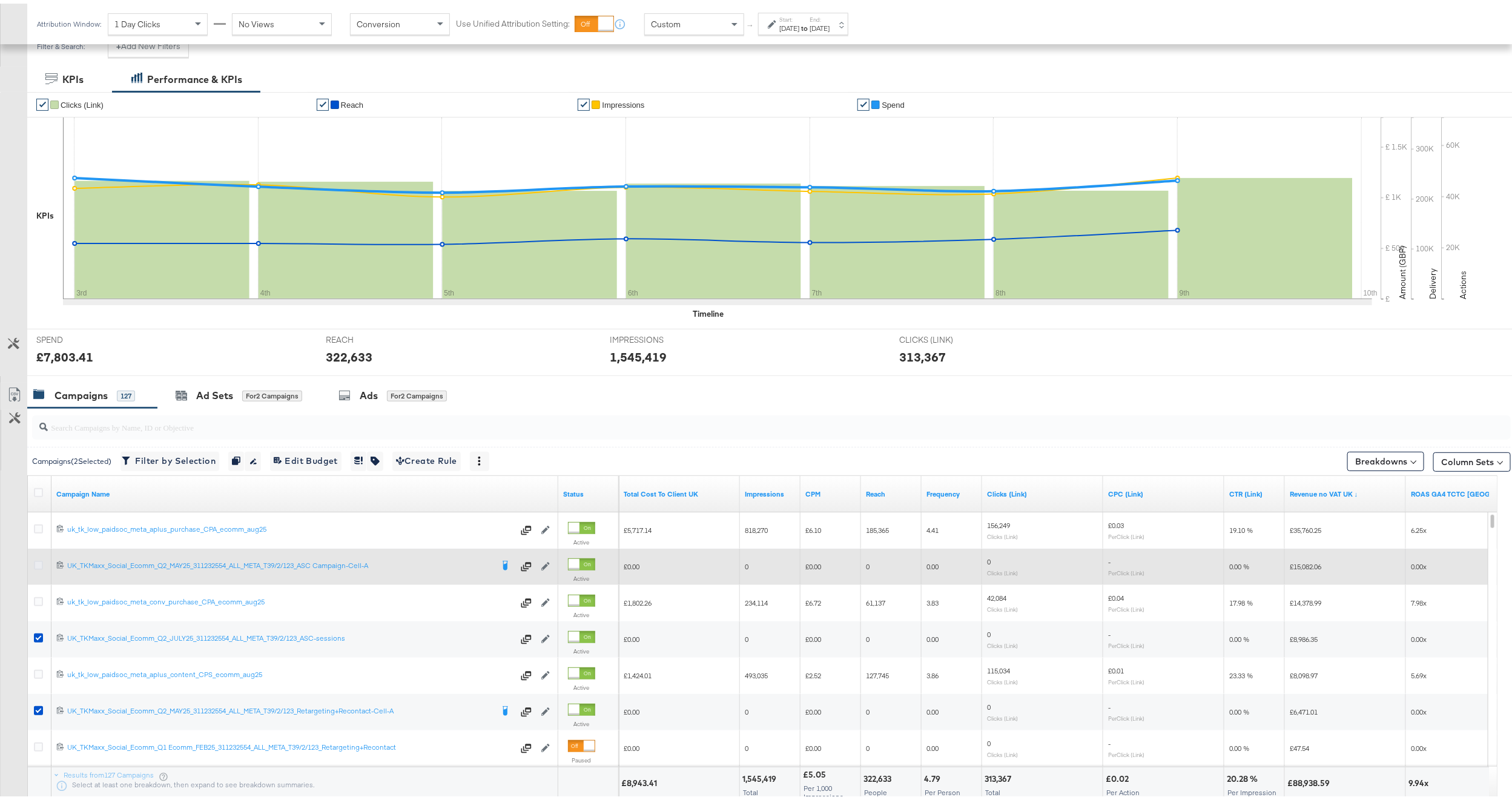
click at [42, 566] on icon at bounding box center [38, 562] width 9 height 9
click at [0, 0] on input "checkbox" at bounding box center [0, 0] width 0 height 0
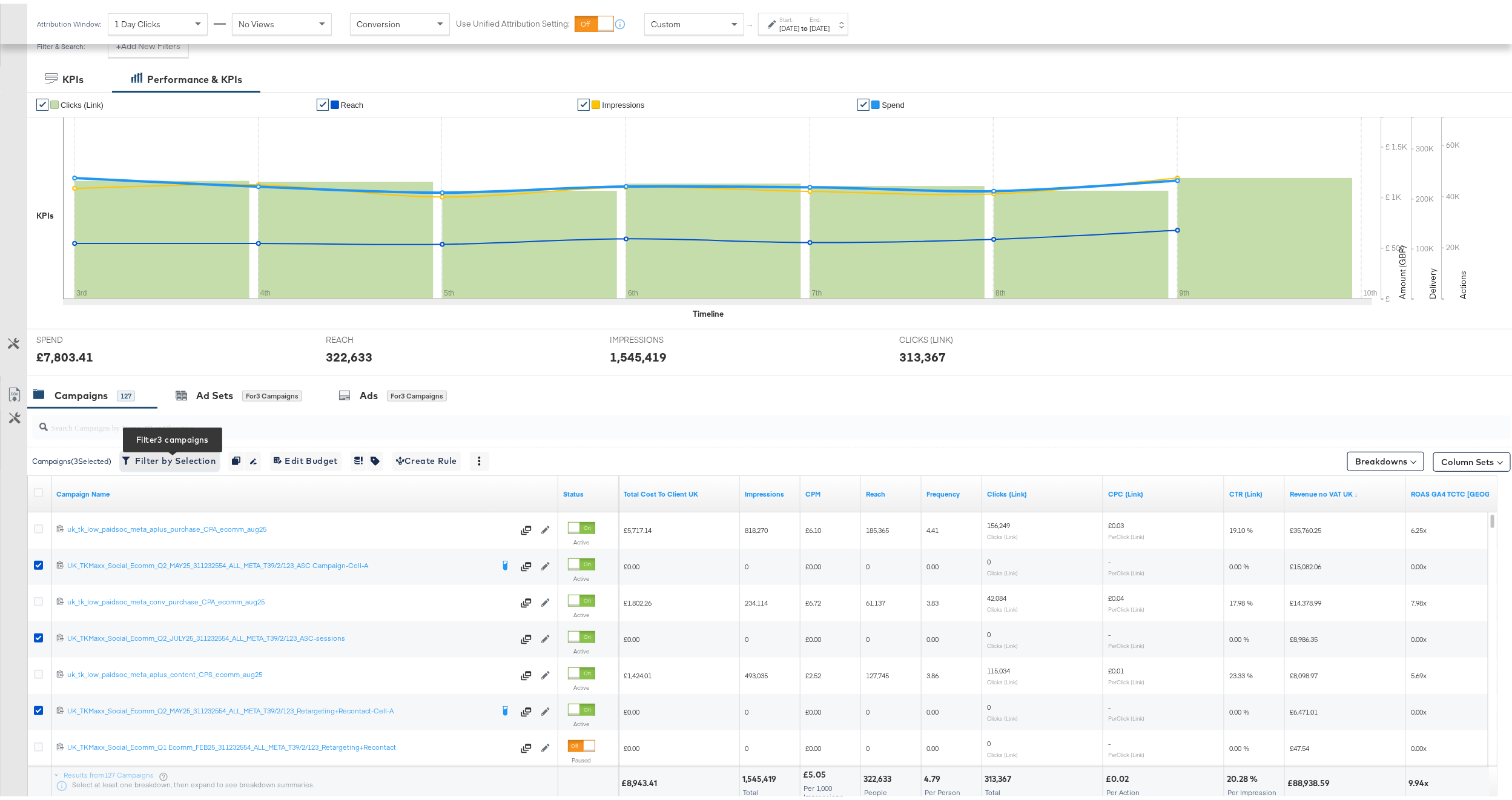
click at [193, 463] on span "Filter by Selection Filter 3 campaigns" at bounding box center [170, 458] width 92 height 15
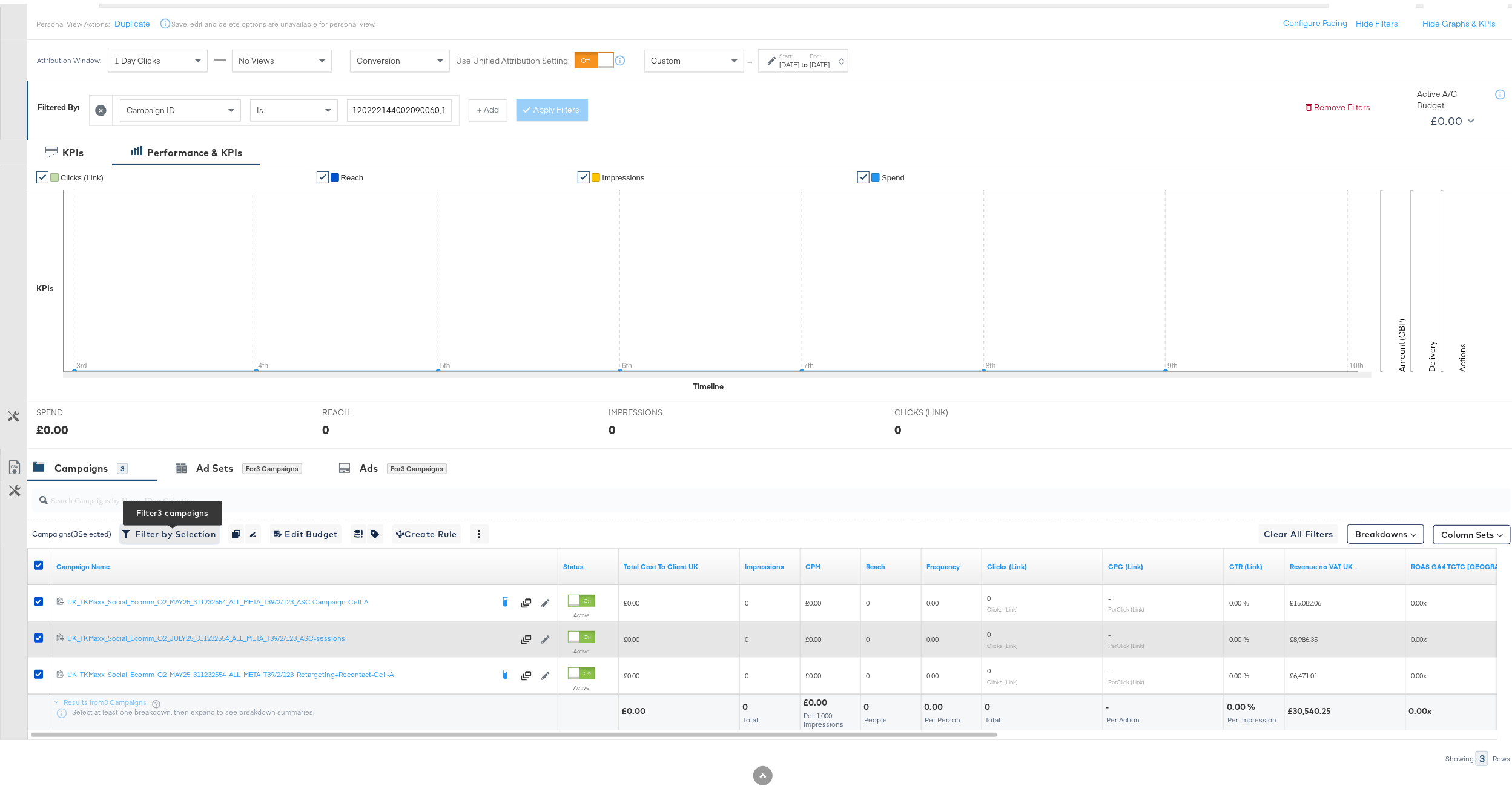
scroll to position [150, 0]
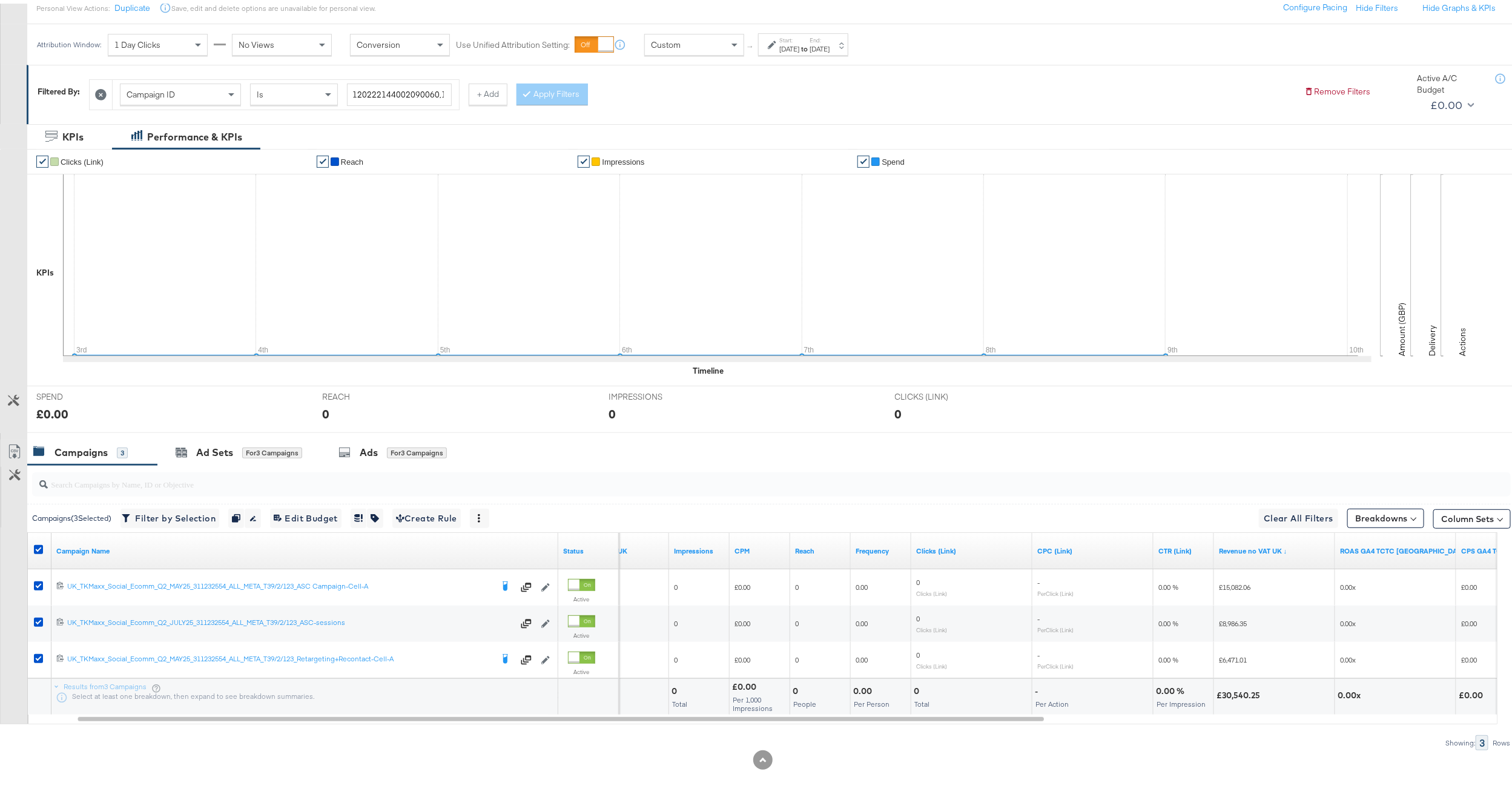
click at [106, 89] on icon at bounding box center [101, 92] width 12 height 12
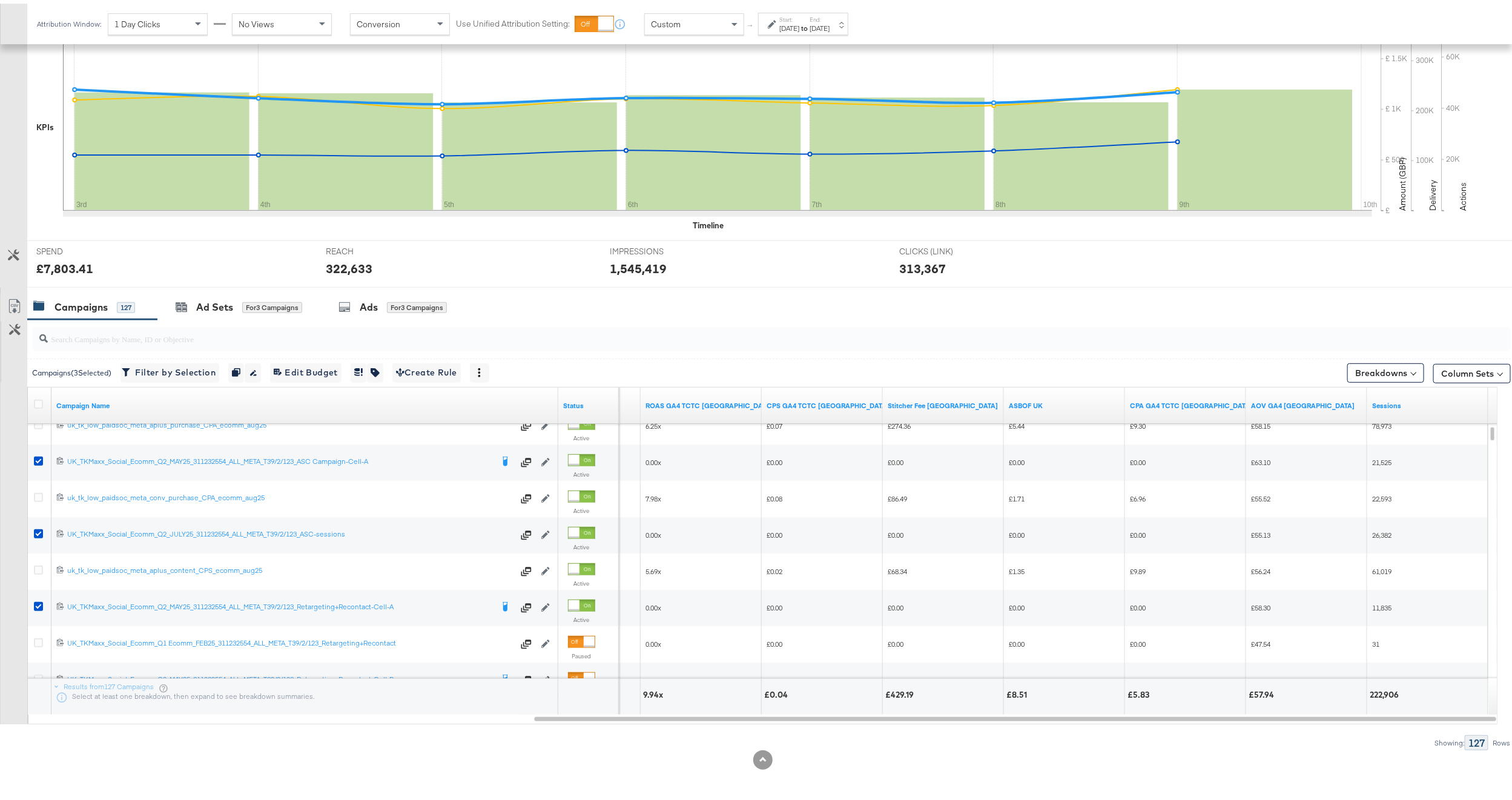
scroll to position [234, 0]
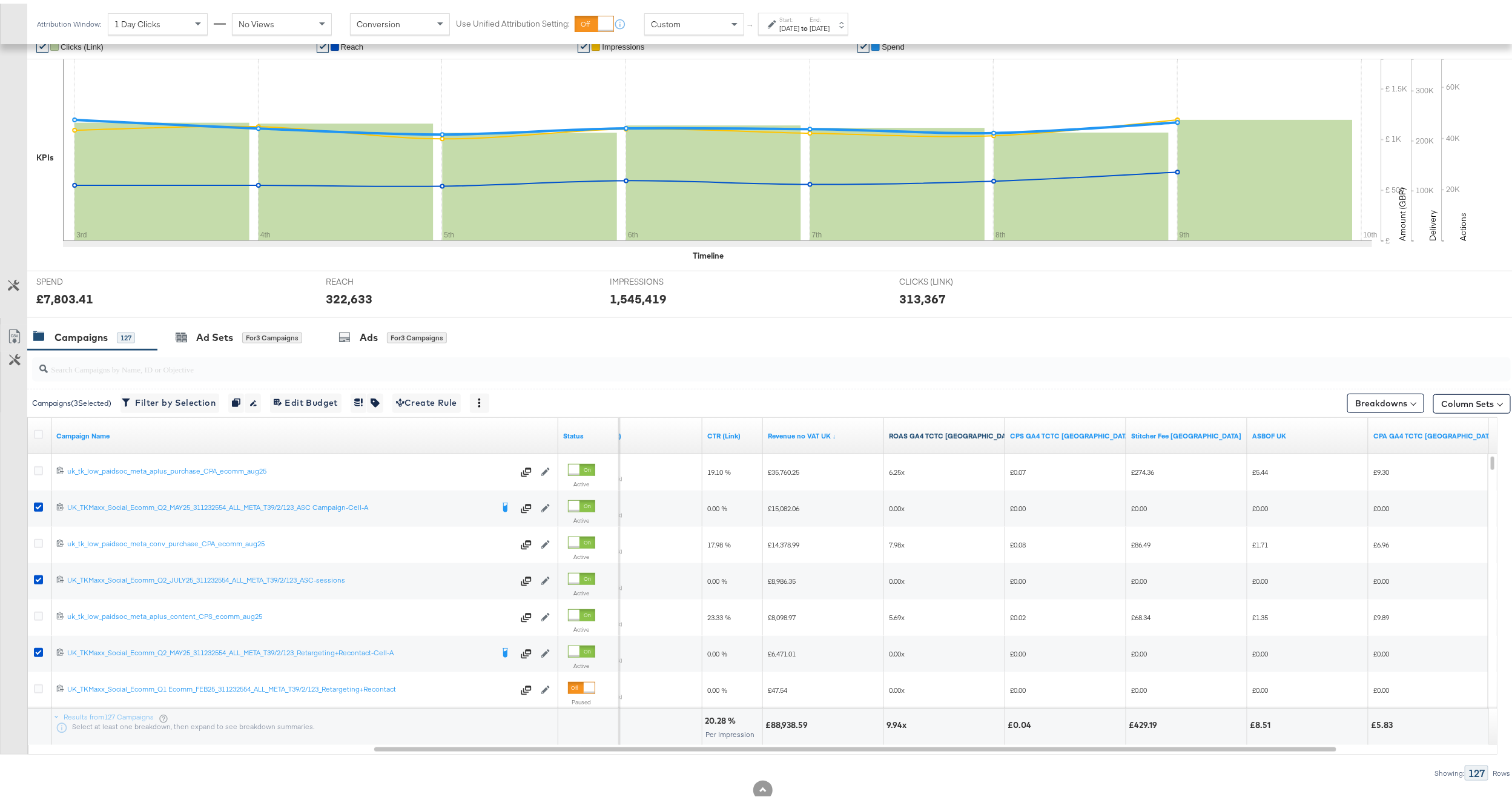
click at [936, 437] on link "ROAS GA4 TCTC UK" at bounding box center [952, 432] width 127 height 10
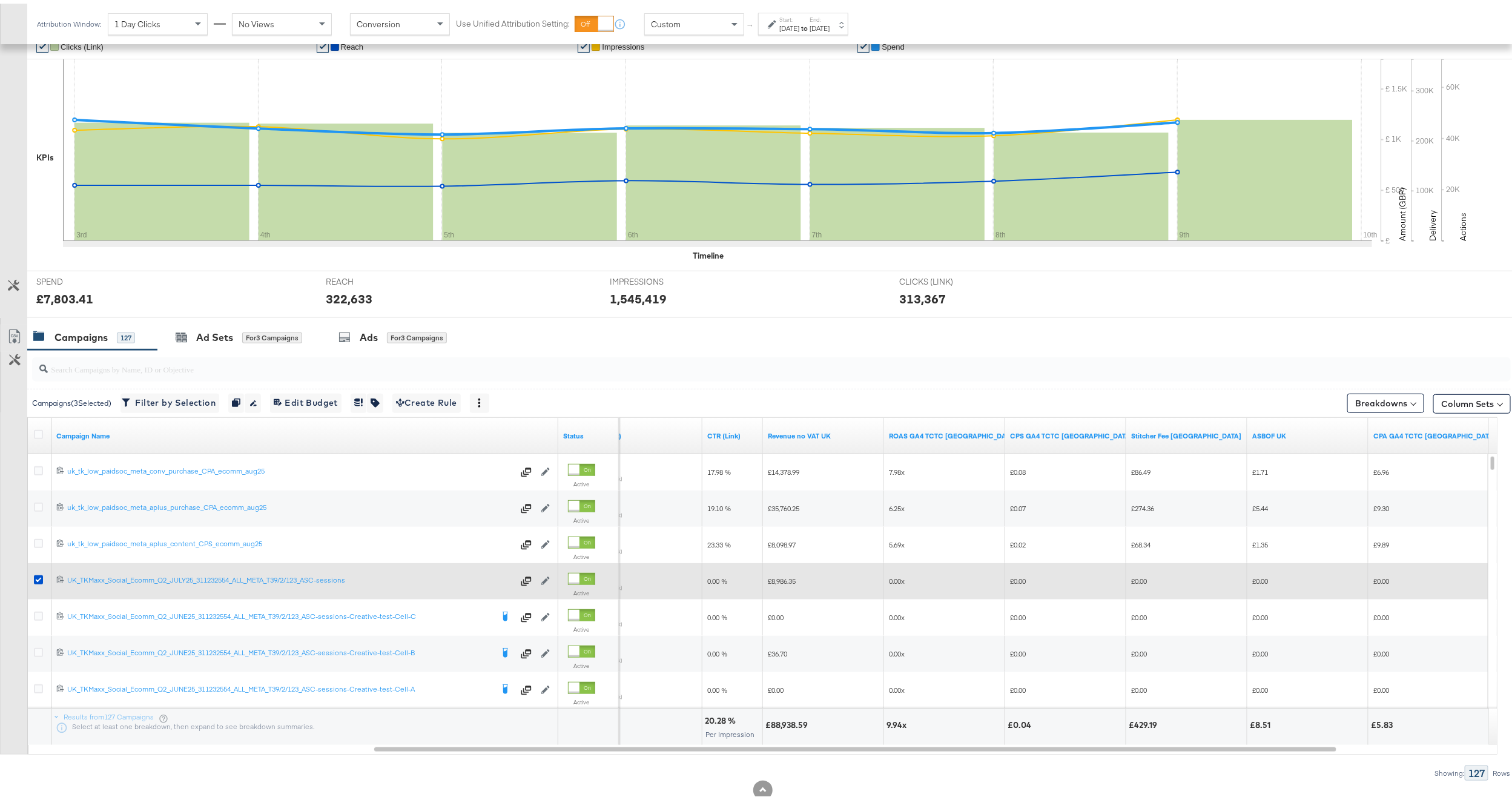
scroll to position [182, 0]
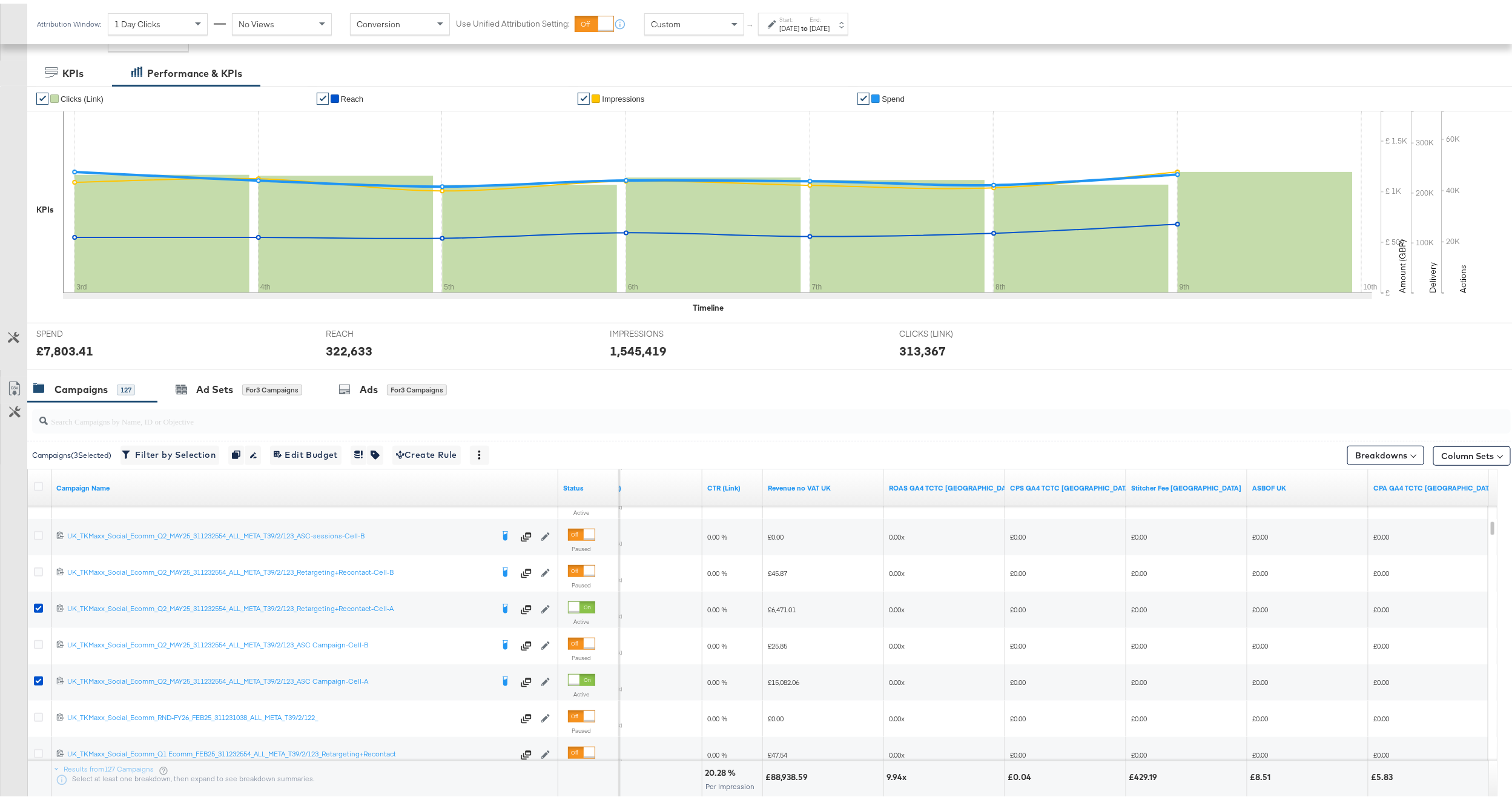
drag, startPoint x: 469, startPoint y: 796, endPoint x: 276, endPoint y: 801, distance: 193.1
click at [276, 618] on html "Ads Products Optimize Creative Reporting Feed Suite TK Maxx DPA - [UK] - Stitch…" at bounding box center [762, 218] width 1525 height 800
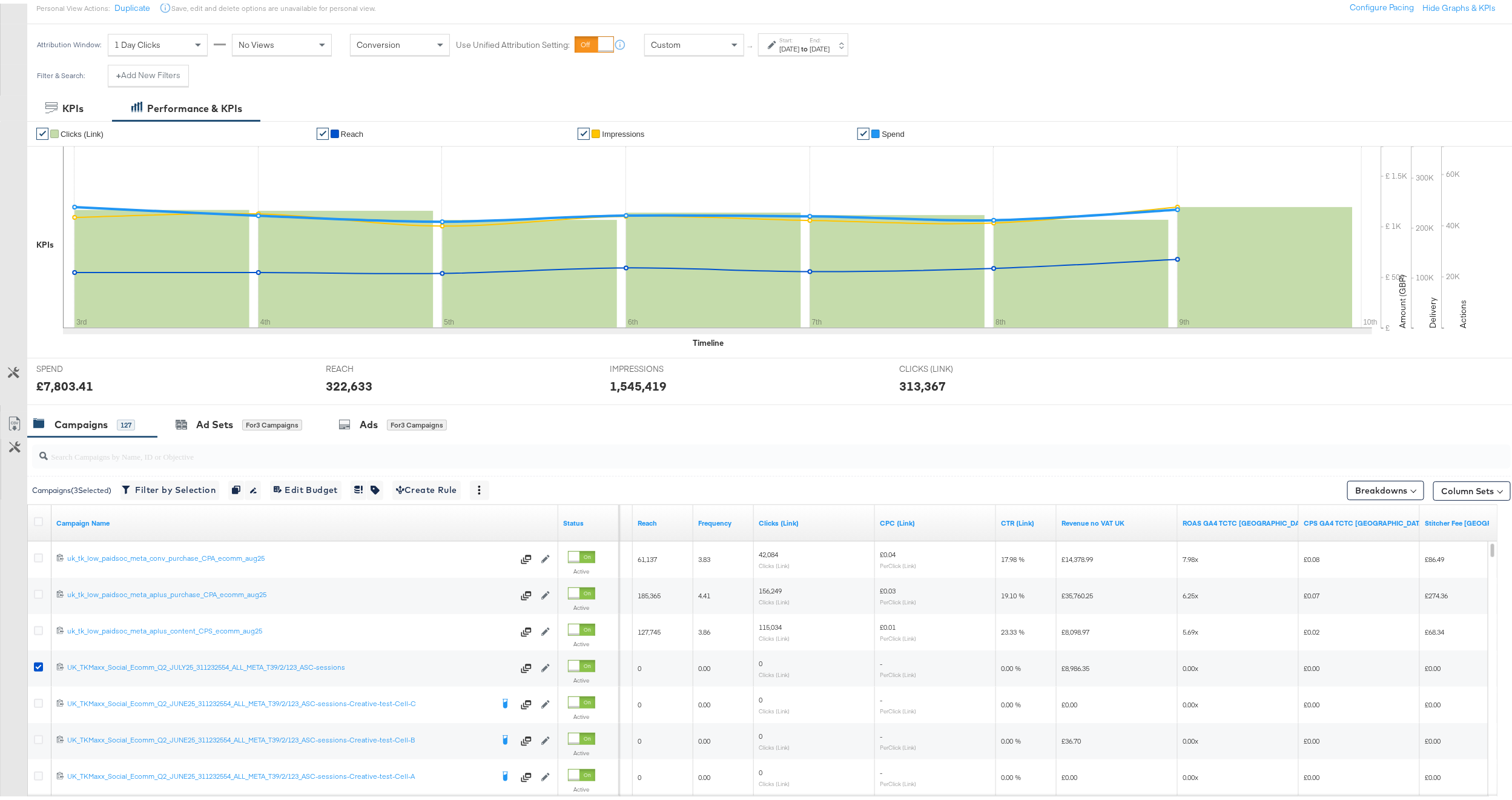
scroll to position [267, 0]
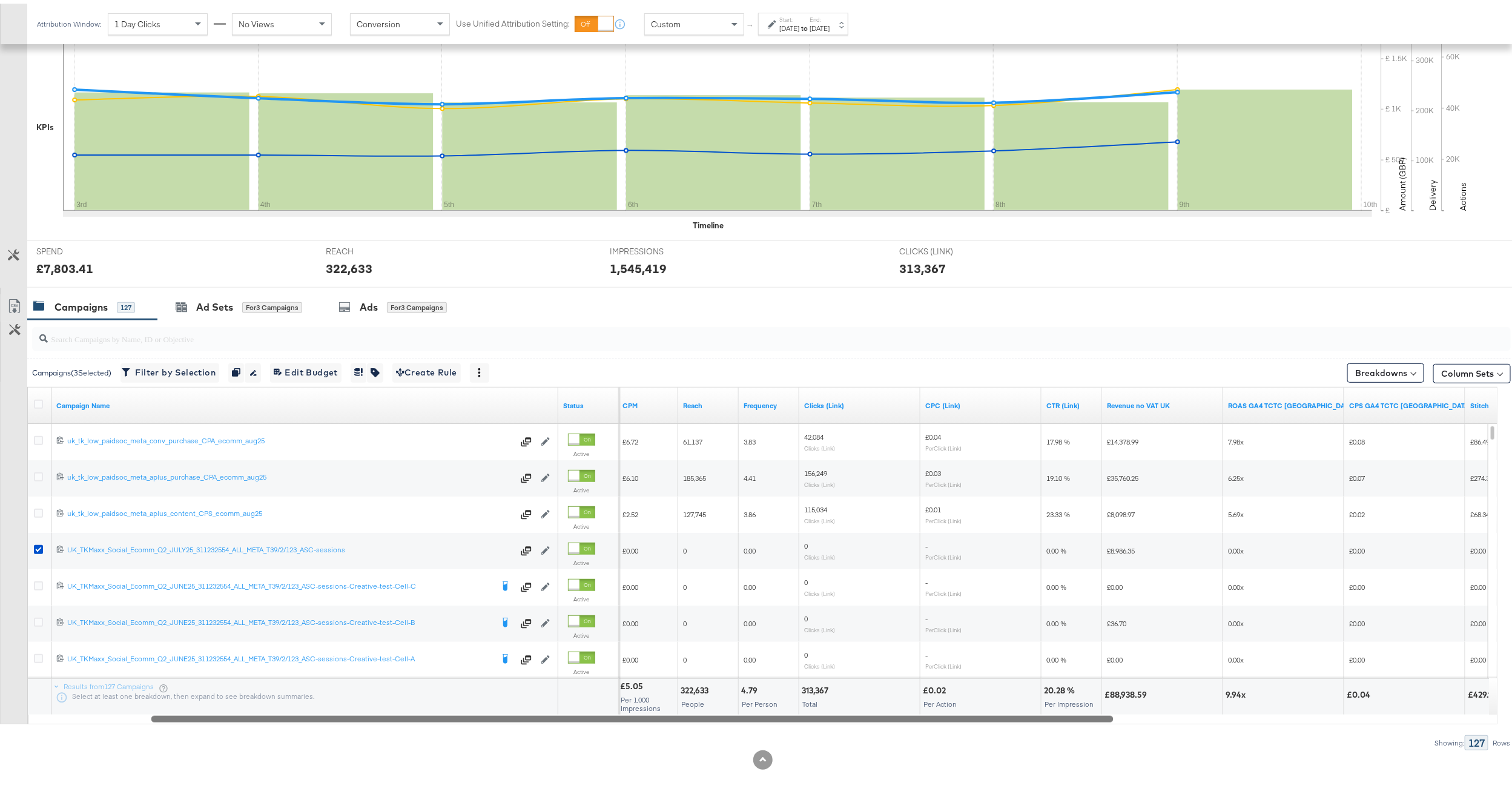
drag, startPoint x: 777, startPoint y: 714, endPoint x: 717, endPoint y: 723, distance: 60.7
click at [717, 723] on div "Campaigns ( 3 Selected) Filter by Selection Filter 3 campaigns Duplicate 3 camp…" at bounding box center [755, 531] width 1511 height 430
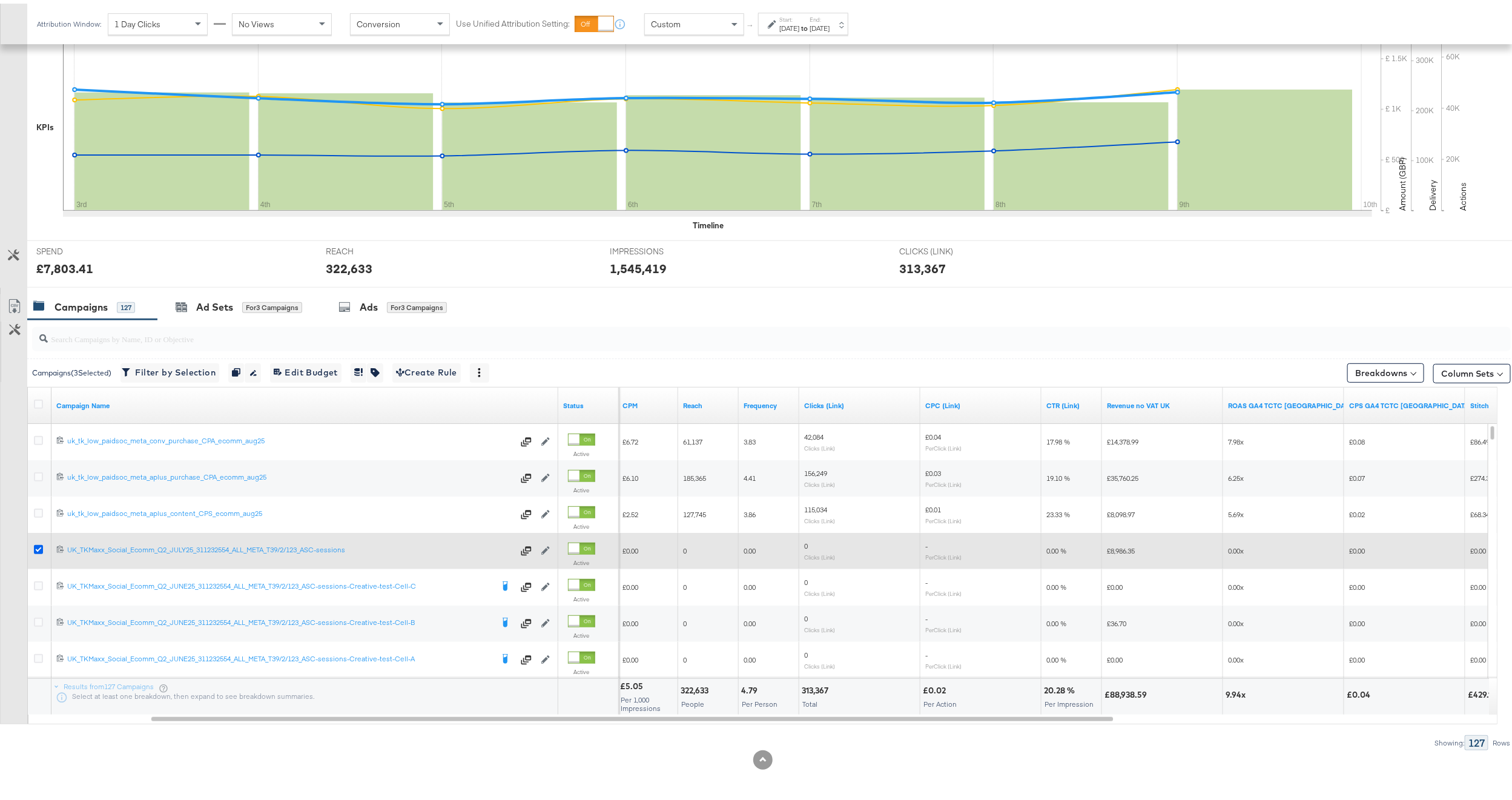
click at [40, 545] on icon at bounding box center [38, 545] width 9 height 9
click at [0, 0] on input "checkbox" at bounding box center [0, 0] width 0 height 0
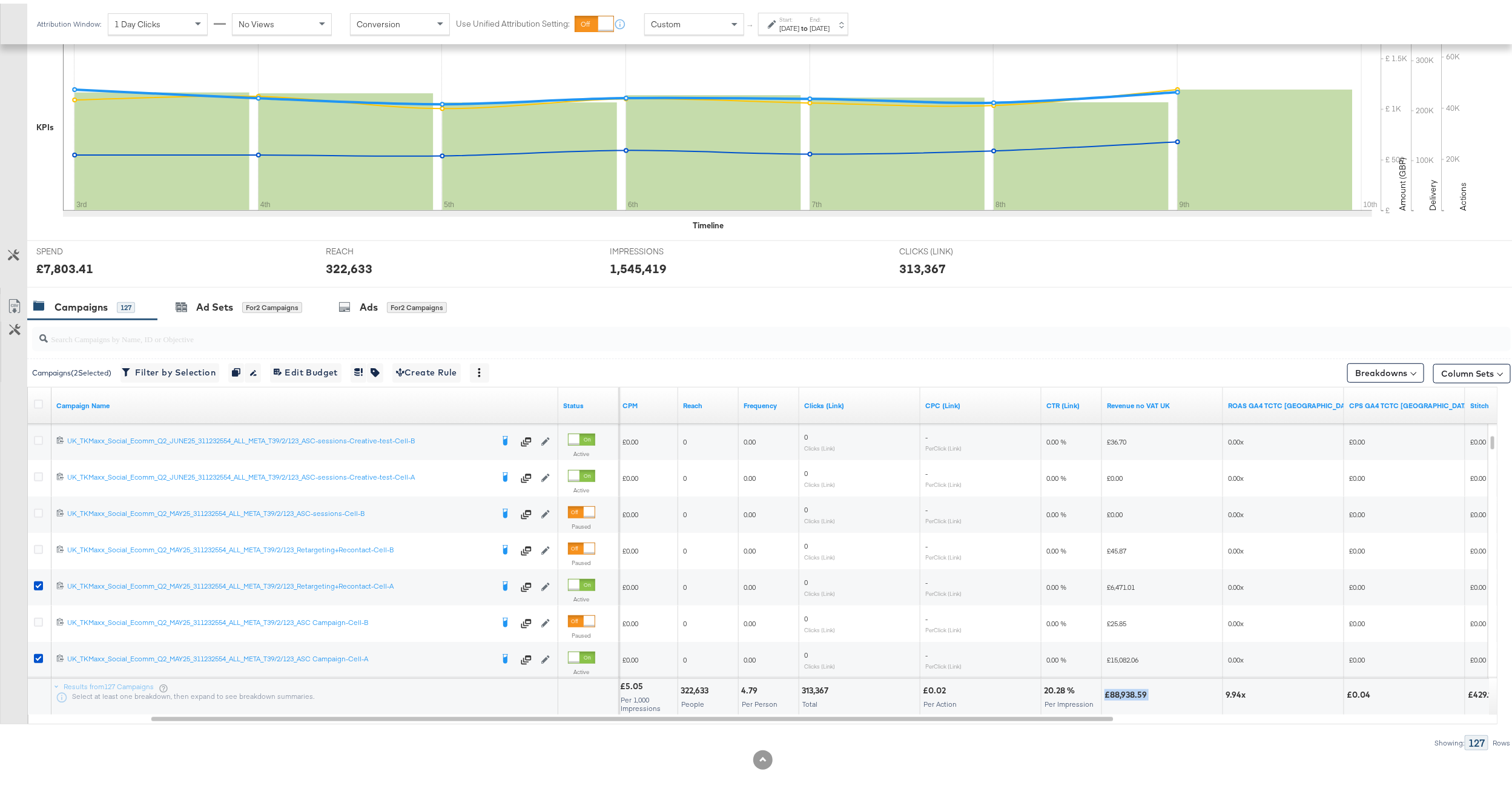
drag, startPoint x: 1150, startPoint y: 696, endPoint x: 1106, endPoint y: 696, distance: 44.0
click at [1106, 696] on div "£88,938.59" at bounding box center [1127, 692] width 46 height 12
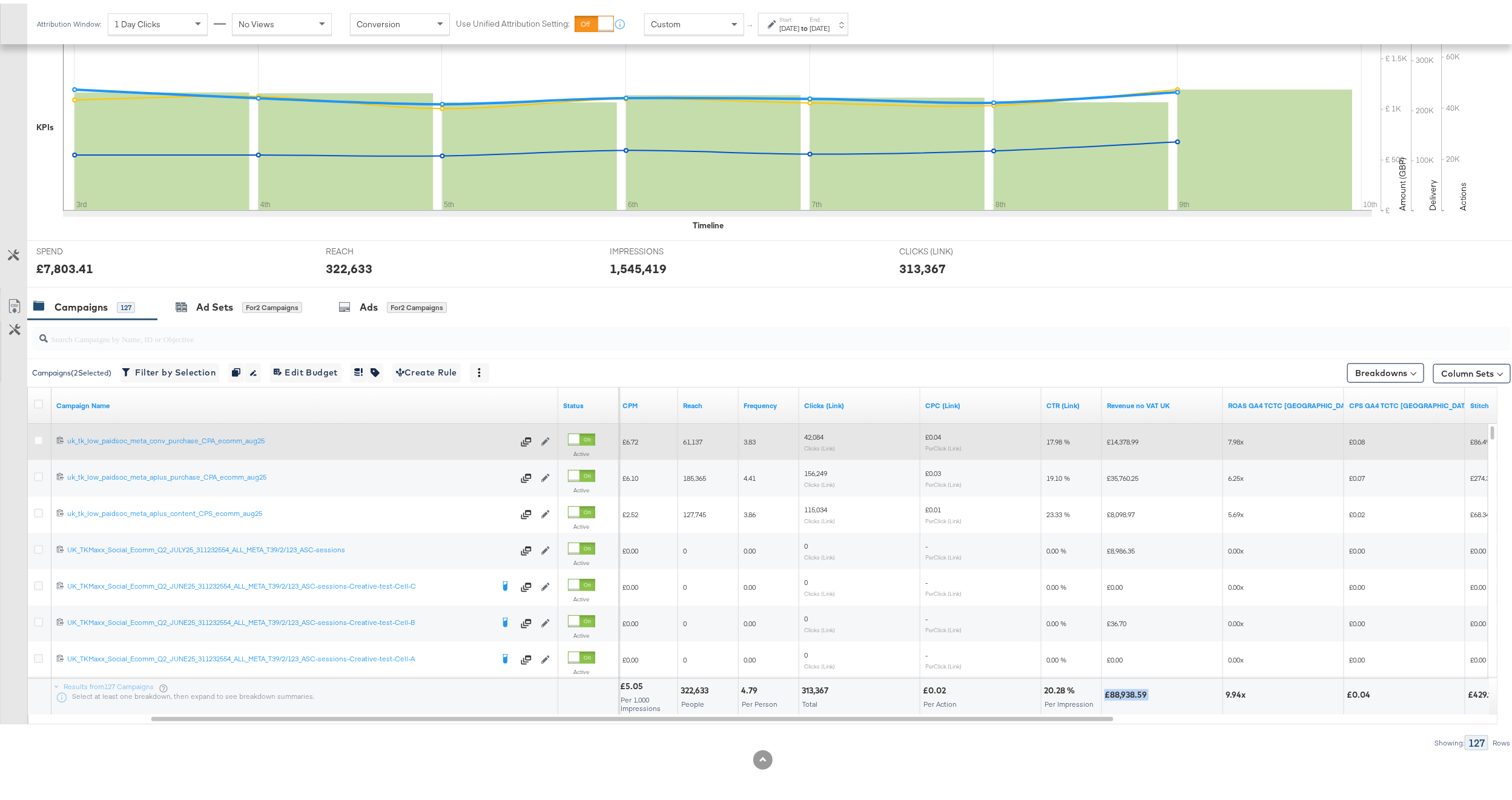
scroll to position [176, 0]
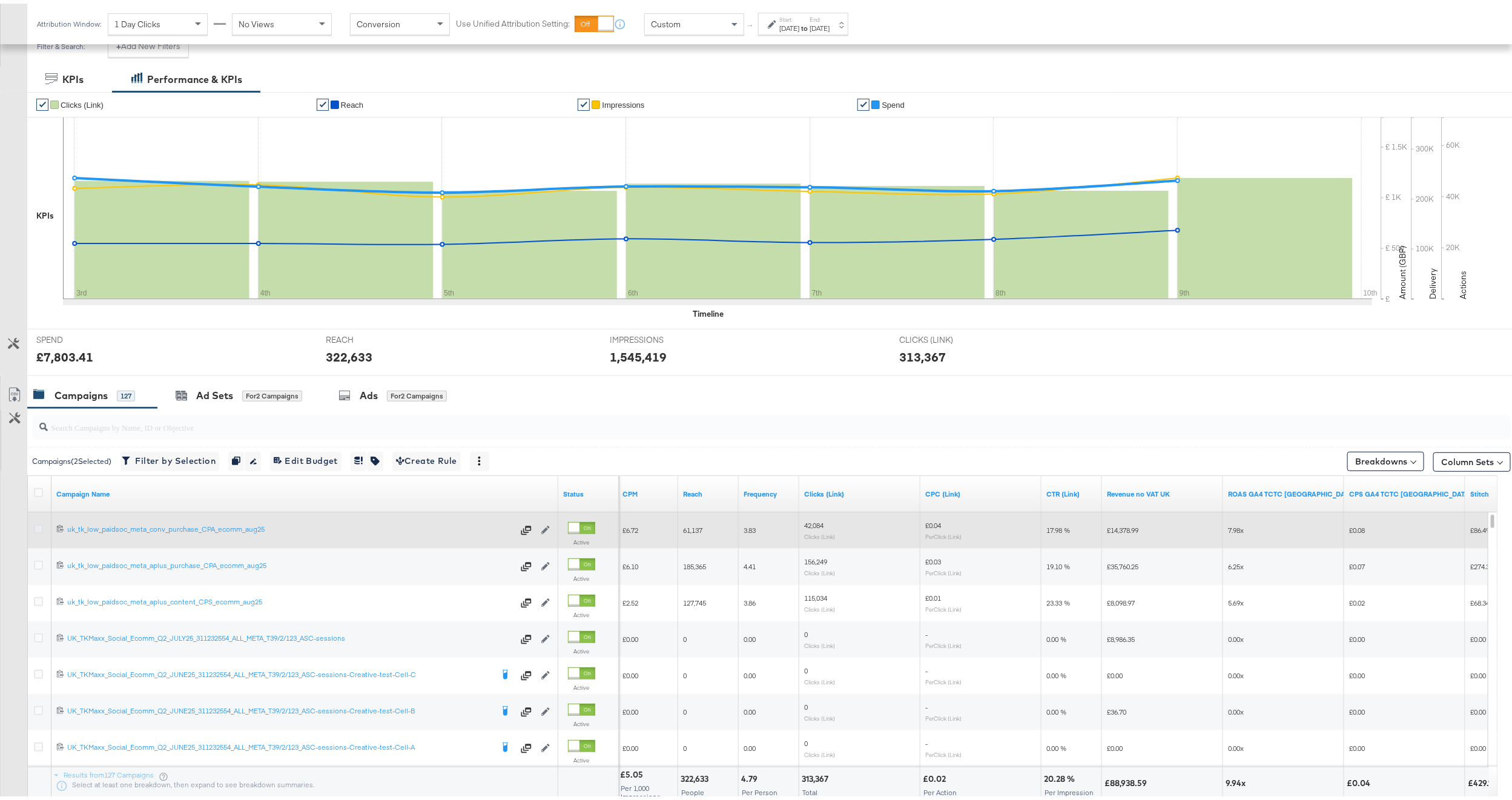
click at [39, 528] on icon at bounding box center [38, 525] width 9 height 9
click at [0, 0] on input "checkbox" at bounding box center [0, 0] width 0 height 0
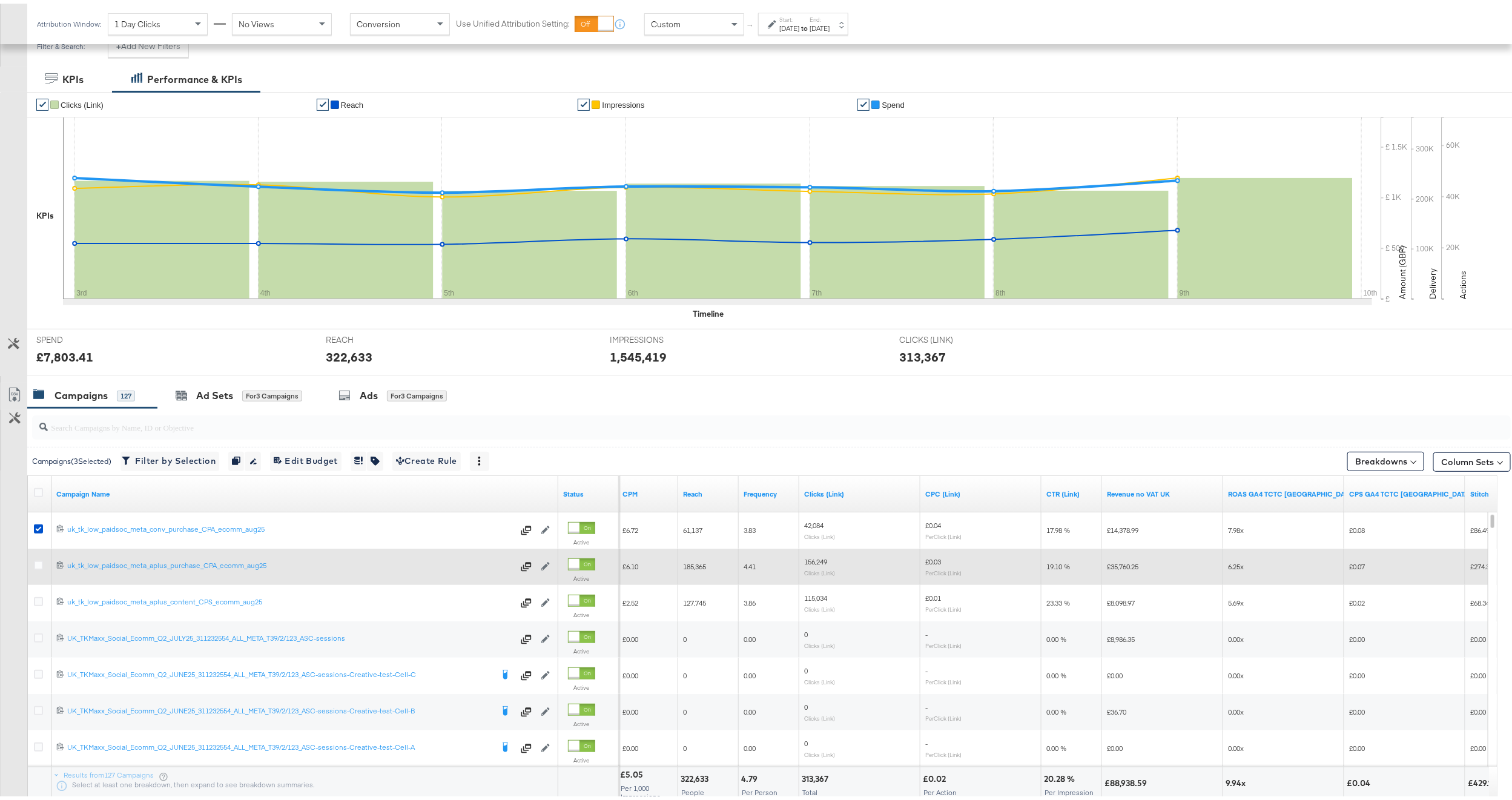
click at [36, 558] on div at bounding box center [40, 563] width 22 height 22
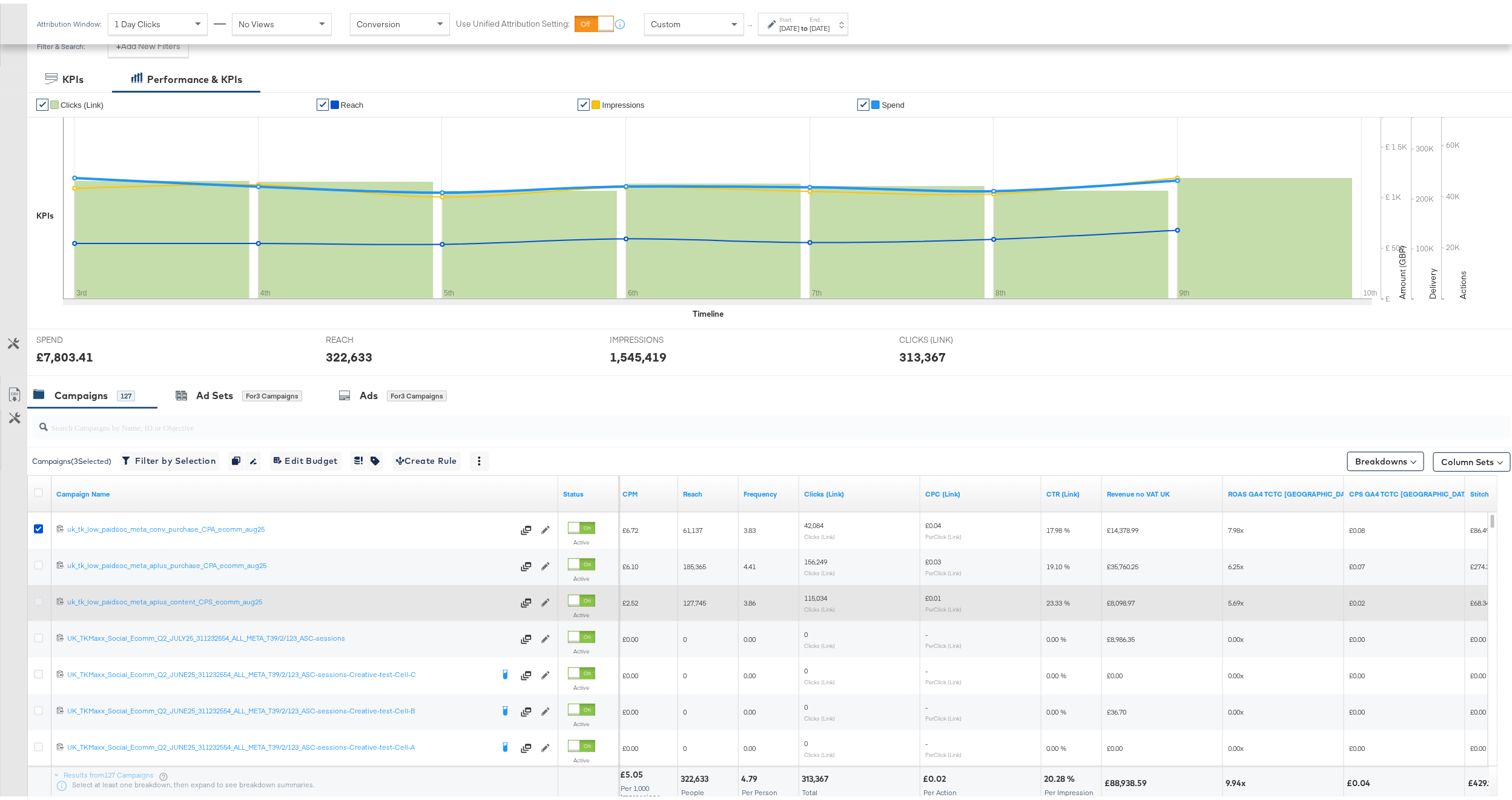
click at [41, 599] on icon at bounding box center [38, 598] width 9 height 9
click at [0, 0] on input "checkbox" at bounding box center [0, 0] width 0 height 0
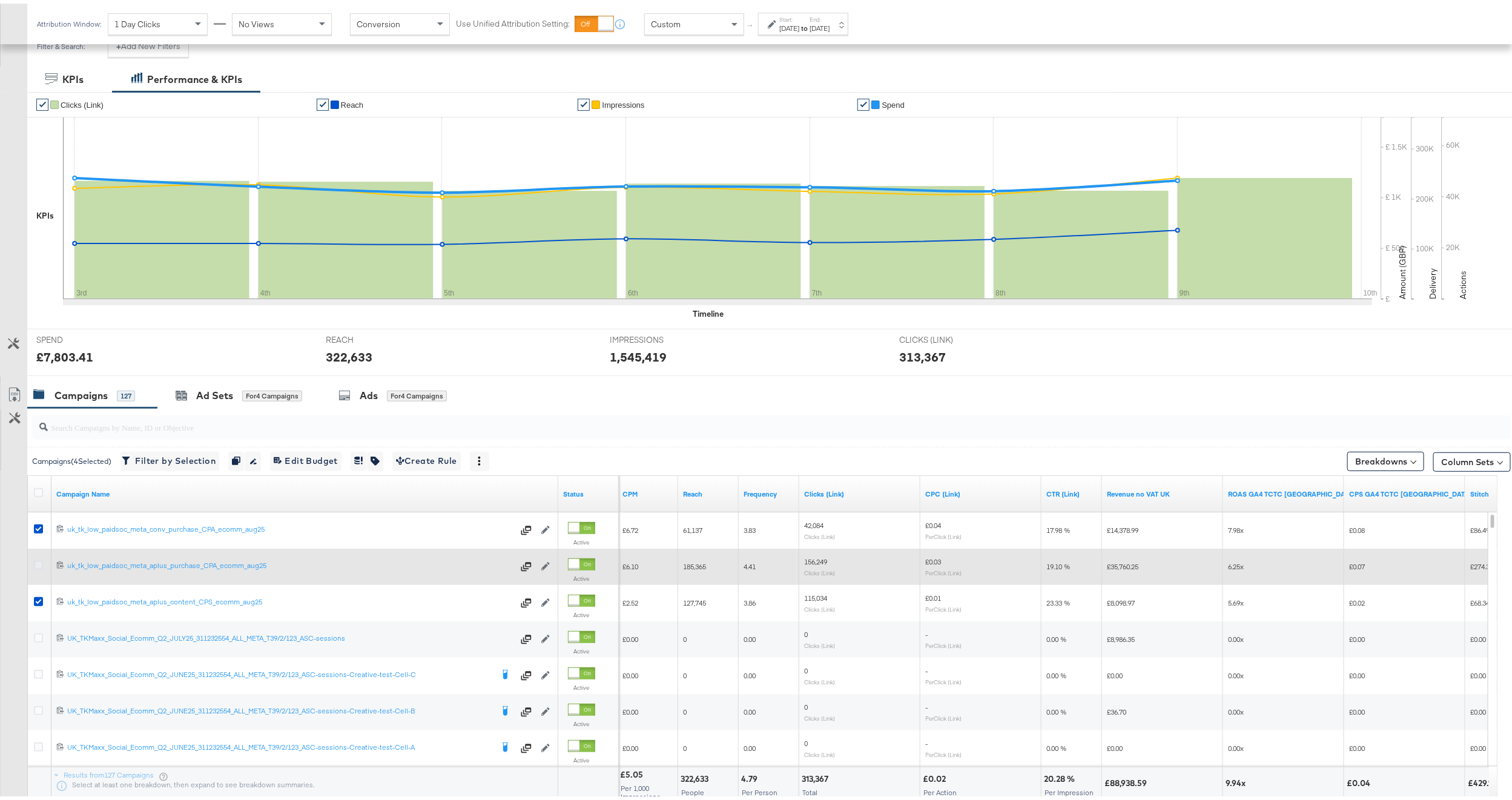
click at [41, 565] on icon at bounding box center [38, 562] width 9 height 9
click at [0, 0] on input "checkbox" at bounding box center [0, 0] width 0 height 0
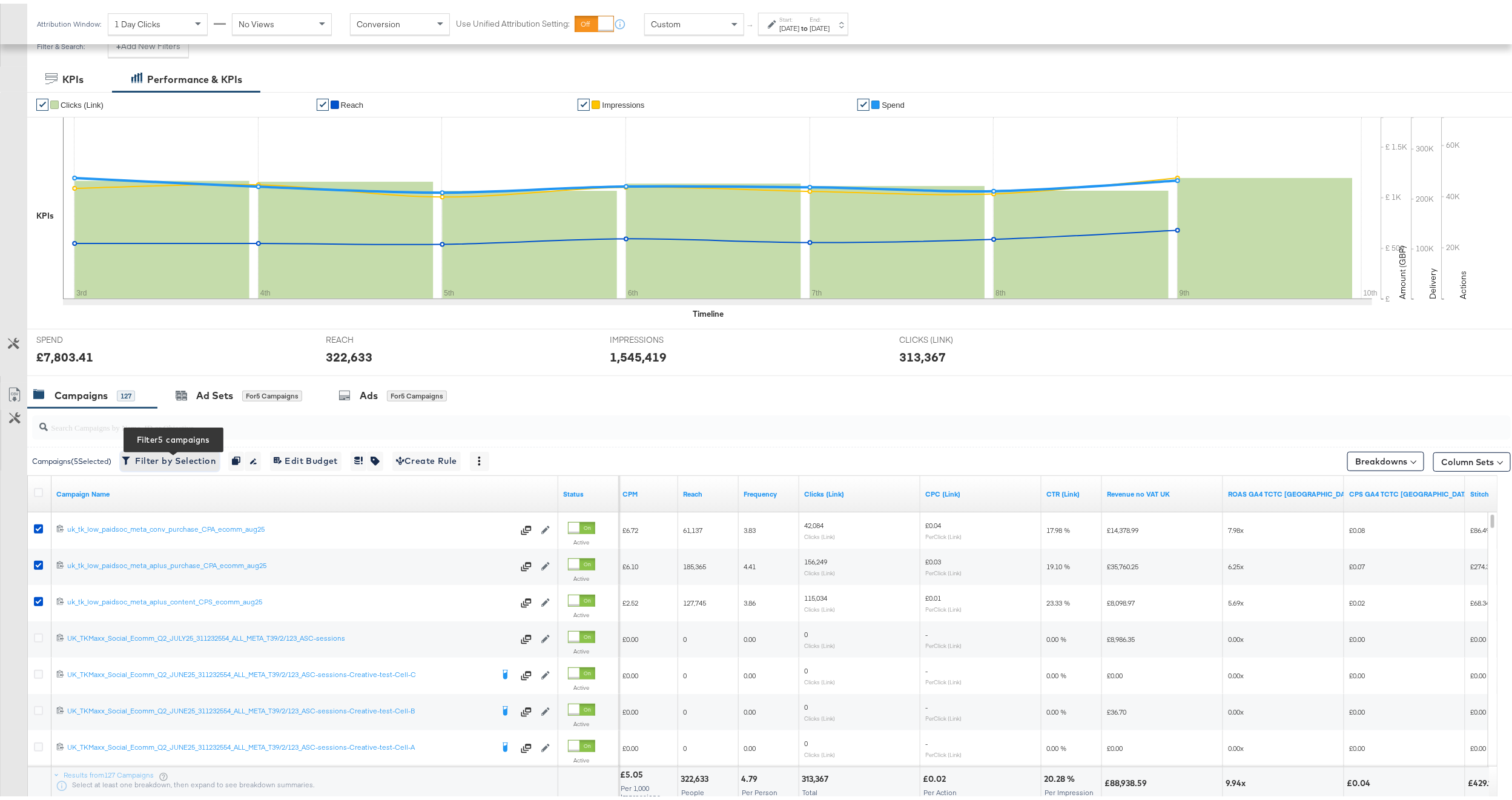
click at [200, 458] on span "Filter by Selection Filter 5 campaigns" at bounding box center [170, 458] width 92 height 15
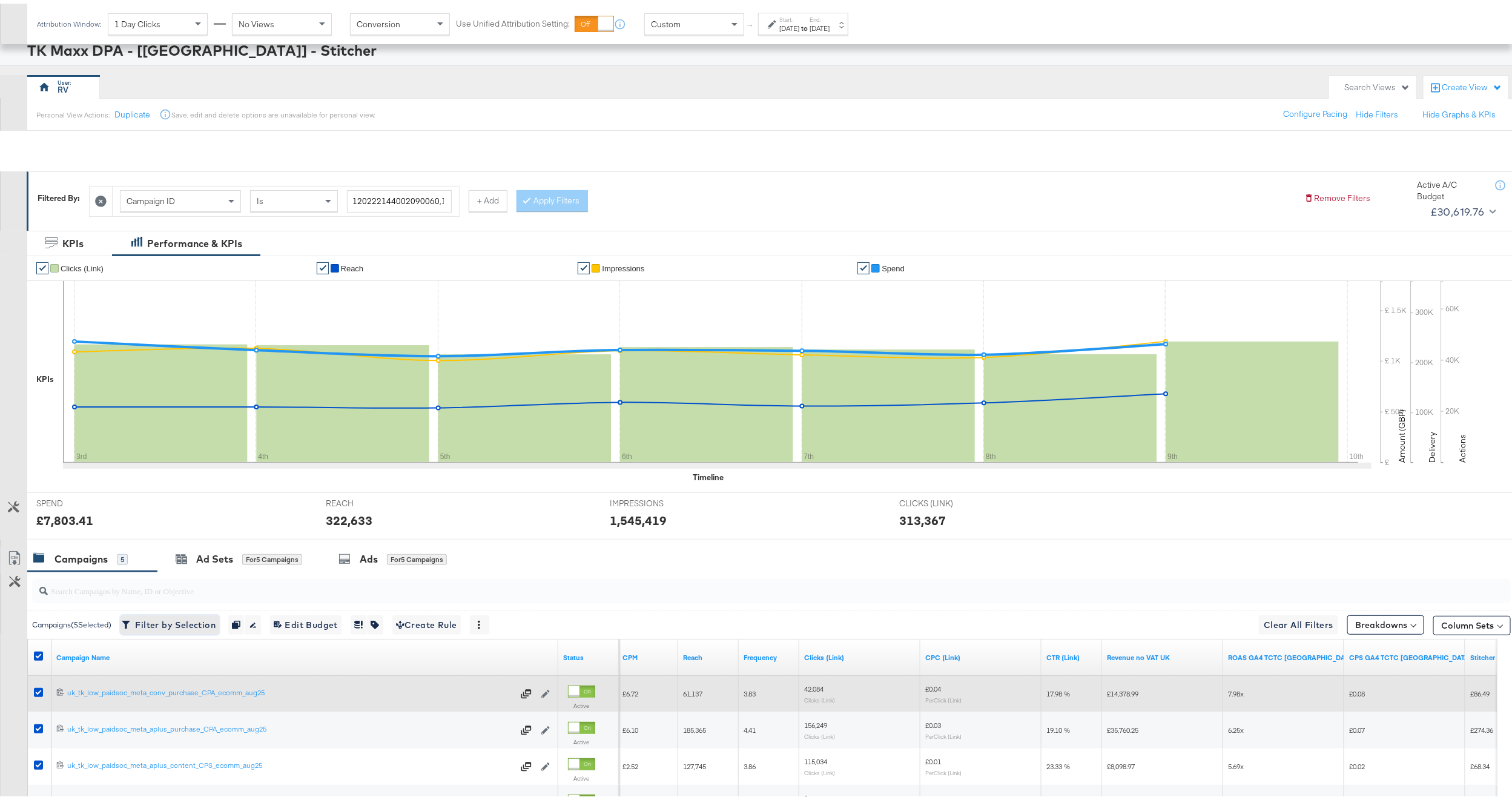
scroll to position [222, 0]
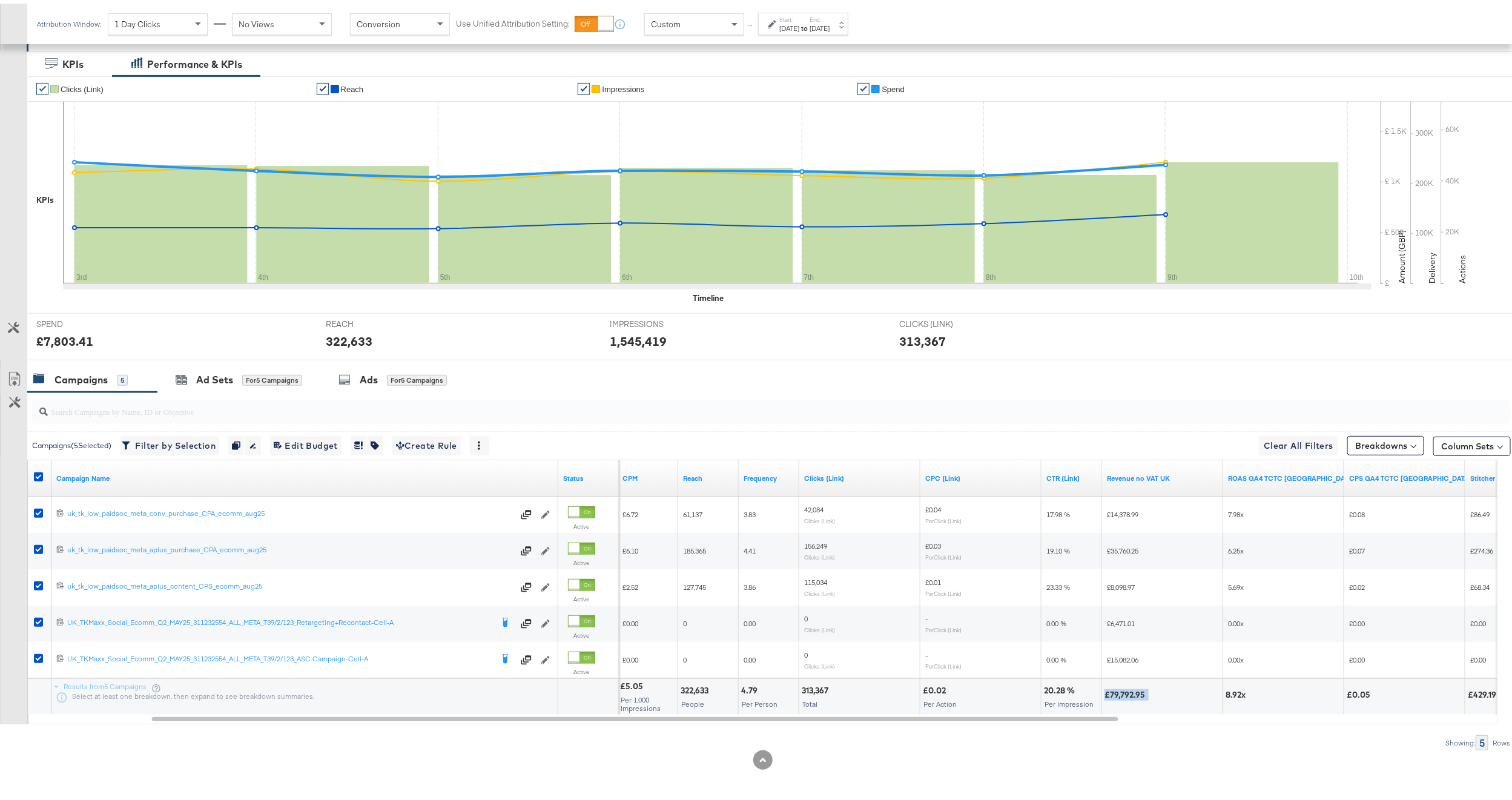
drag, startPoint x: 1170, startPoint y: 697, endPoint x: 1099, endPoint y: 696, distance: 71.0
click at [1099, 696] on div "£5.05 Per 1,000 Impressions 322,633 People 4.79 Per Person 313,367 Total £0.02 …" at bounding box center [1253, 692] width 1634 height 36
click at [1170, 694] on div at bounding box center [1184, 692] width 72 height 12
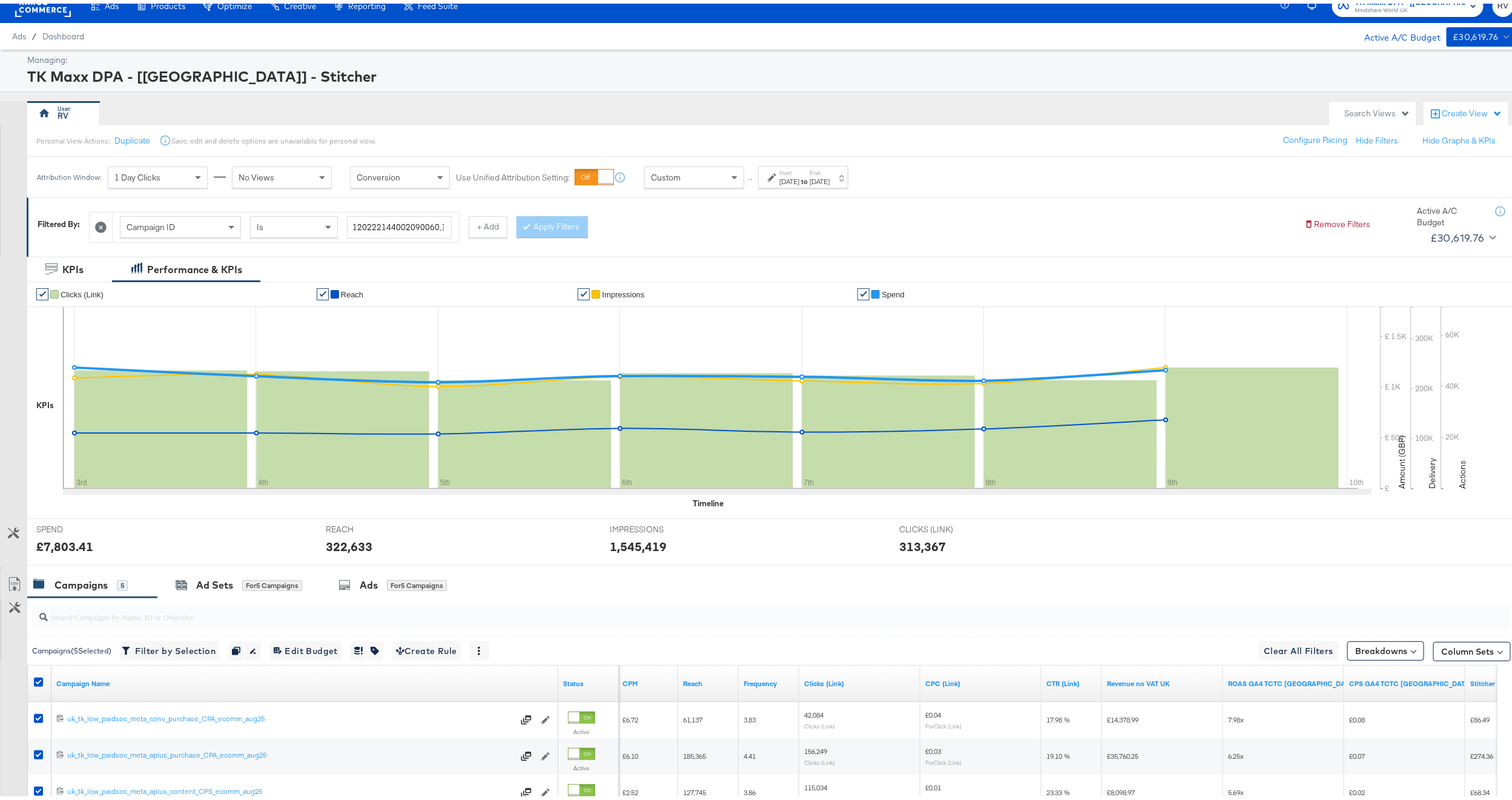
scroll to position [0, 0]
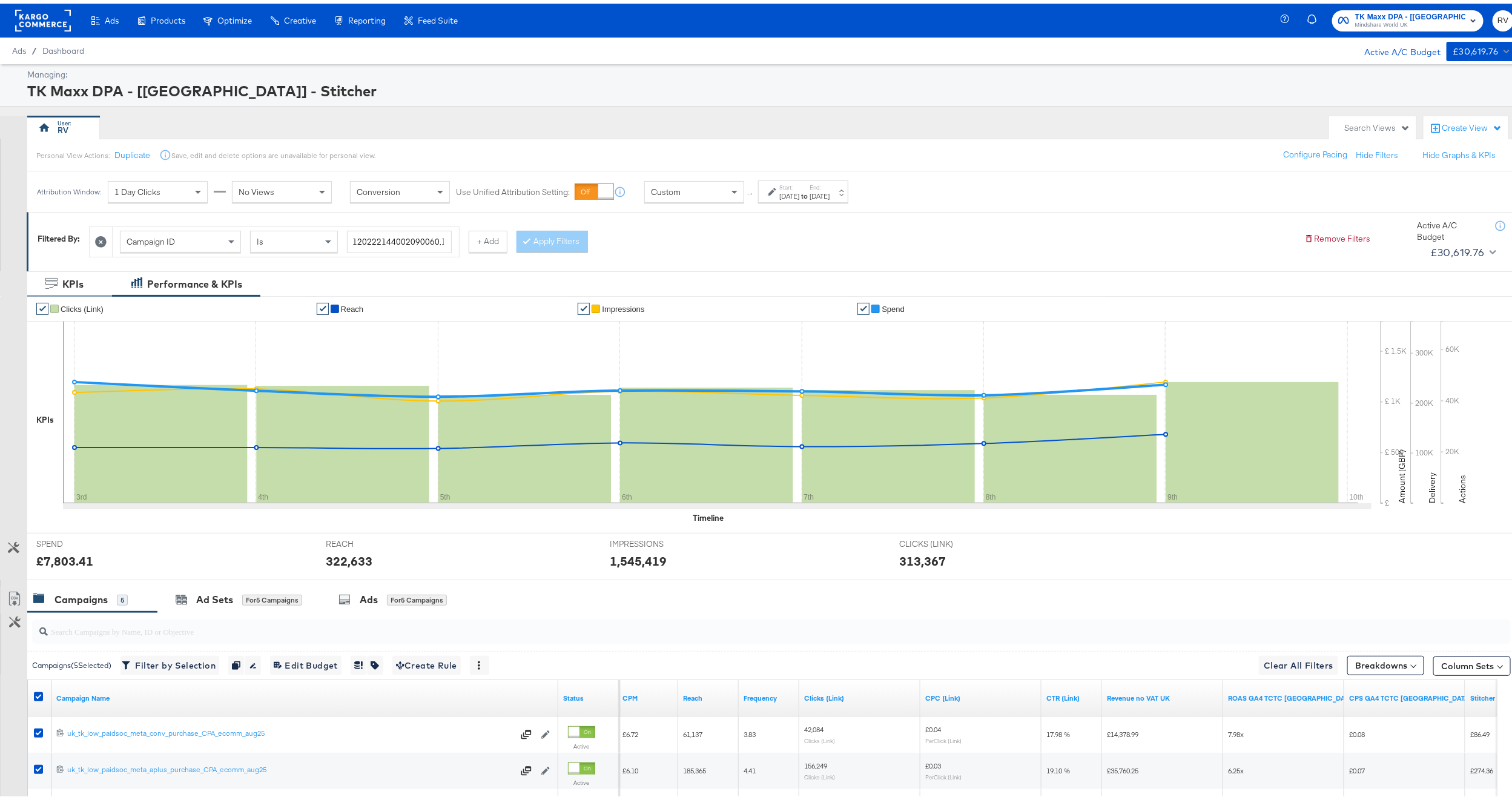
click at [100, 242] on icon at bounding box center [101, 238] width 12 height 12
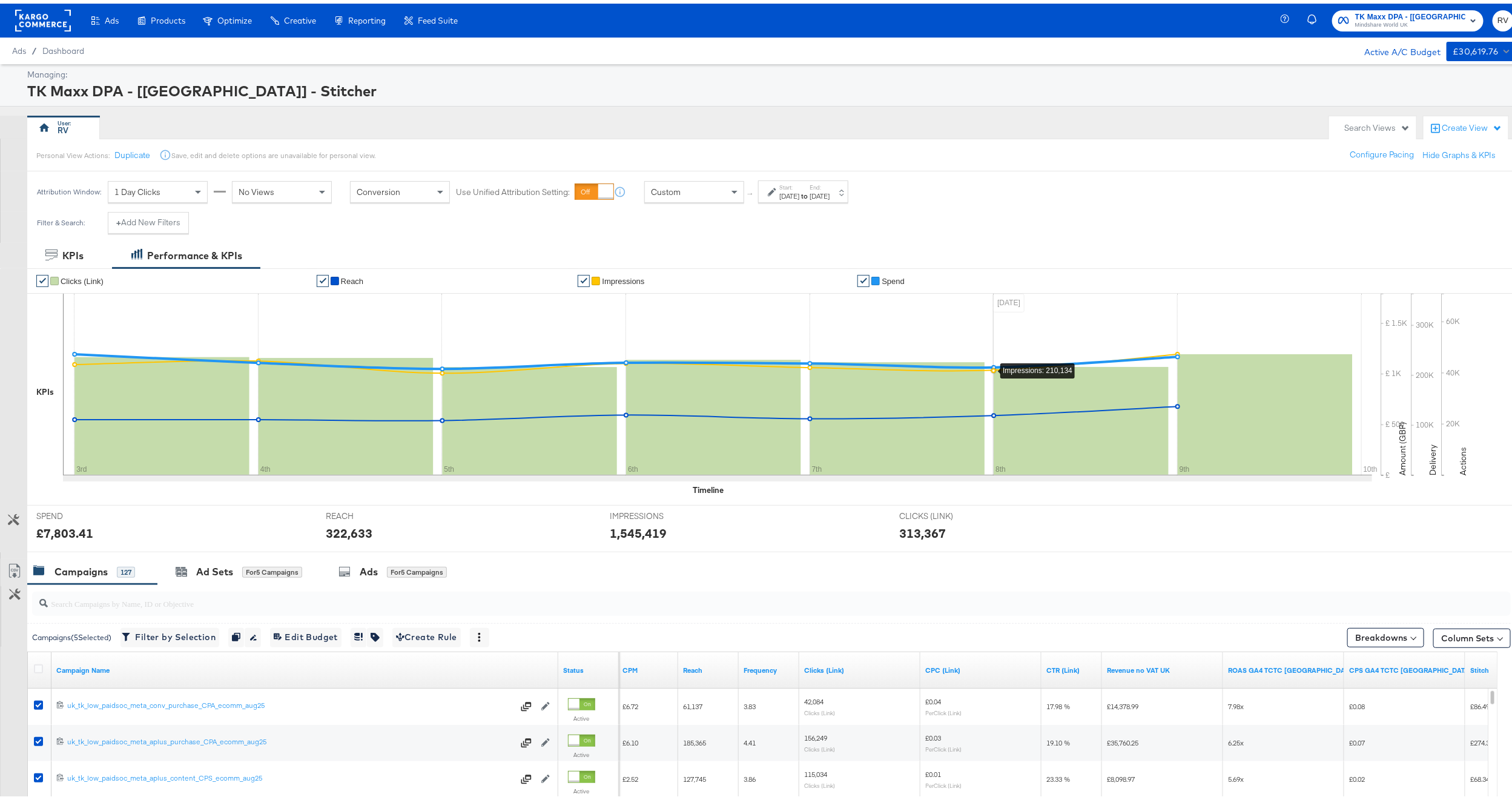
scroll to position [267, 0]
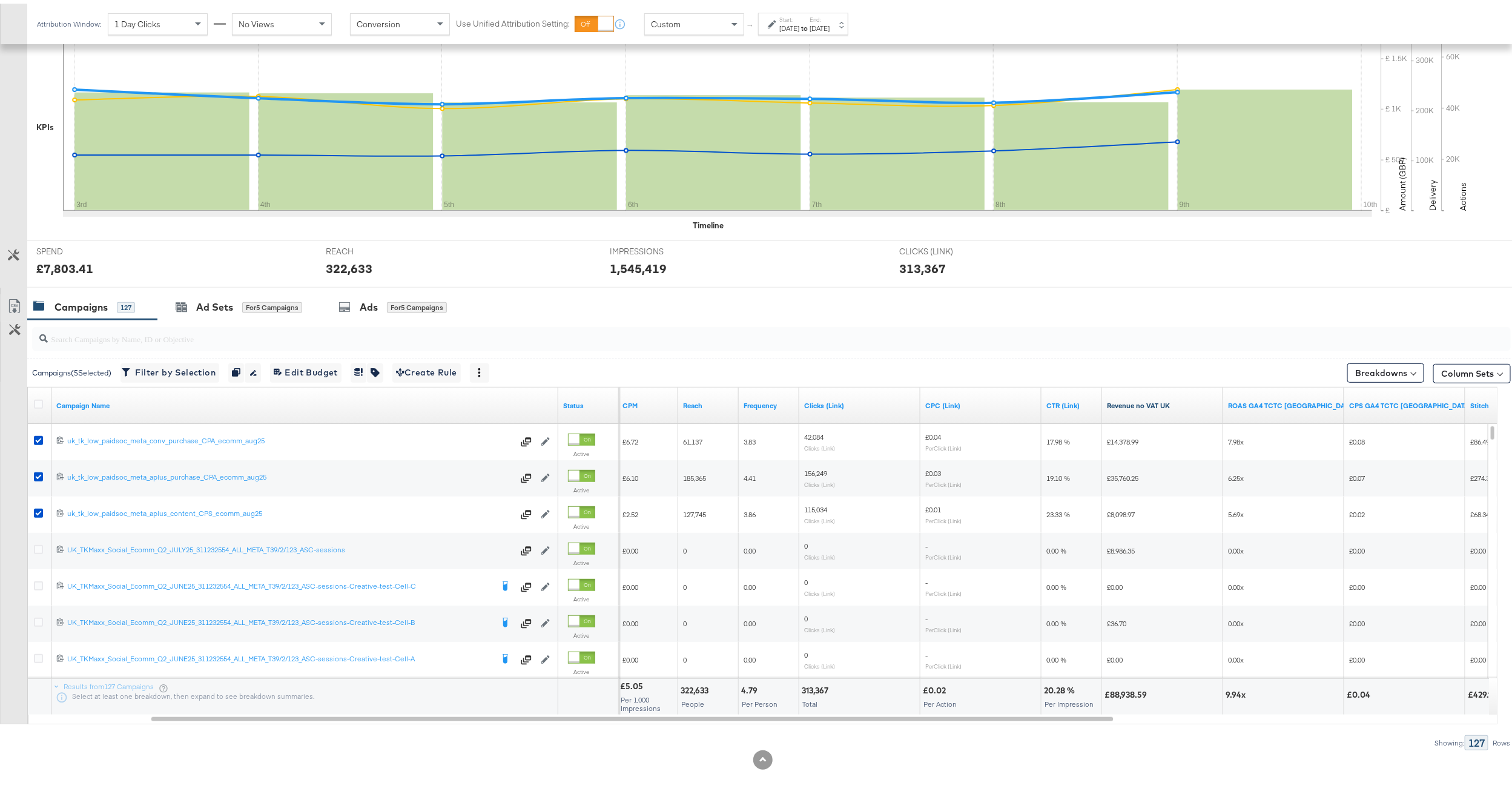
click at [1147, 401] on link "Revenue no VAT UK" at bounding box center [1162, 401] width 111 height 10
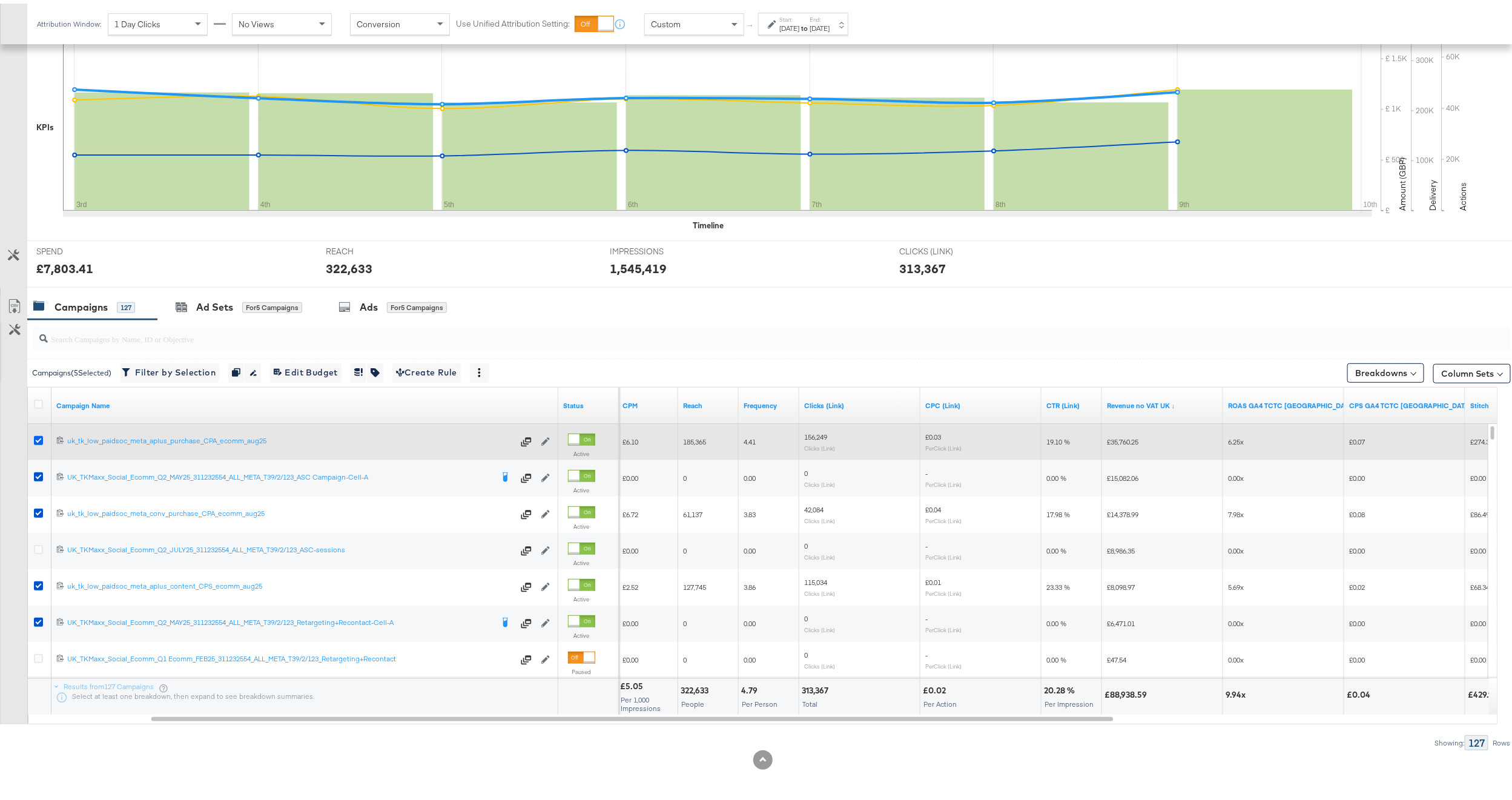
click at [38, 440] on icon at bounding box center [38, 437] width 9 height 9
click at [0, 0] on input "checkbox" at bounding box center [0, 0] width 0 height 0
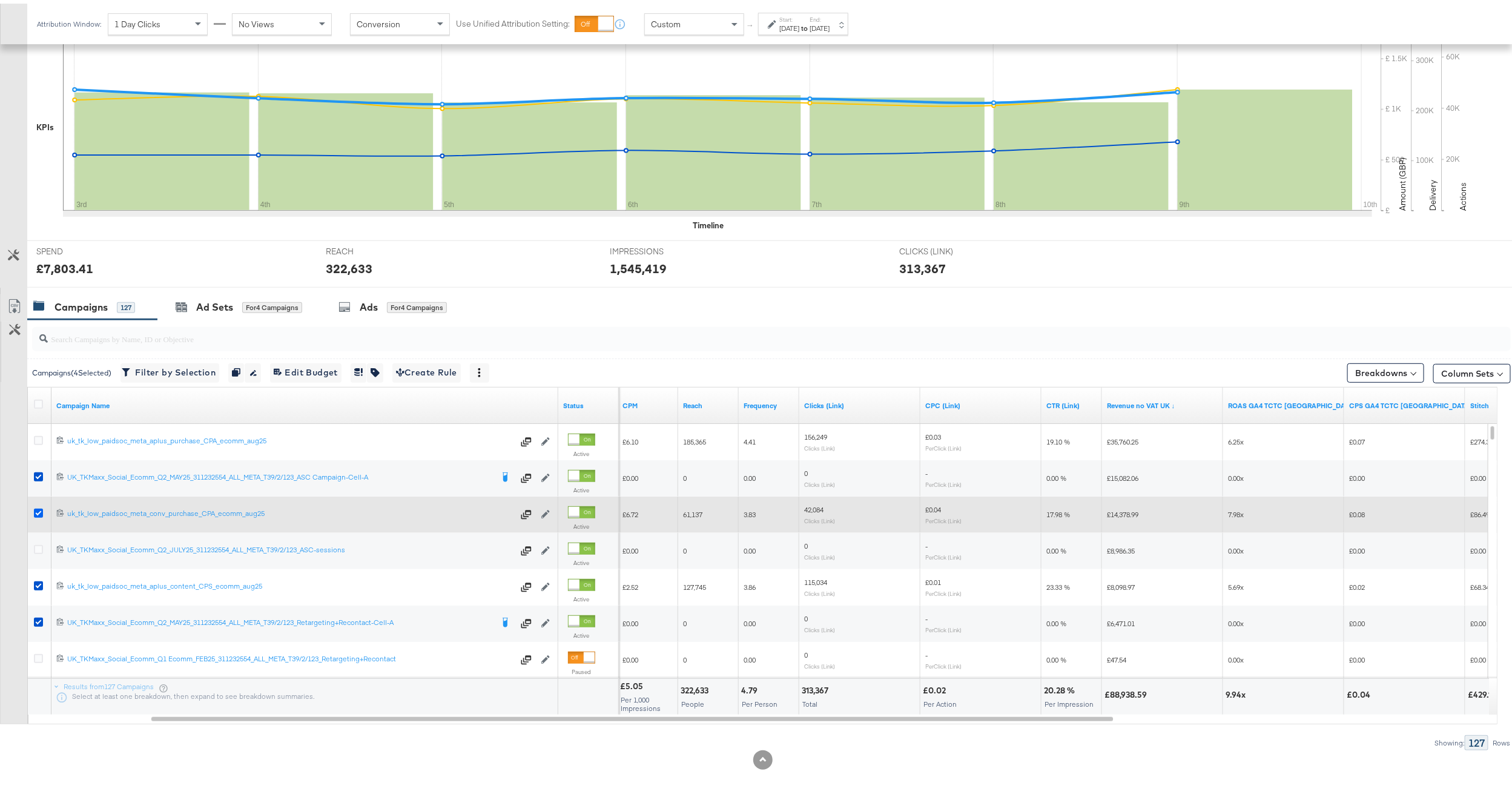
click at [37, 512] on icon at bounding box center [38, 509] width 9 height 9
click at [0, 0] on input "checkbox" at bounding box center [0, 0] width 0 height 0
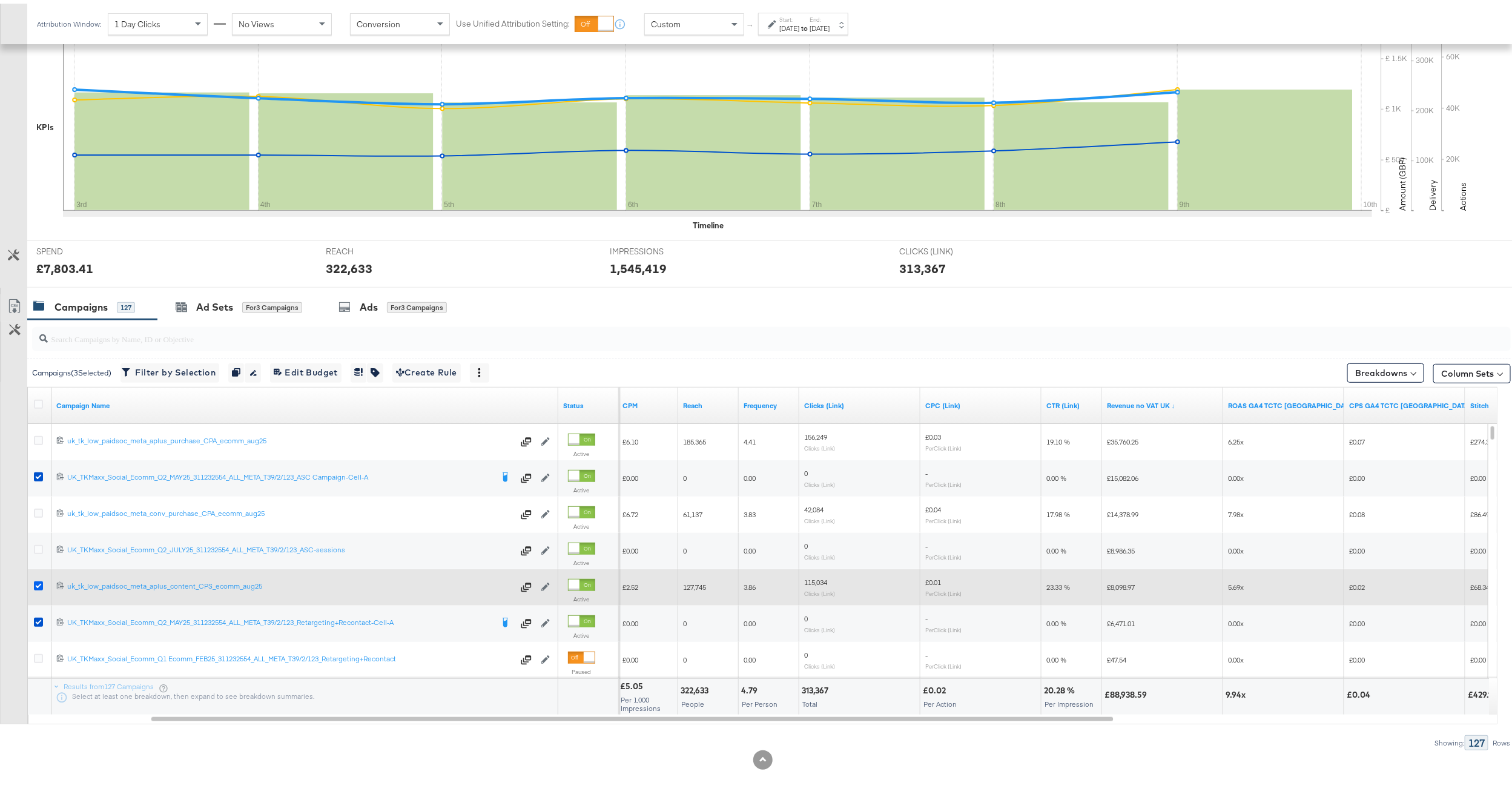
click at [40, 578] on icon at bounding box center [38, 582] width 9 height 9
click at [0, 0] on input "checkbox" at bounding box center [0, 0] width 0 height 0
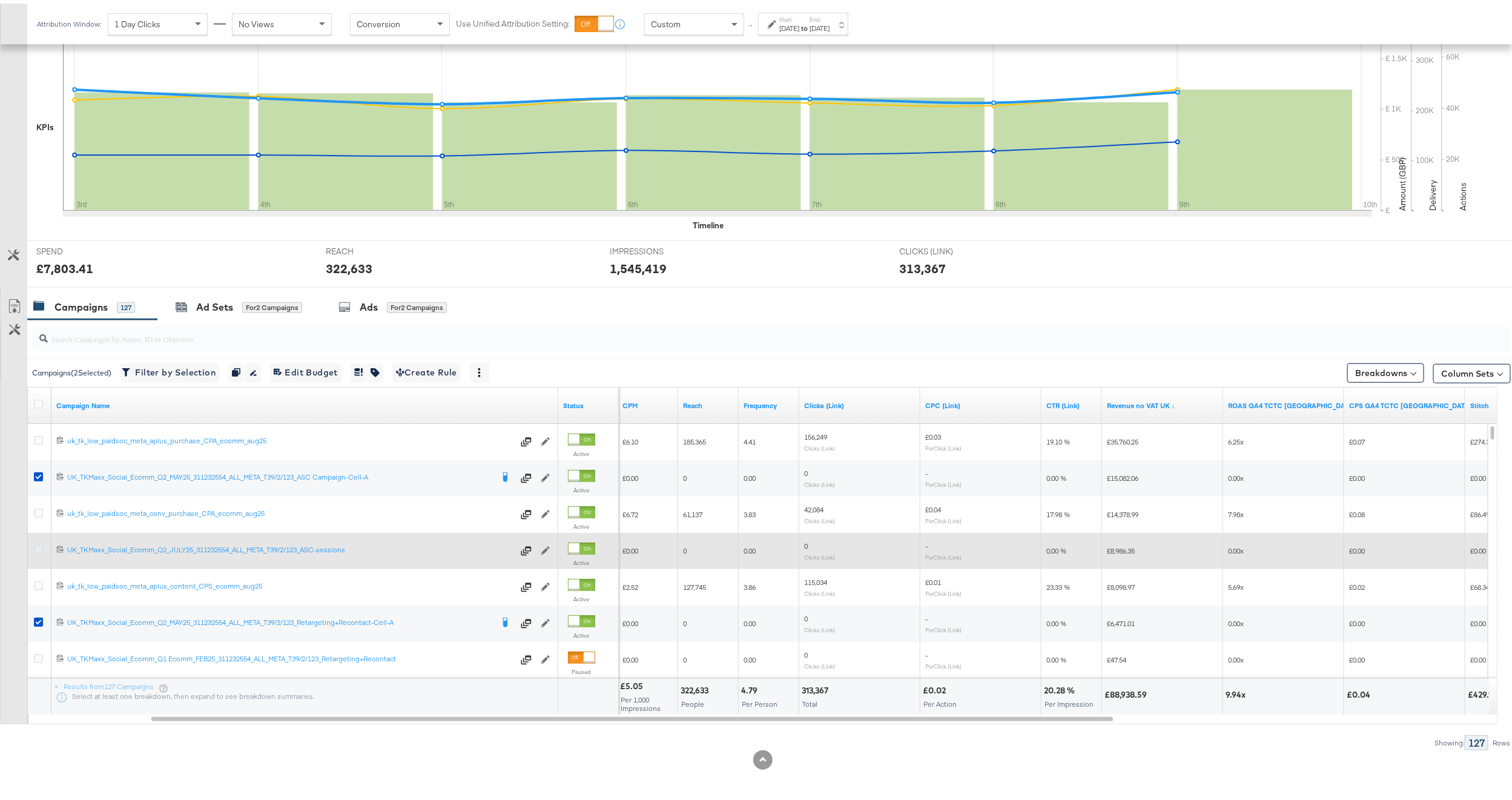
click at [37, 547] on icon at bounding box center [38, 545] width 9 height 9
click at [0, 0] on input "checkbox" at bounding box center [0, 0] width 0 height 0
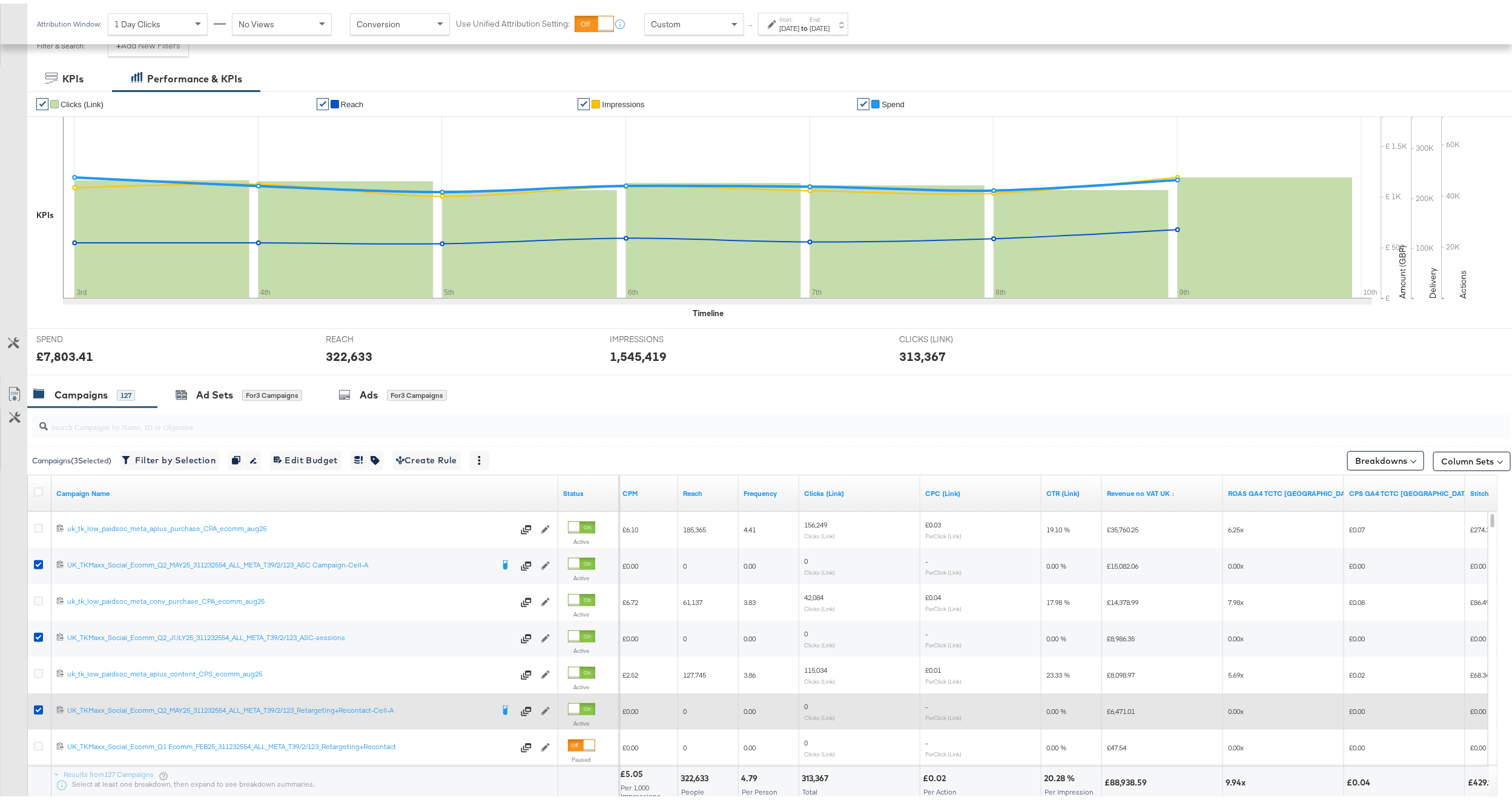
scroll to position [176, 0]
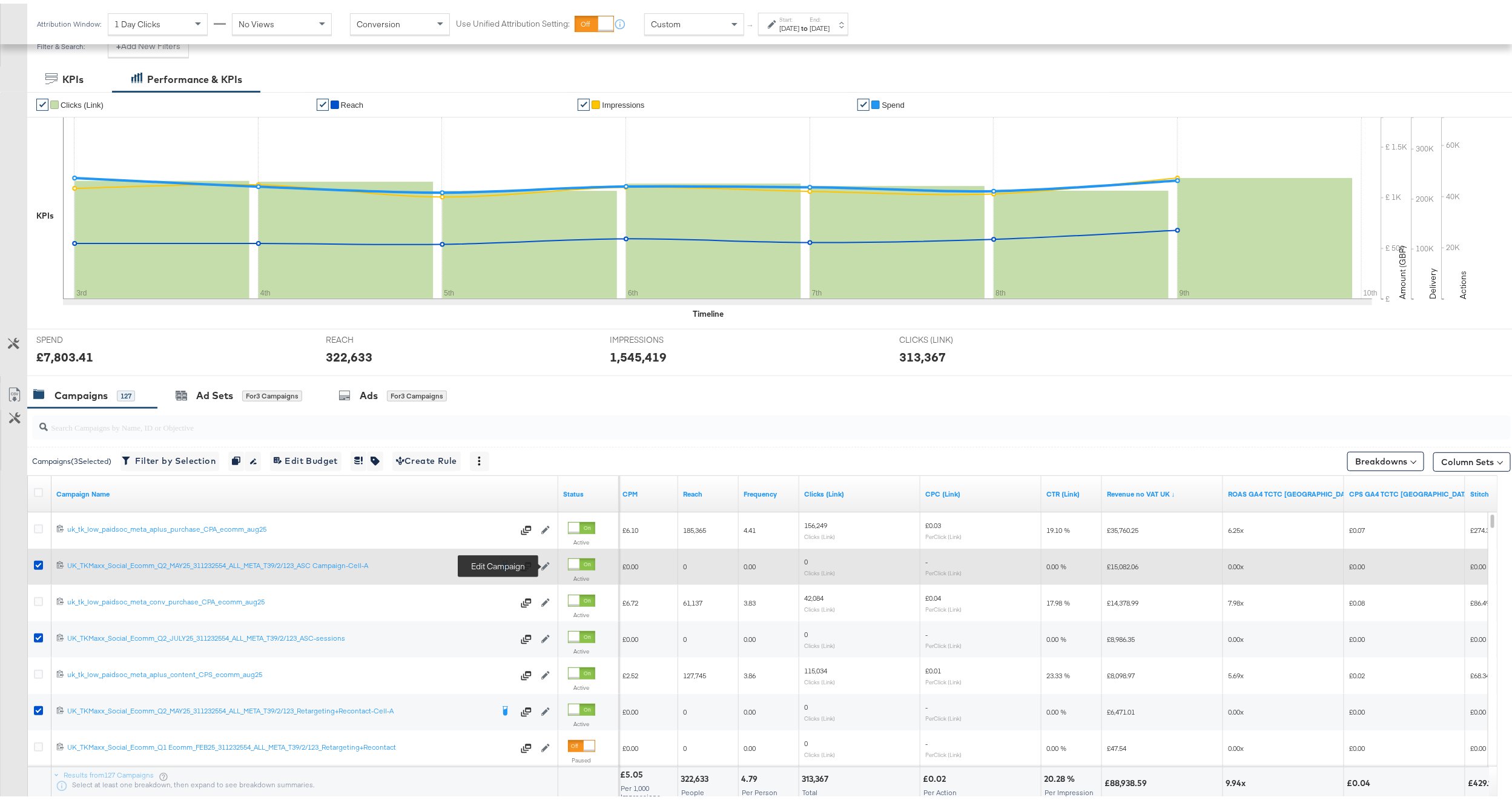
click at [545, 567] on icon at bounding box center [545, 562] width 8 height 8
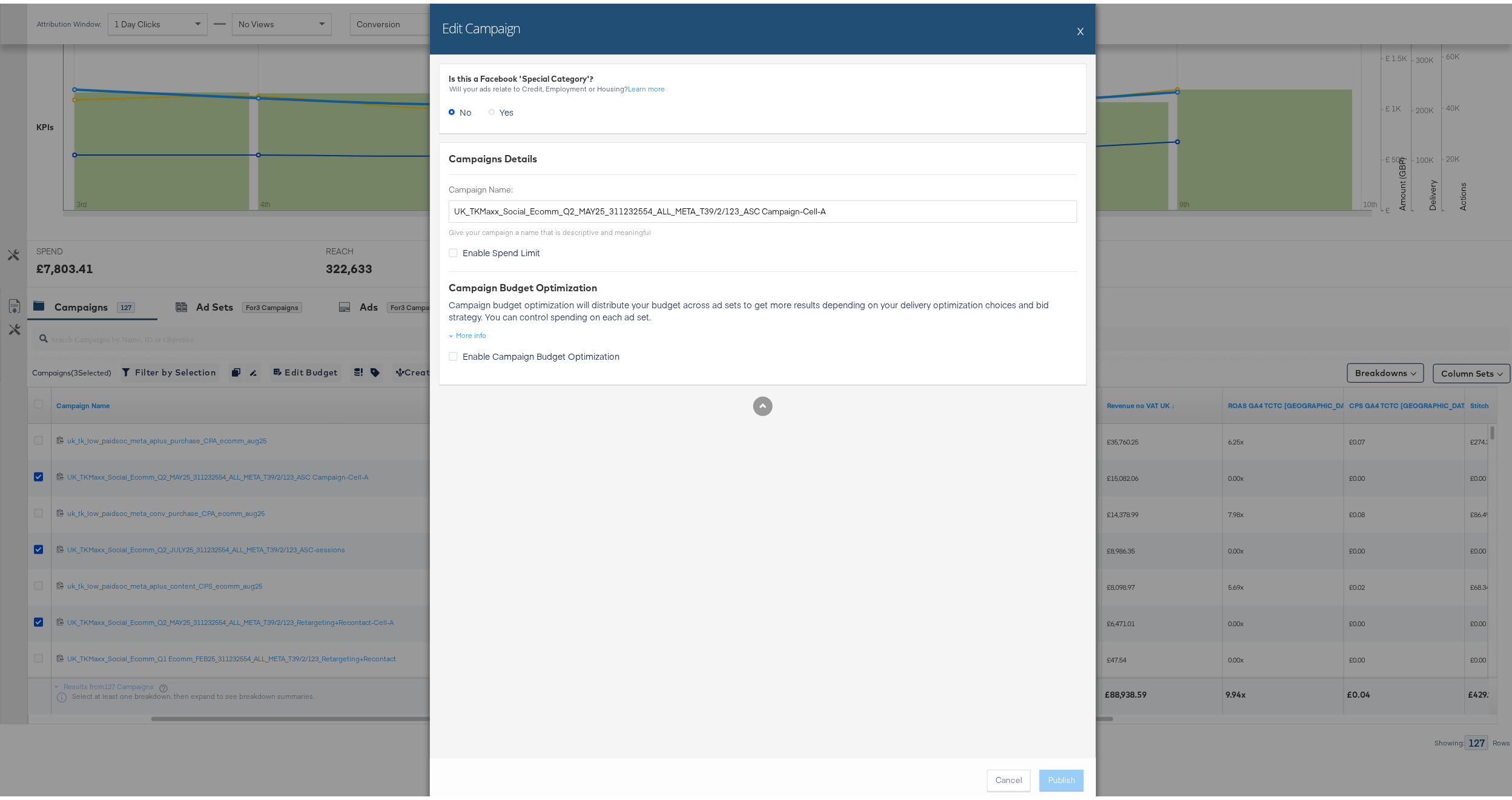
scroll to position [86, 0]
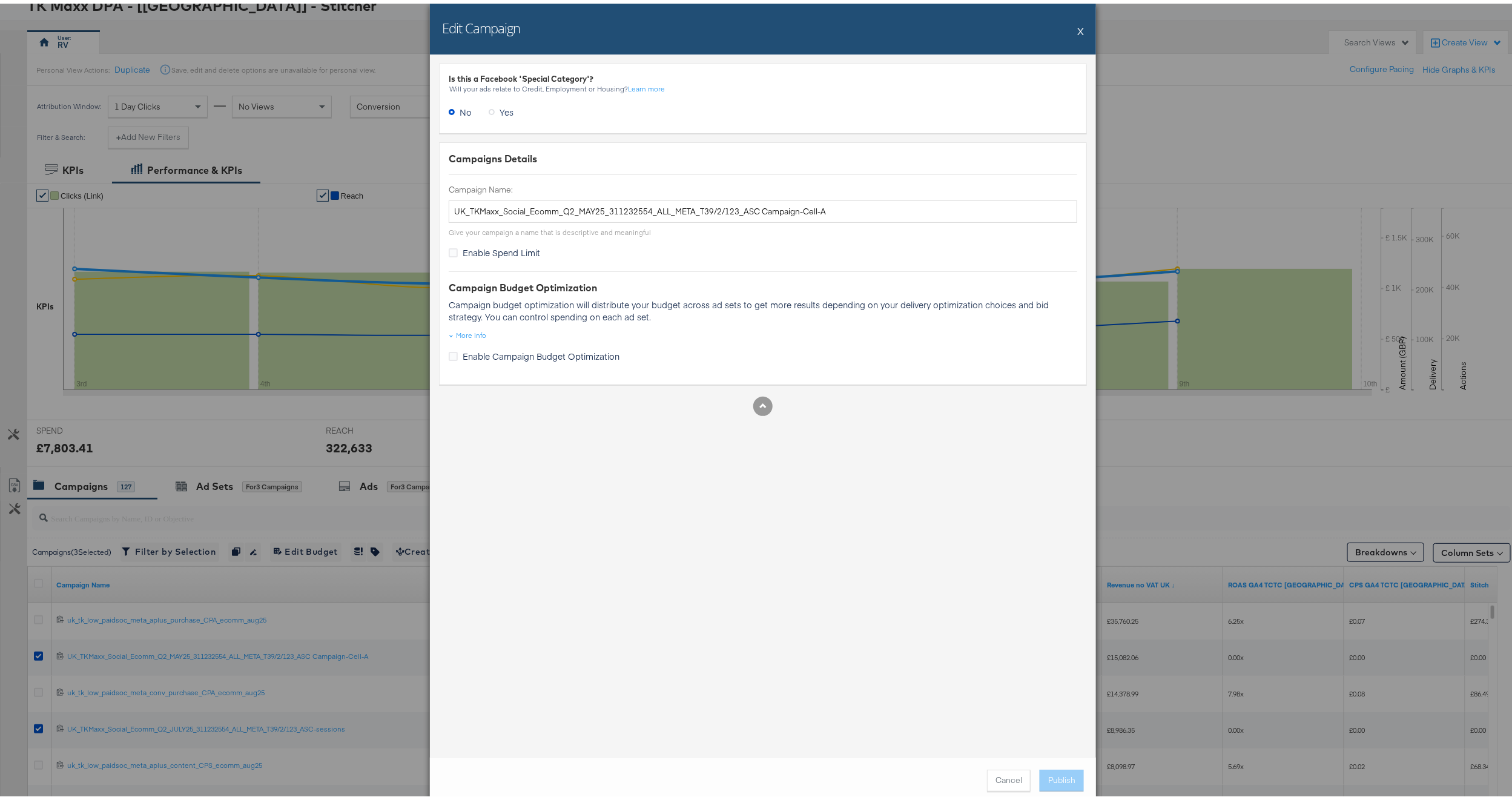
click at [1077, 28] on button "X" at bounding box center [1080, 27] width 7 height 24
